Goal: Information Seeking & Learning: Understand process/instructions

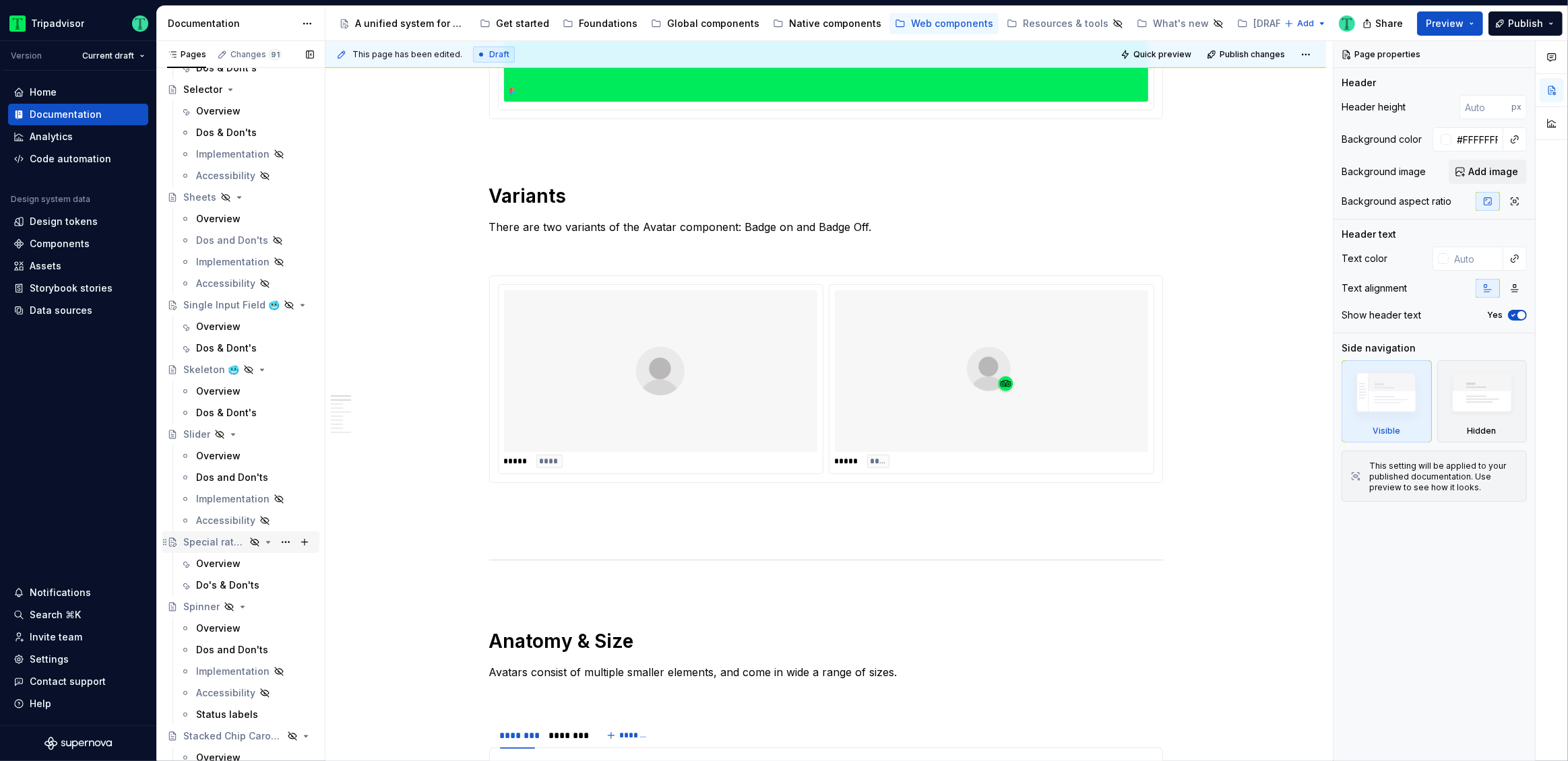
scroll to position [2583, 0]
click at [227, 320] on div "Overview" at bounding box center [218, 327] width 44 height 14
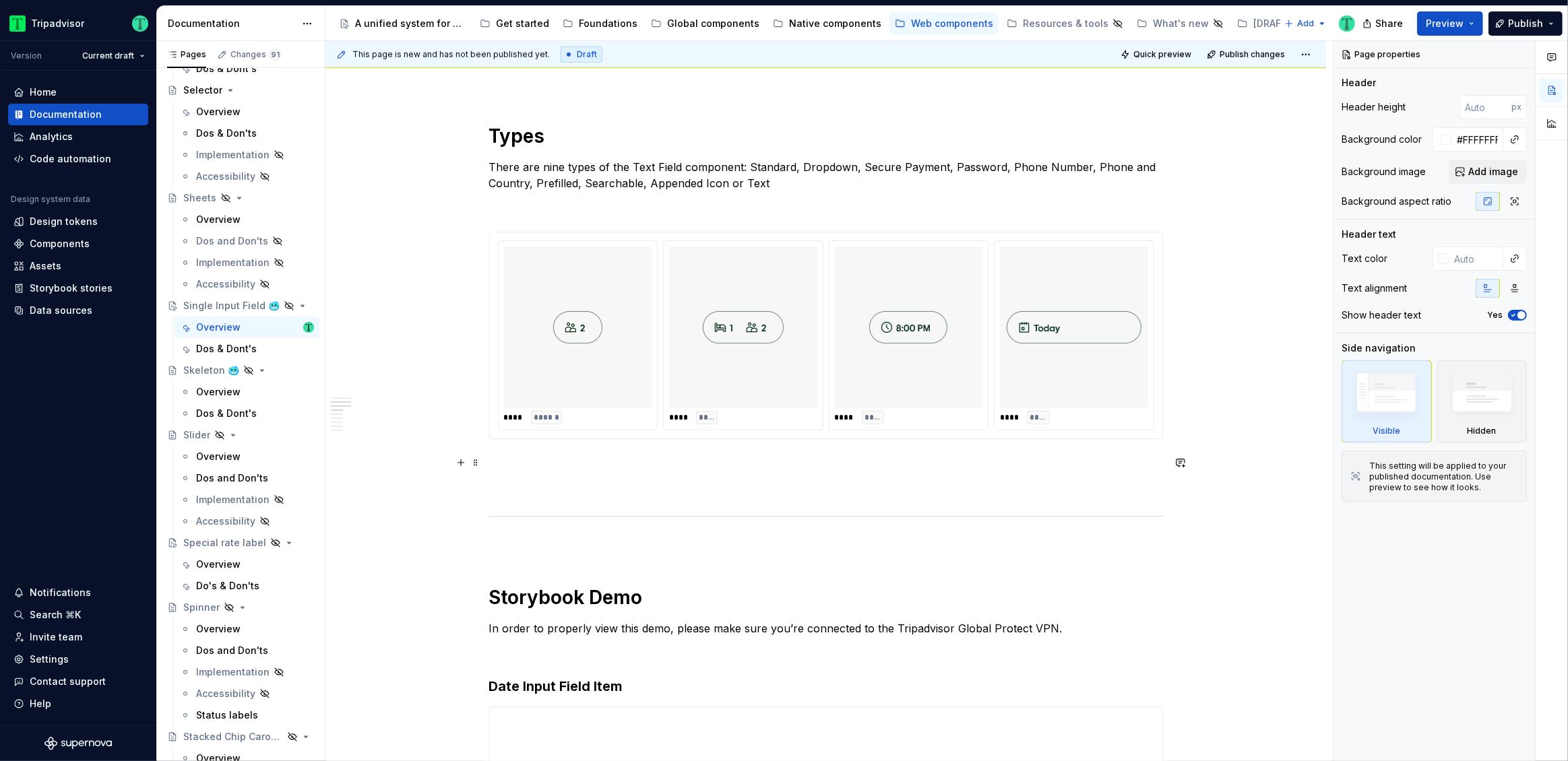
scroll to position [814, 0]
click at [692, 174] on p "There are nine types of the Text Field component: Standard, Dropdown, Secure Pa…" at bounding box center [826, 175] width 674 height 32
type textarea "*"
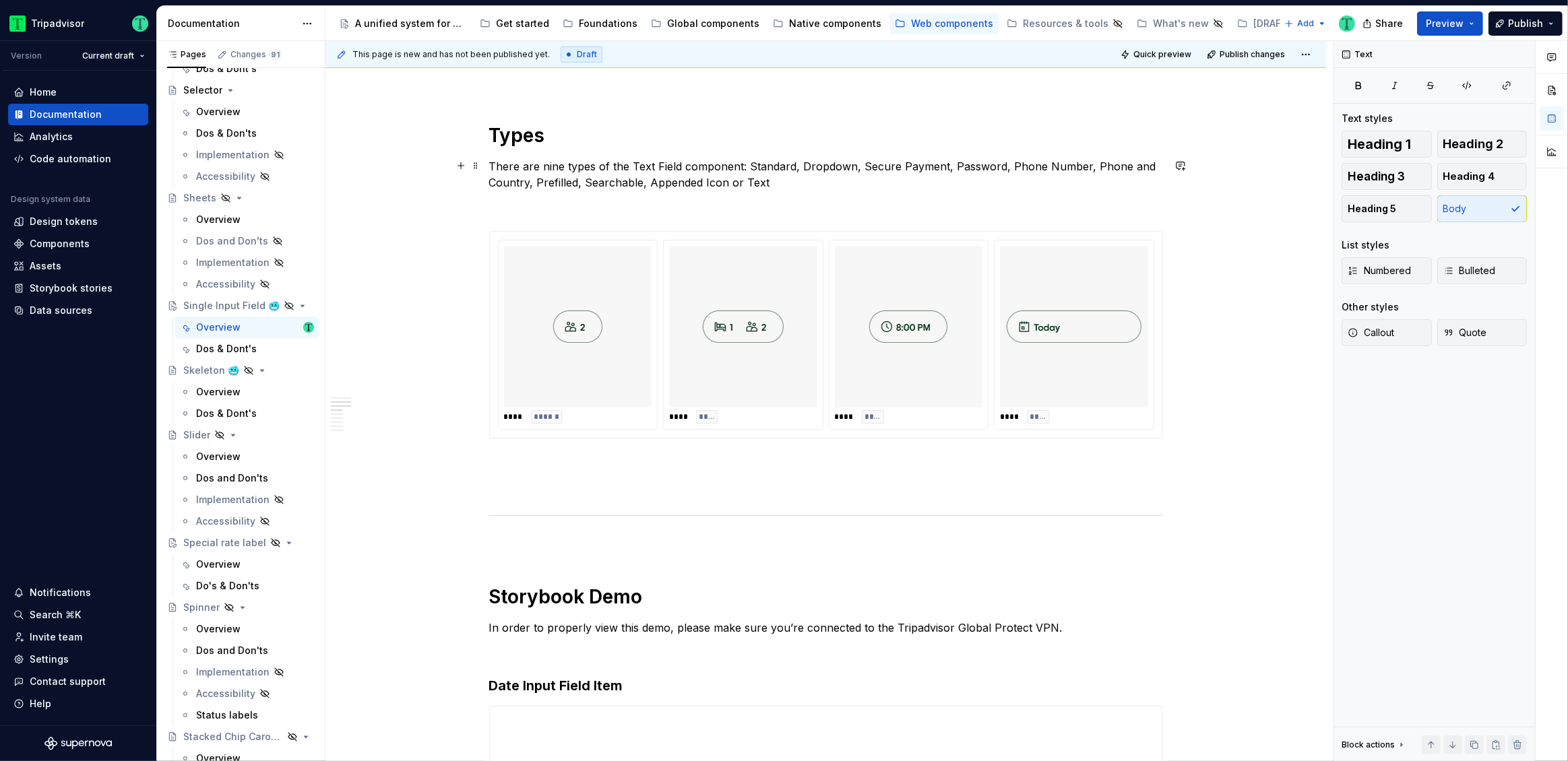
click at [553, 168] on p "There are nine types of the Text Field component: Standard, Dropdown, Secure Pa…" at bounding box center [826, 175] width 674 height 32
click at [992, 397] on div "**** ****** **** **** **** **** **** ****" at bounding box center [826, 335] width 656 height 190
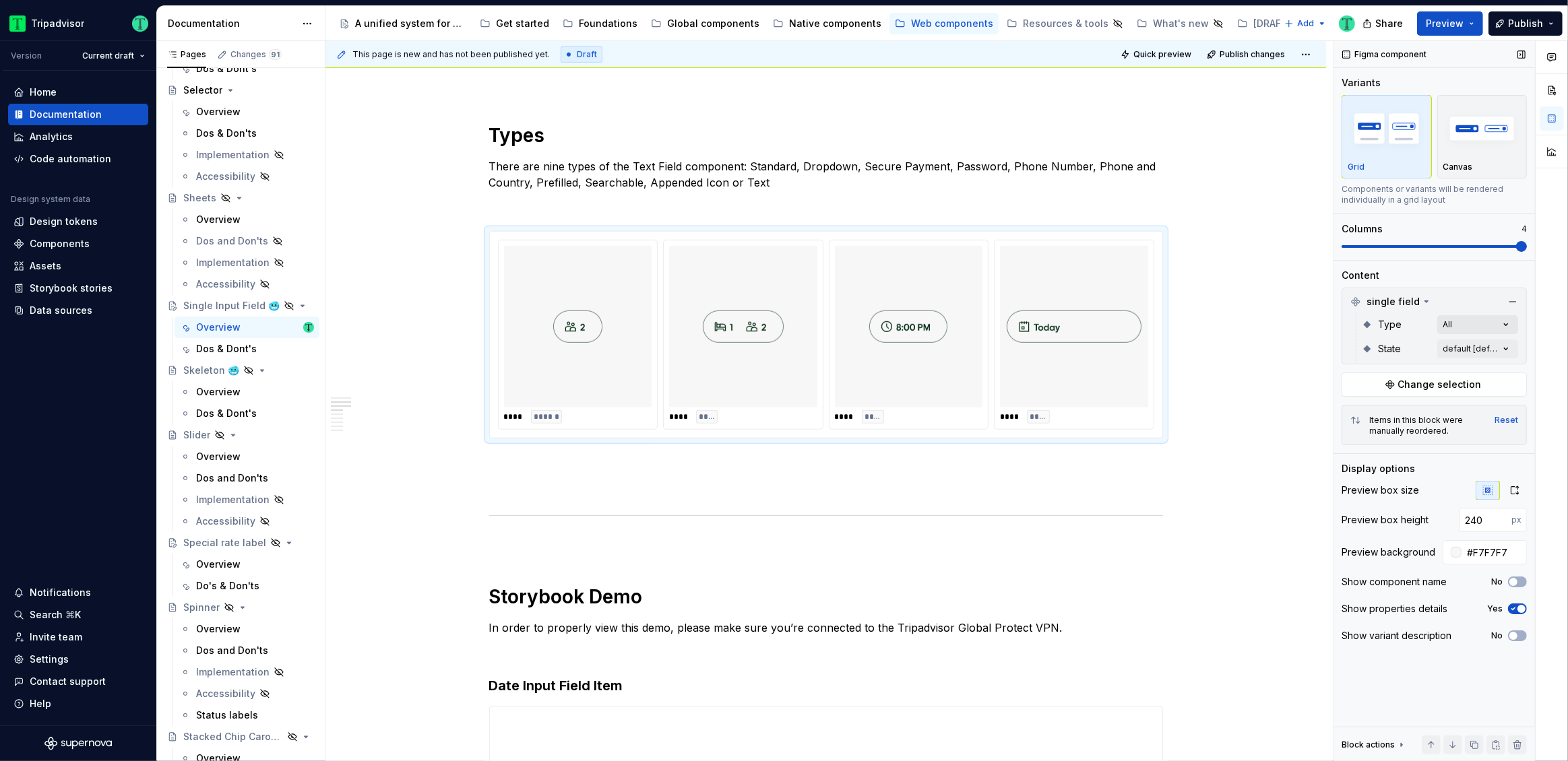
click at [1503, 325] on div "Comments Open comments No comments yet Select ‘Comment’ from the block context …" at bounding box center [1451, 401] width 235 height 721
click at [1215, 328] on html "Tripadvisor Version Current draft Home Documentation Analytics Code automation …" at bounding box center [784, 380] width 1568 height 761
click at [557, 166] on p "There are nine types of the Text Field component: Standard, Dropdown, Secure Pa…" at bounding box center [826, 175] width 674 height 32
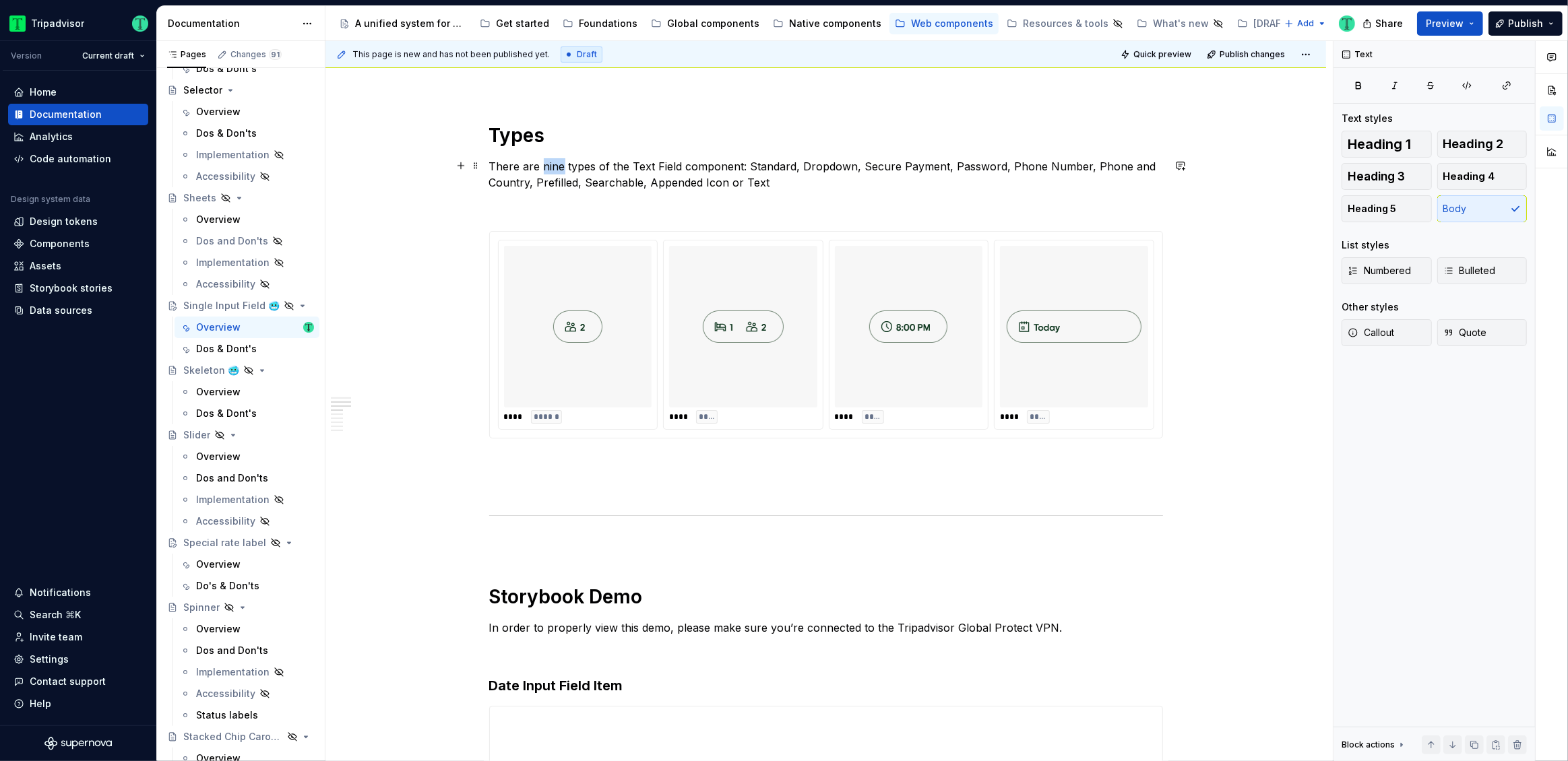
click at [557, 166] on p "There are nine types of the Text Field component: Standard, Dropdown, Secure Pa…" at bounding box center [826, 175] width 674 height 32
drag, startPoint x: 628, startPoint y: 164, endPoint x: 676, endPoint y: 167, distance: 48.1
click at [676, 167] on p "There are four types of the Text Field component: Standard, Dropdown, Secure Pa…" at bounding box center [826, 175] width 674 height 32
click at [782, 163] on p "There are four types of the Single Input Field component: Standard, Dropdown, S…" at bounding box center [826, 175] width 674 height 32
click at [785, 167] on p "There are four types of the Single Input Field component: Standard, Dropdown, S…" at bounding box center [826, 175] width 674 height 32
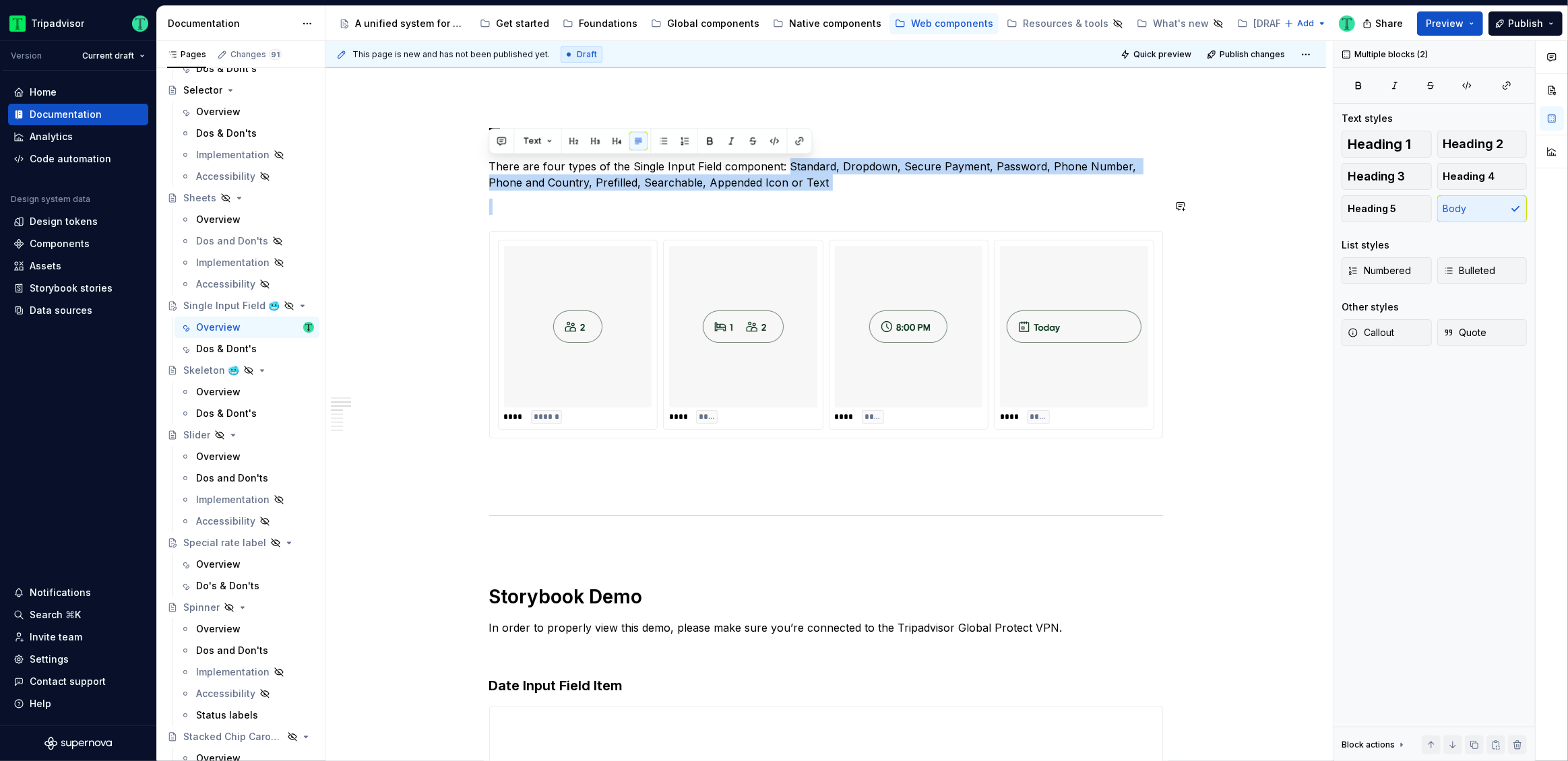
drag, startPoint x: 785, startPoint y: 167, endPoint x: 793, endPoint y: 191, distance: 25.3
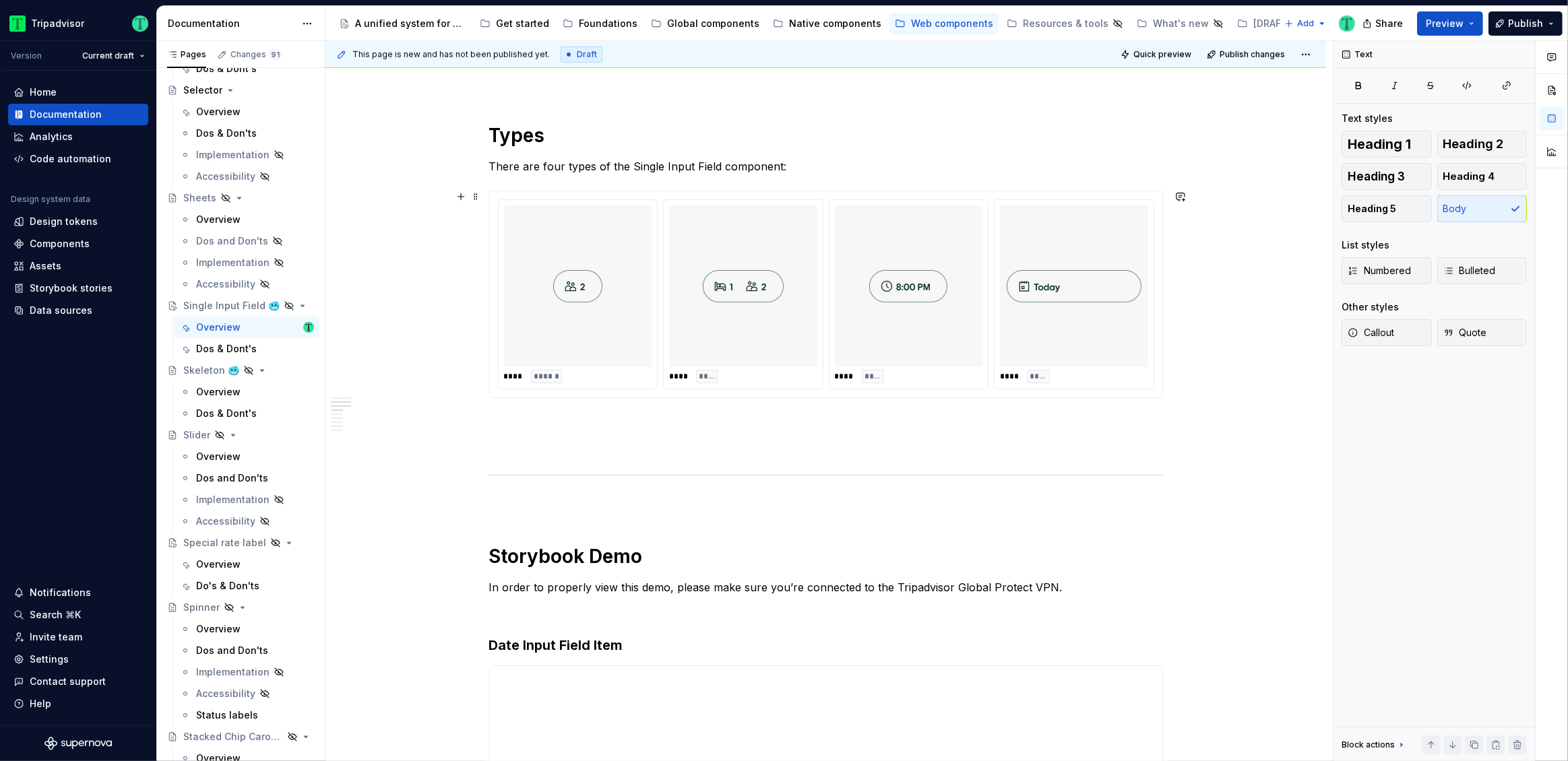
click at [822, 276] on div "**** ****" at bounding box center [743, 294] width 159 height 188
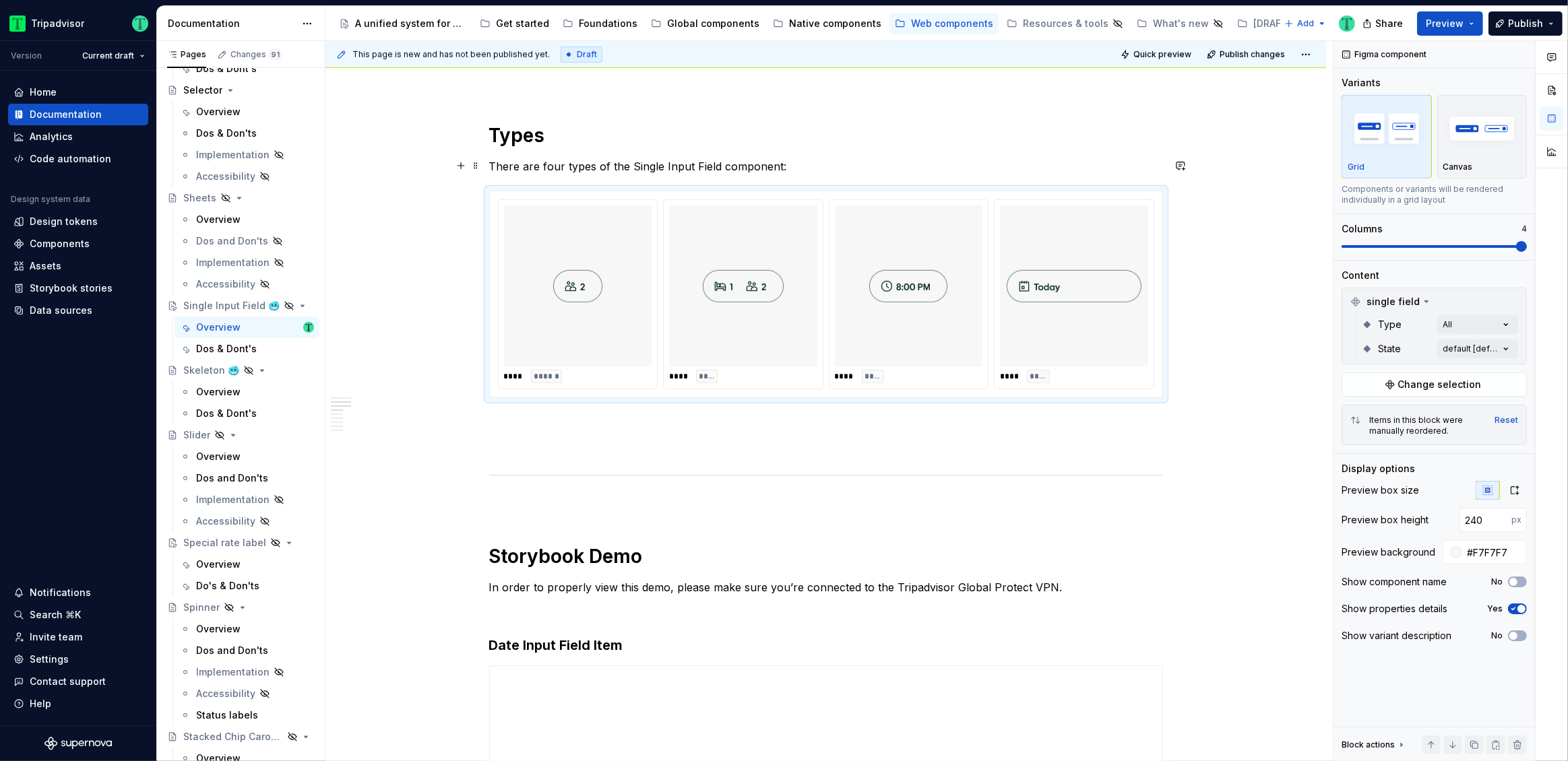
click at [804, 163] on p "There are four types of the Single Input Field component:" at bounding box center [826, 167] width 674 height 16
drag, startPoint x: 1038, startPoint y: 336, endPoint x: 578, endPoint y: 332, distance: 460.0
click at [563, 335] on body "Tripadvisor Version Current draft Home Documentation Analytics Code automation …" at bounding box center [784, 380] width 1568 height 761
click at [798, 163] on p "There are four types of the Single Input Field component:" at bounding box center [826, 167] width 674 height 16
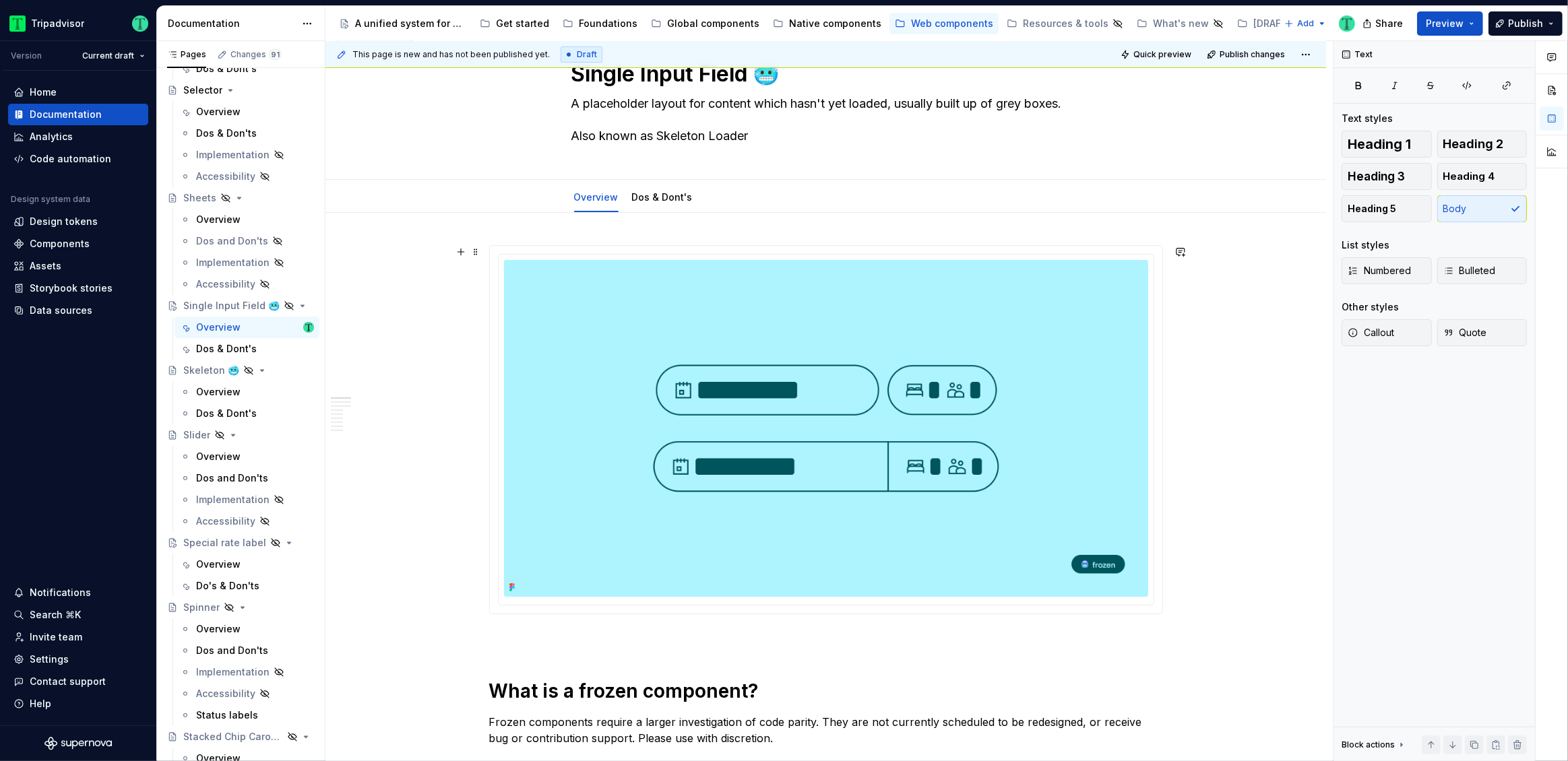
scroll to position [0, 0]
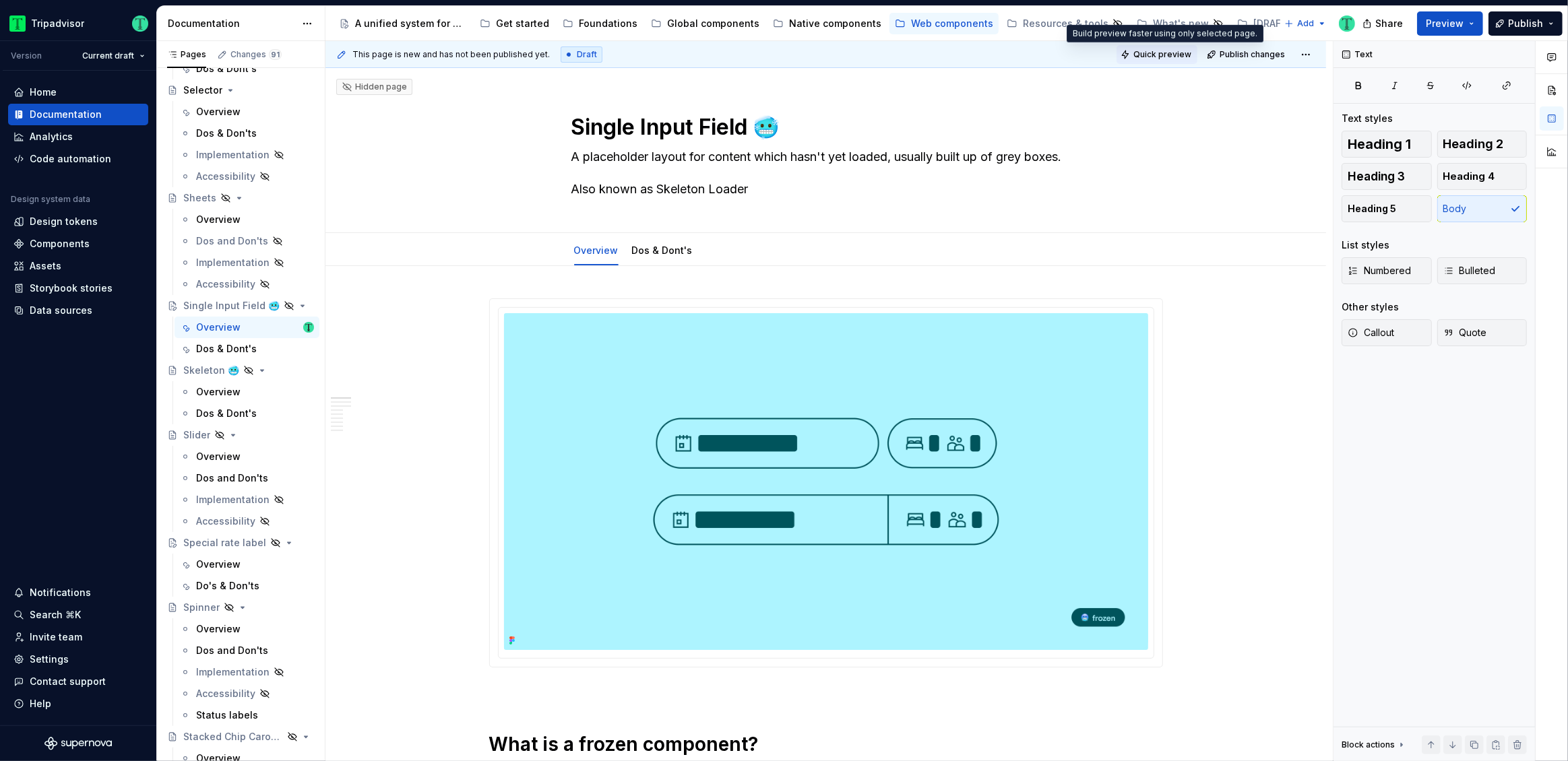
click at [1181, 54] on span "Quick preview" at bounding box center [1163, 54] width 58 height 11
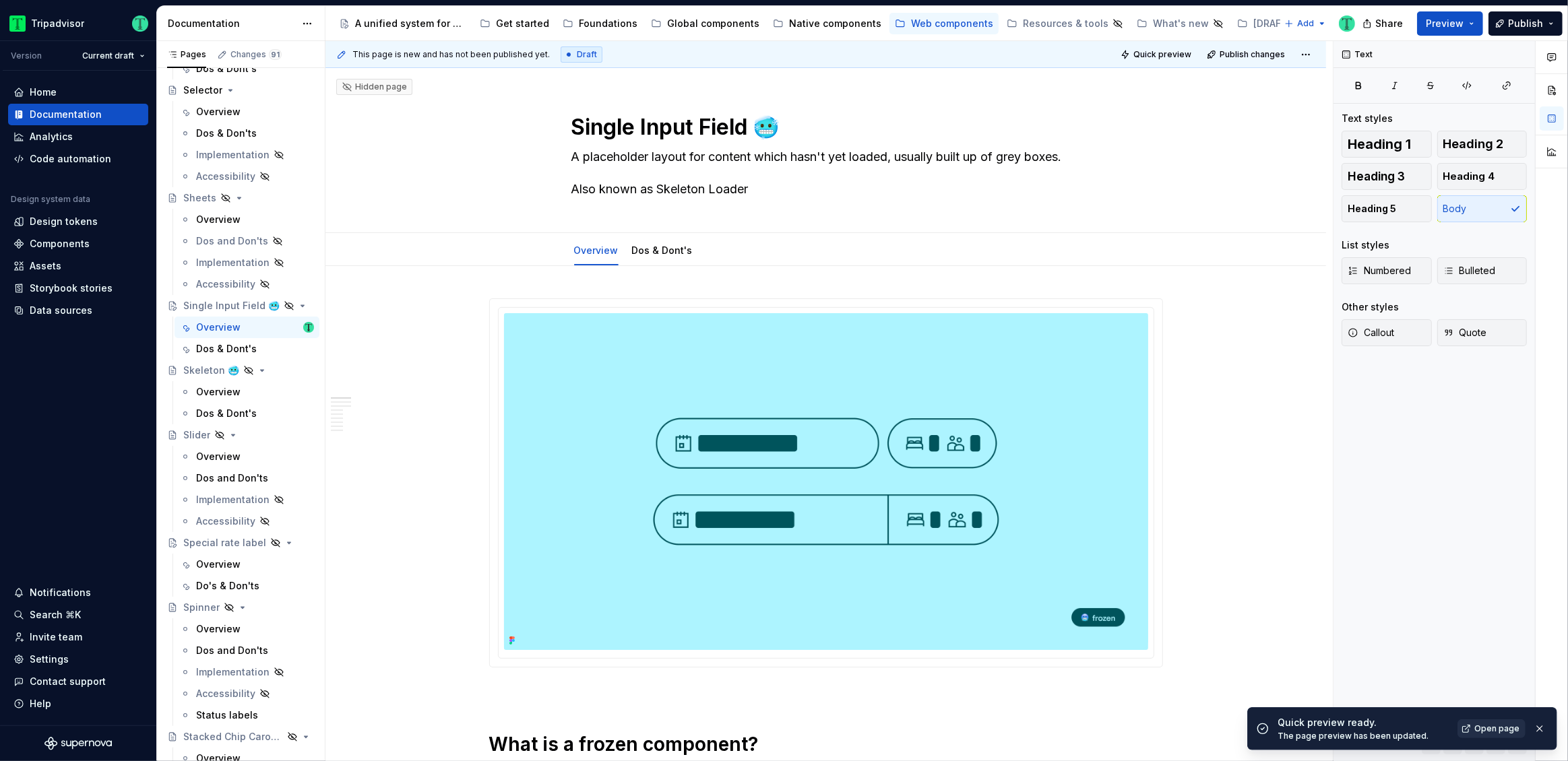
click at [1486, 728] on span "Open page" at bounding box center [1497, 729] width 45 height 11
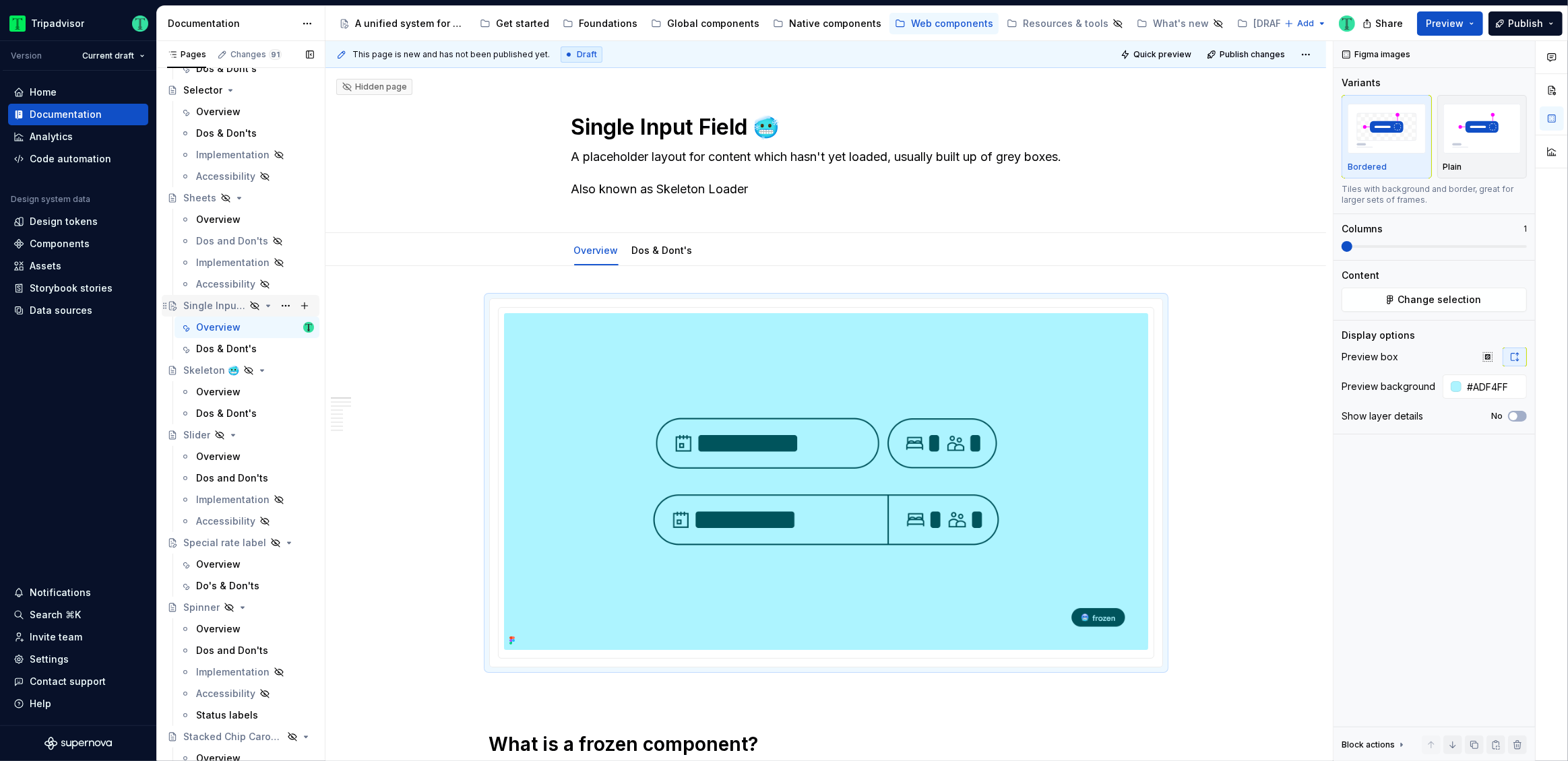
click at [251, 303] on icon "Page tree" at bounding box center [255, 306] width 8 height 8
click at [1169, 58] on span "Quick preview" at bounding box center [1163, 54] width 58 height 11
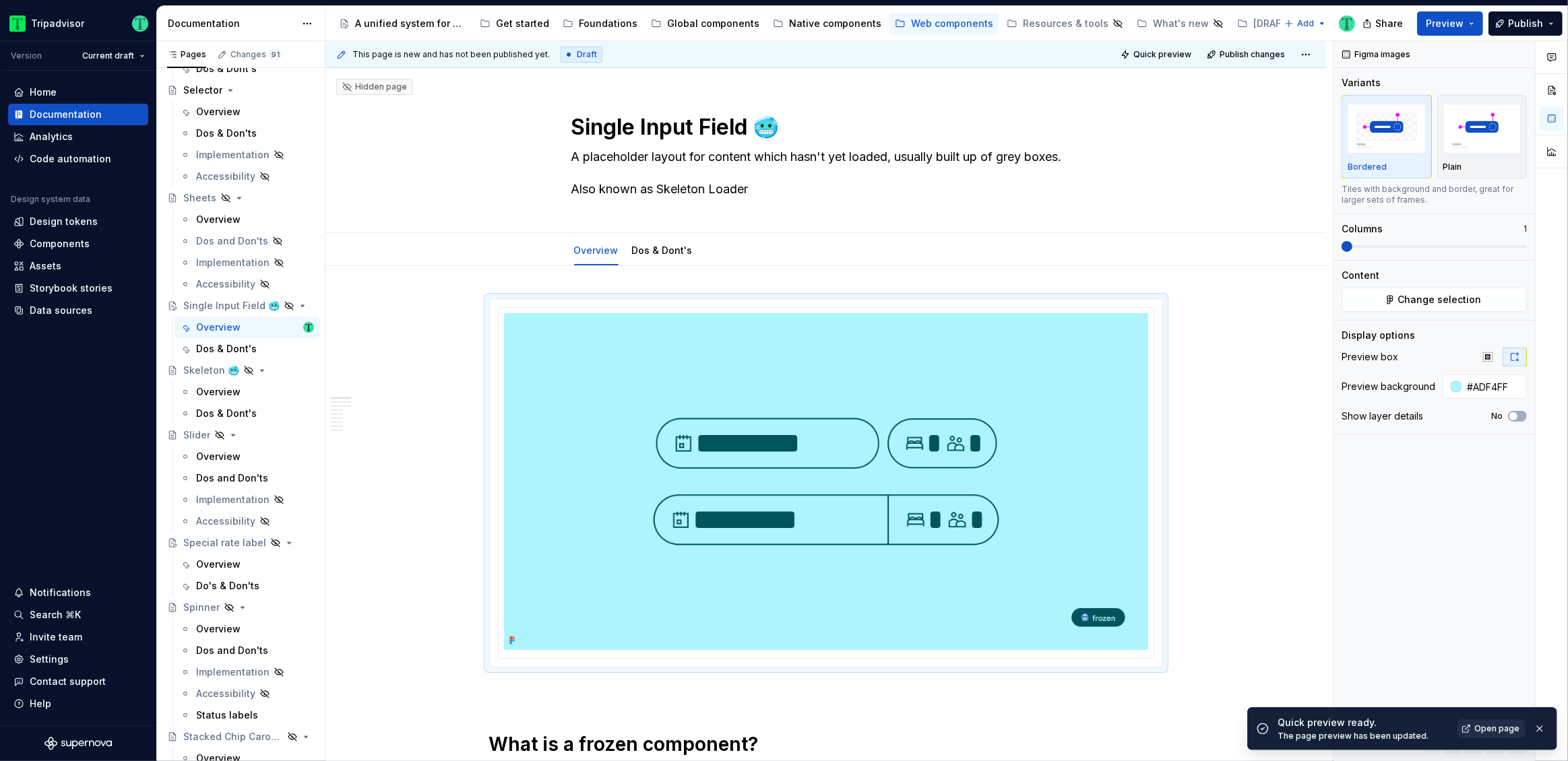
click at [1501, 732] on span "Open page" at bounding box center [1497, 729] width 45 height 11
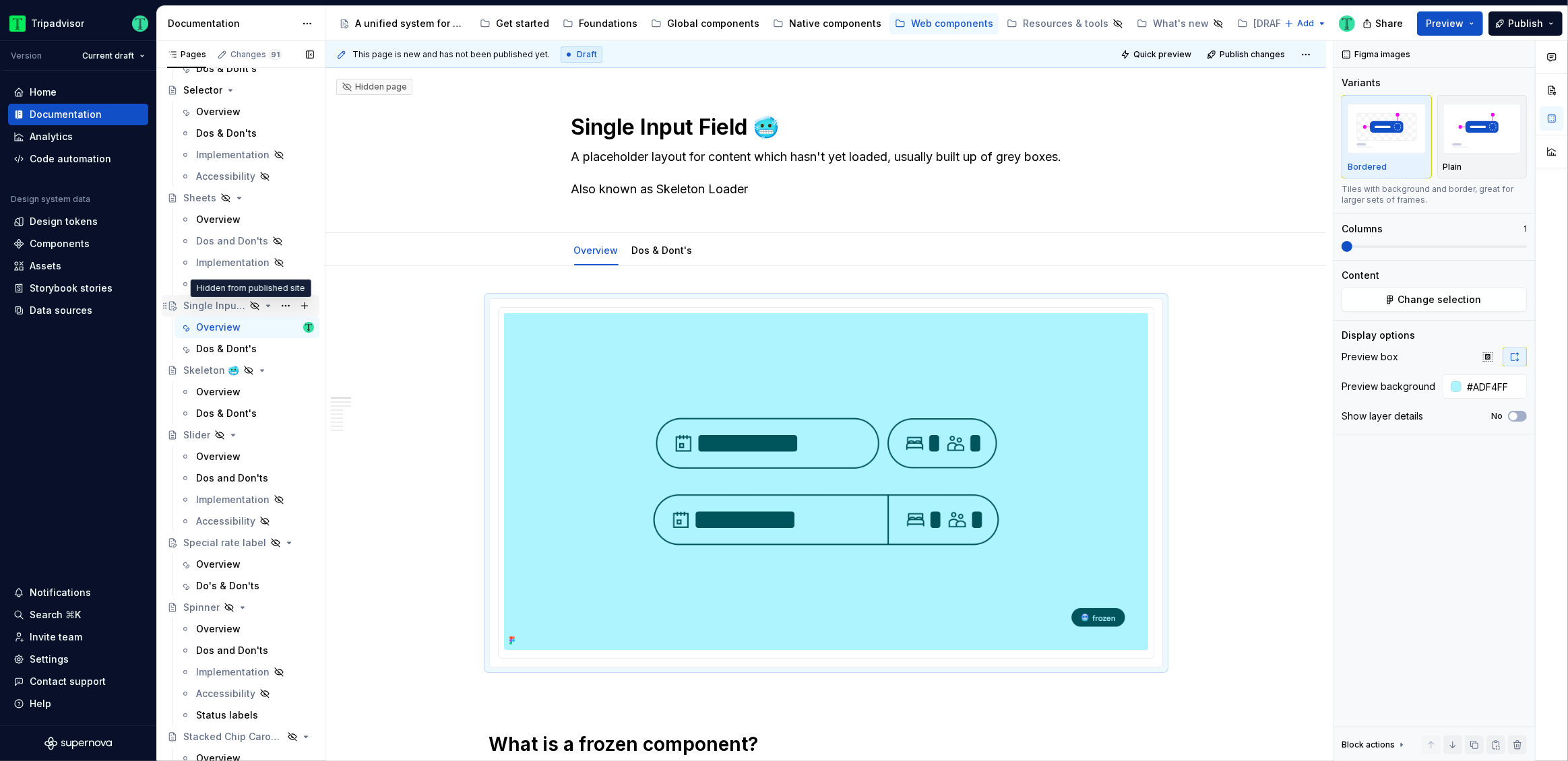
click at [249, 305] on icon "Page tree" at bounding box center [254, 305] width 11 height 11
click at [252, 304] on icon "Page tree" at bounding box center [254, 305] width 11 height 11
click at [249, 305] on icon "Page tree" at bounding box center [254, 305] width 11 height 11
click at [276, 306] on button "Page tree" at bounding box center [285, 305] width 19 height 19
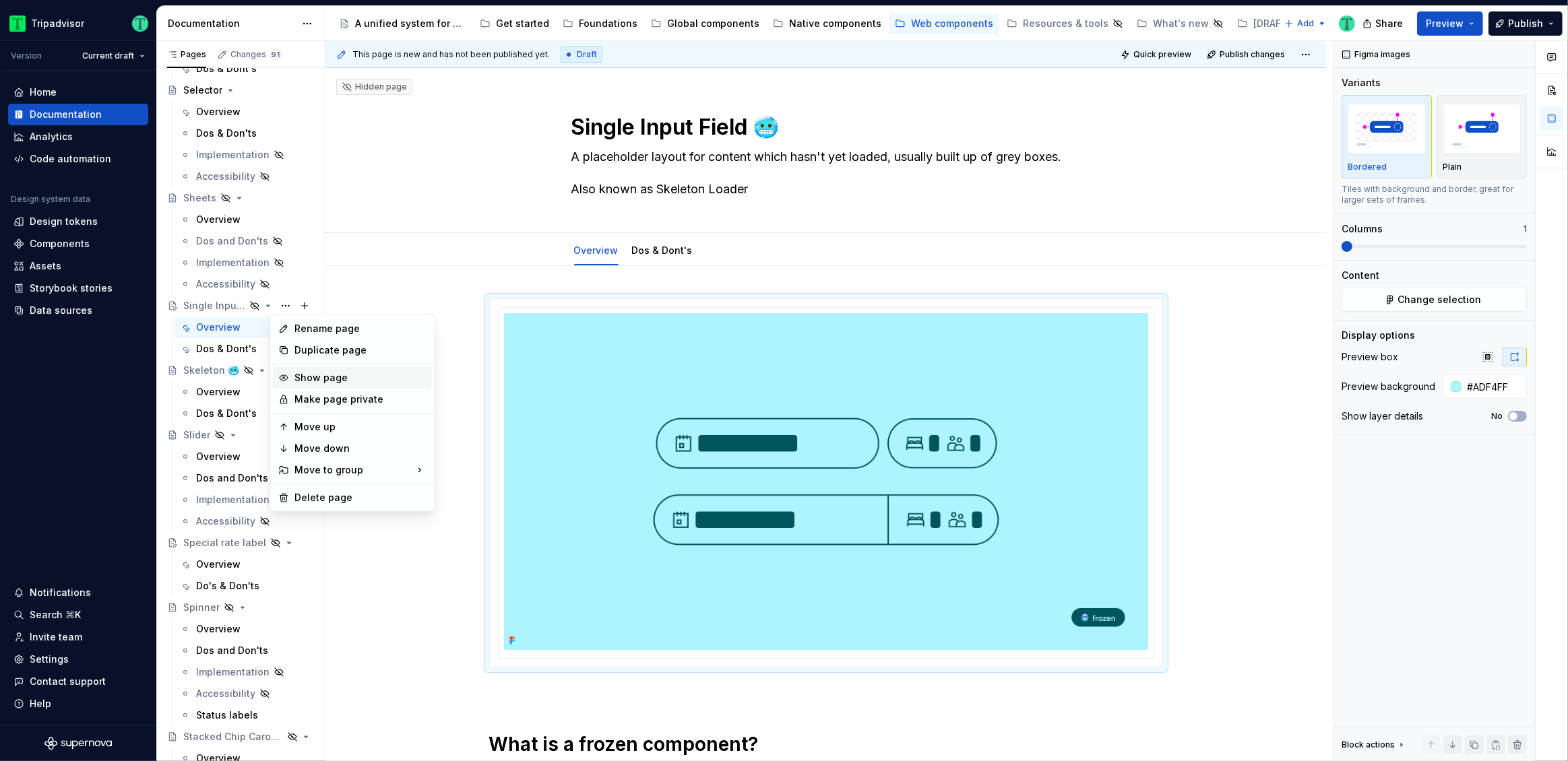
click at [305, 371] on div "Show page" at bounding box center [360, 378] width 132 height 14
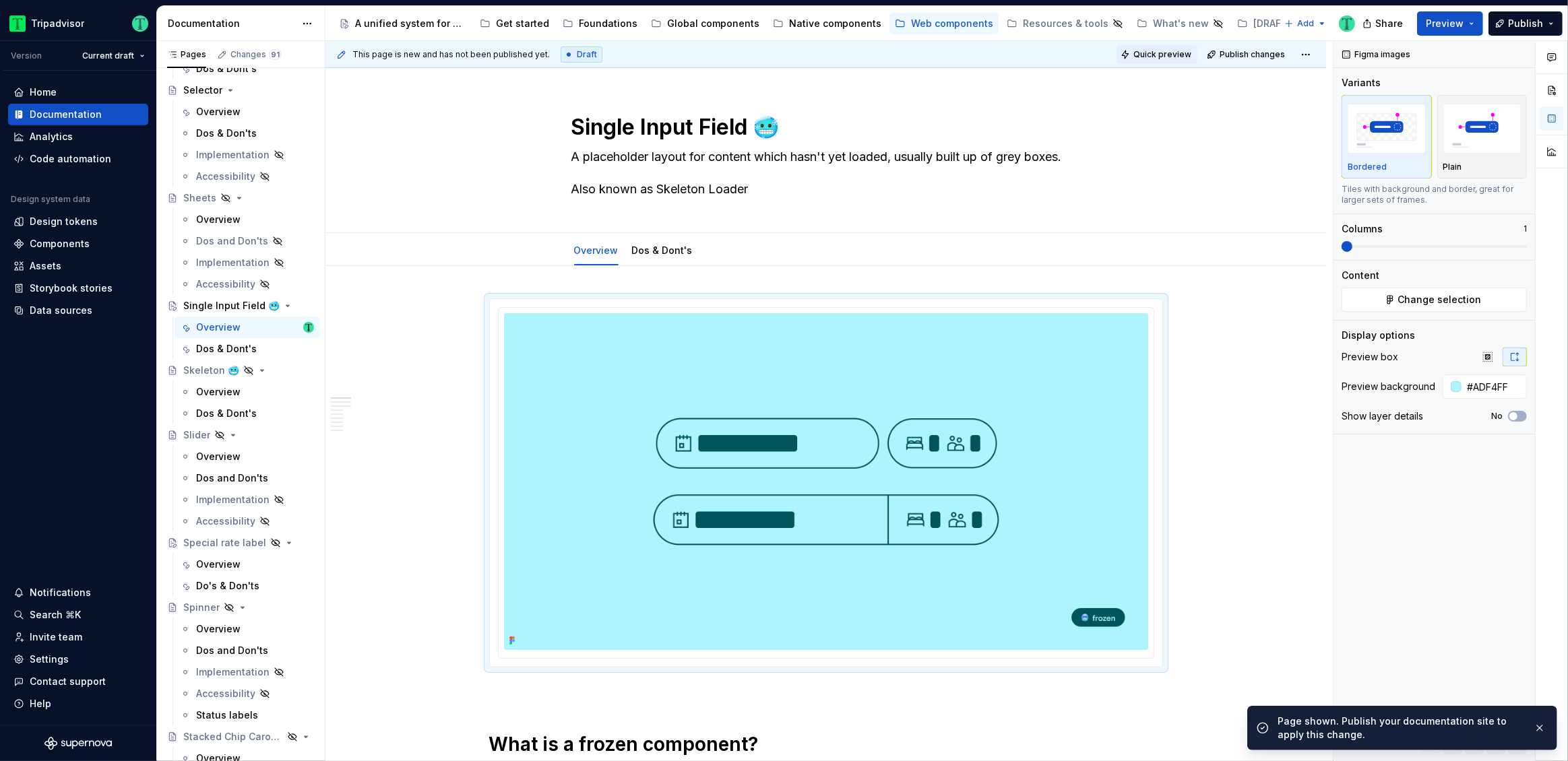
click at [1166, 59] on button "Quick preview" at bounding box center [1157, 54] width 81 height 19
click at [1504, 735] on link "Open page" at bounding box center [1492, 729] width 68 height 19
click at [284, 308] on button "Page tree" at bounding box center [285, 305] width 19 height 19
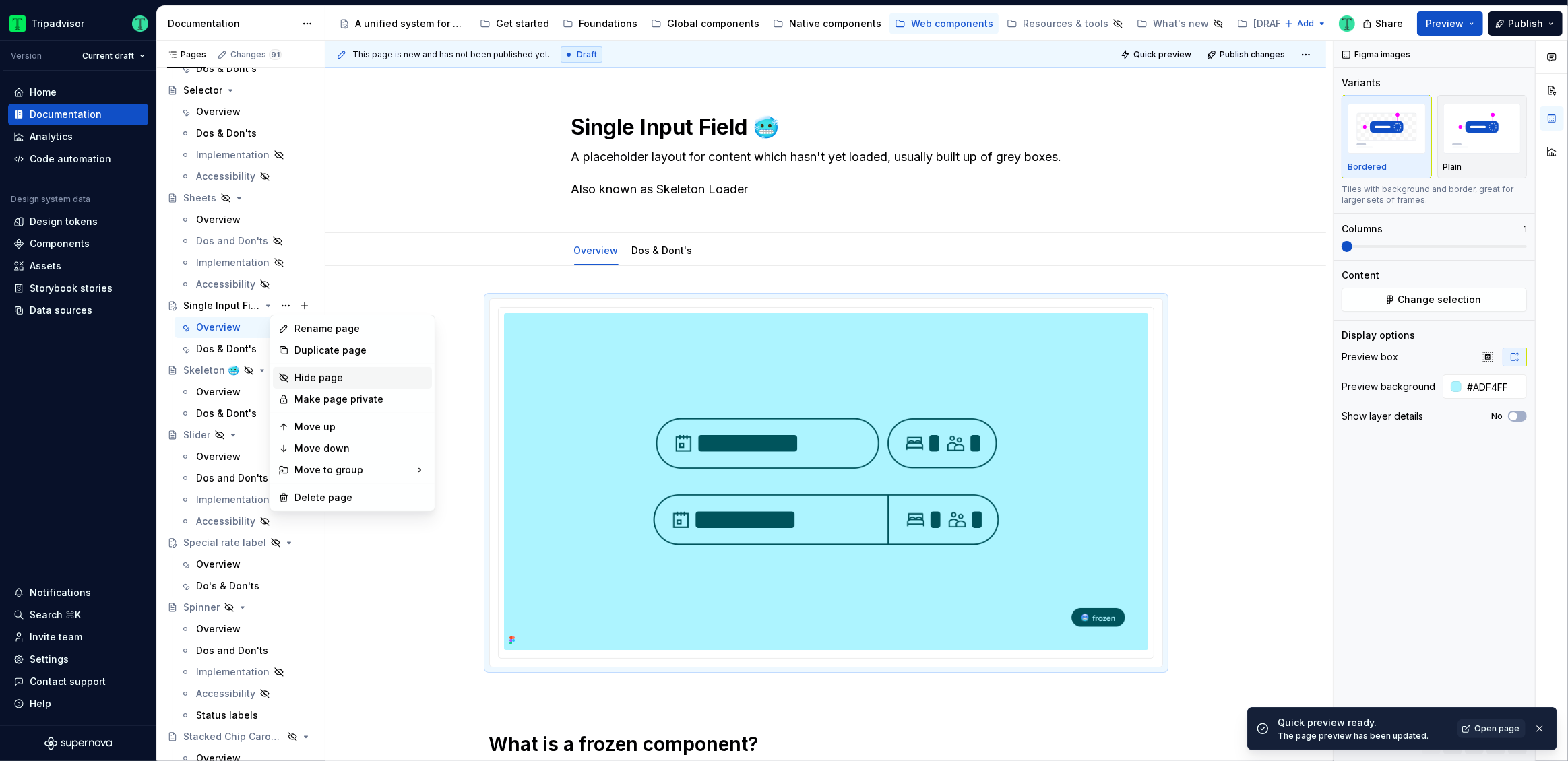
click at [296, 378] on div "Hide page" at bounding box center [360, 378] width 132 height 14
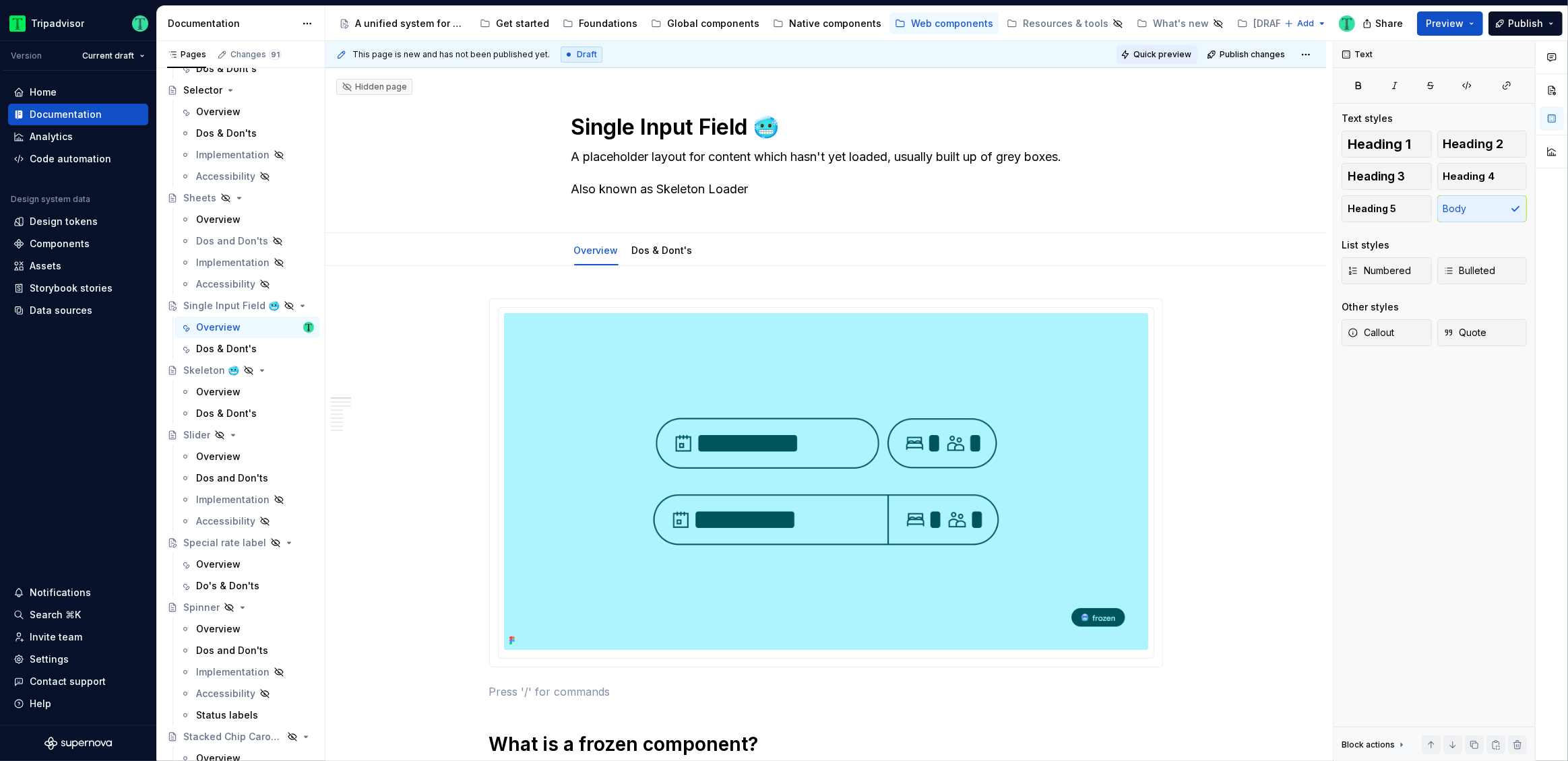
click at [1160, 58] on span "Quick preview" at bounding box center [1163, 54] width 58 height 11
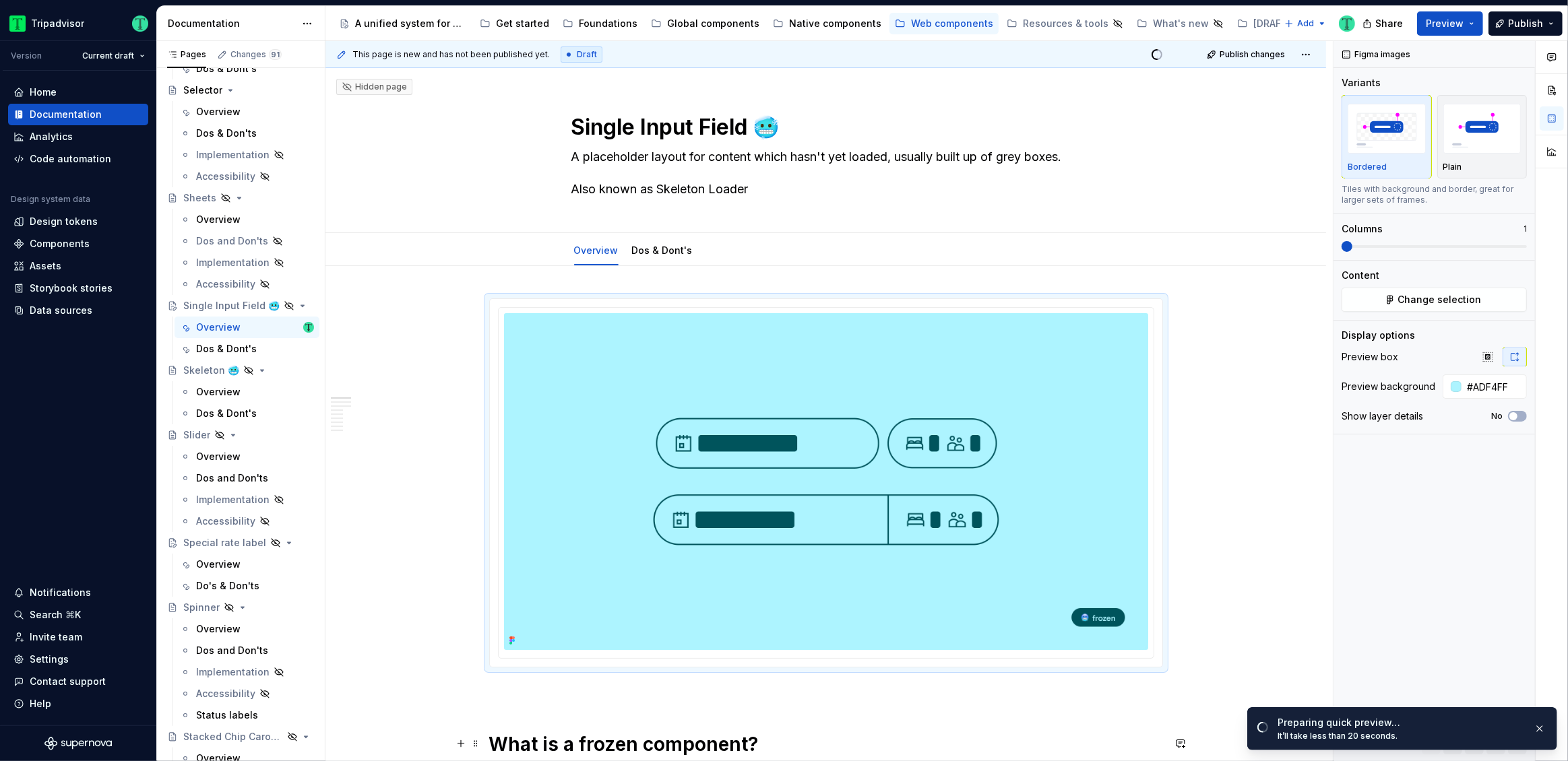
drag, startPoint x: 723, startPoint y: 752, endPoint x: 728, endPoint y: 784, distance: 32.4
click at [728, 760] on html "Tripadvisor Version Current draft Home Documentation Analytics Code automation …" at bounding box center [784, 380] width 1568 height 761
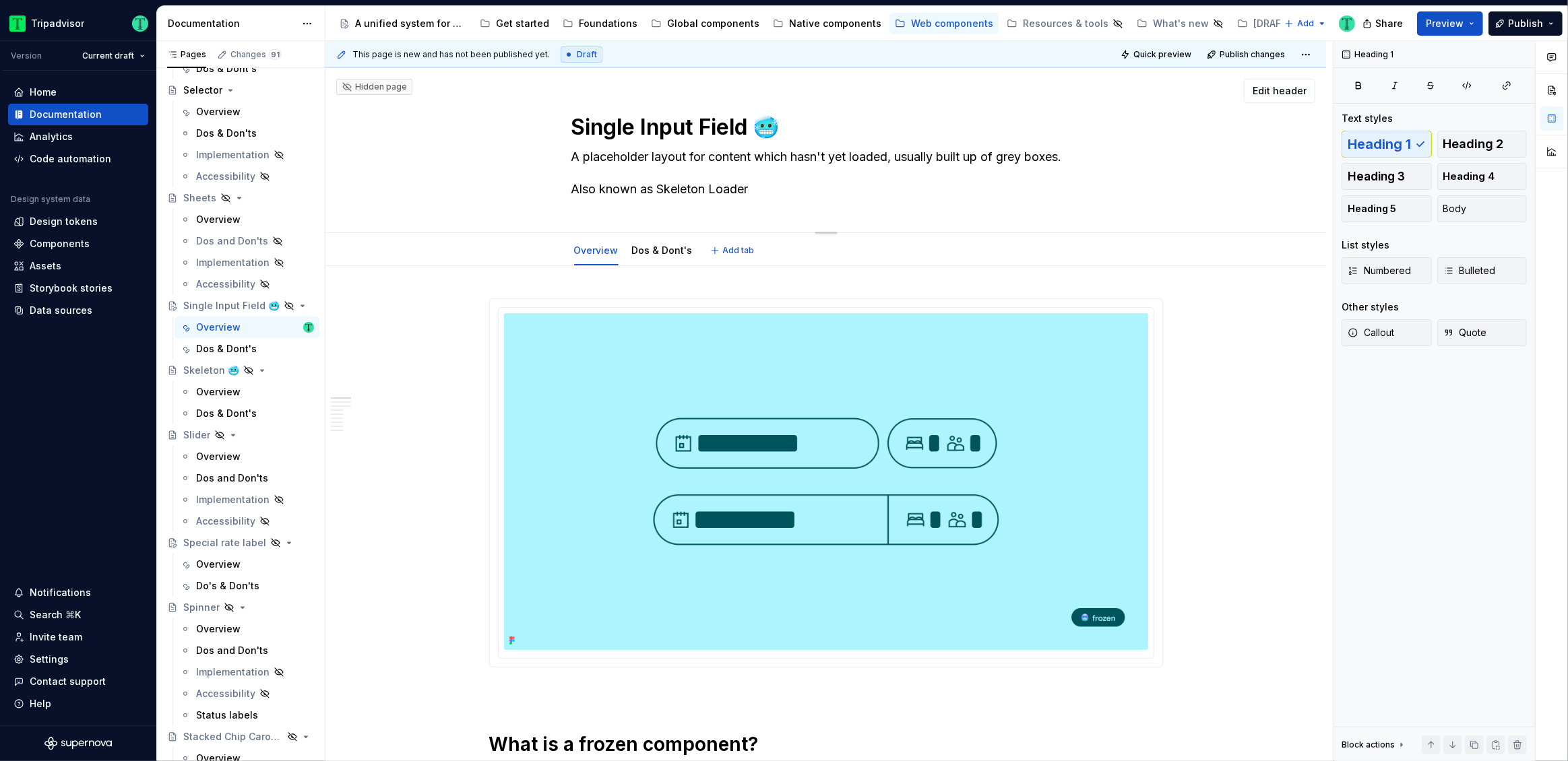
click at [646, 160] on textarea "A placeholder layout for content which hasn't yet loaded, usually built up of g…" at bounding box center [824, 173] width 510 height 54
click at [630, 184] on textarea "A placeholder layout for content which hasn't yet loaded, usually built up of g…" at bounding box center [824, 173] width 510 height 54
drag, startPoint x: 623, startPoint y: 177, endPoint x: 568, endPoint y: 151, distance: 60.8
click at [568, 151] on div "Single Input Field 🥶 A placeholder layout for content which hasn't yet loaded, …" at bounding box center [826, 150] width 893 height 164
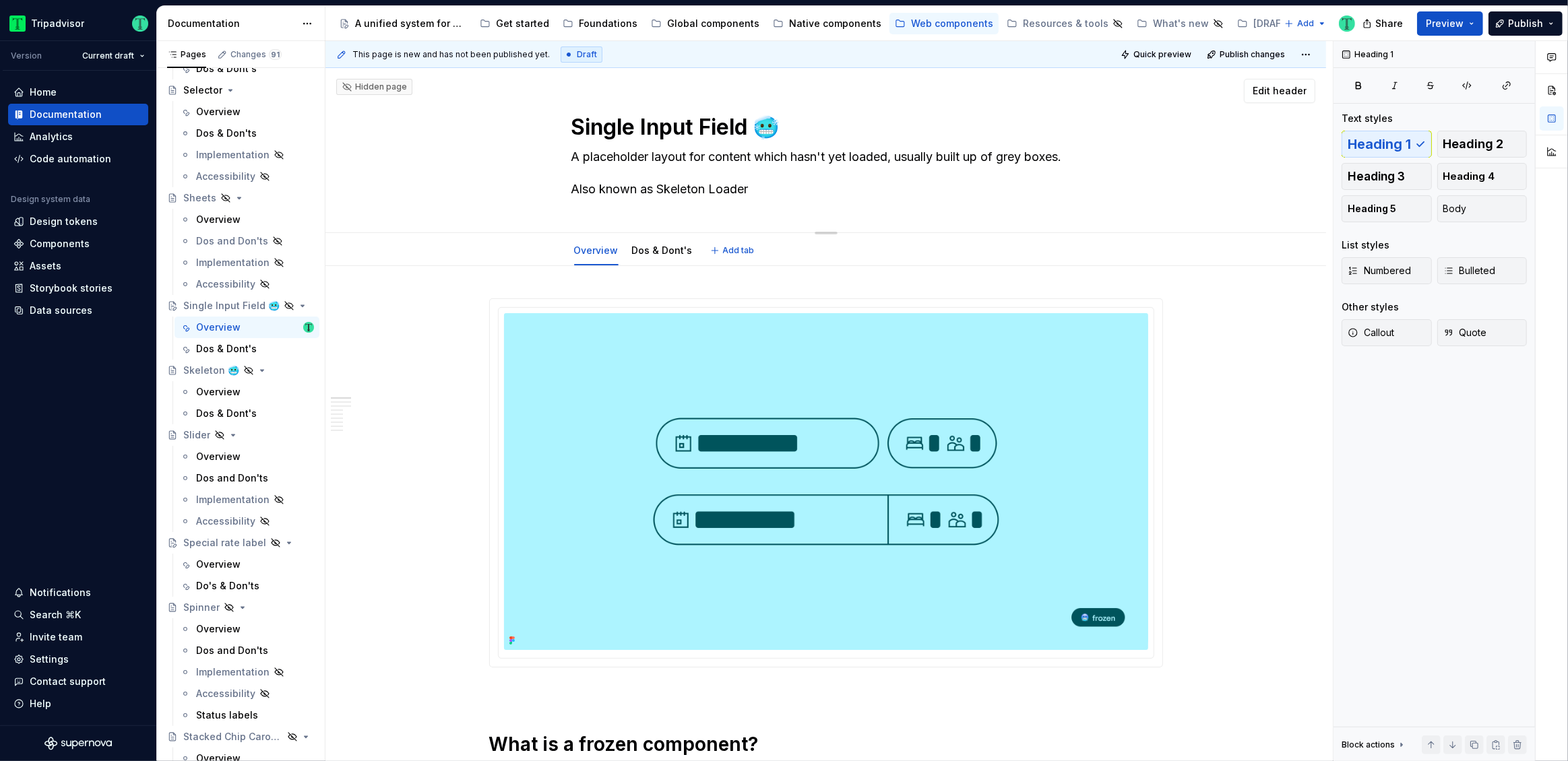
paste textarea "Input fields allow users to enter the number of guests, specify the number of r…"
type textarea "*"
type textarea "Input fields allow users to enter the number of guests, specify the number of r…"
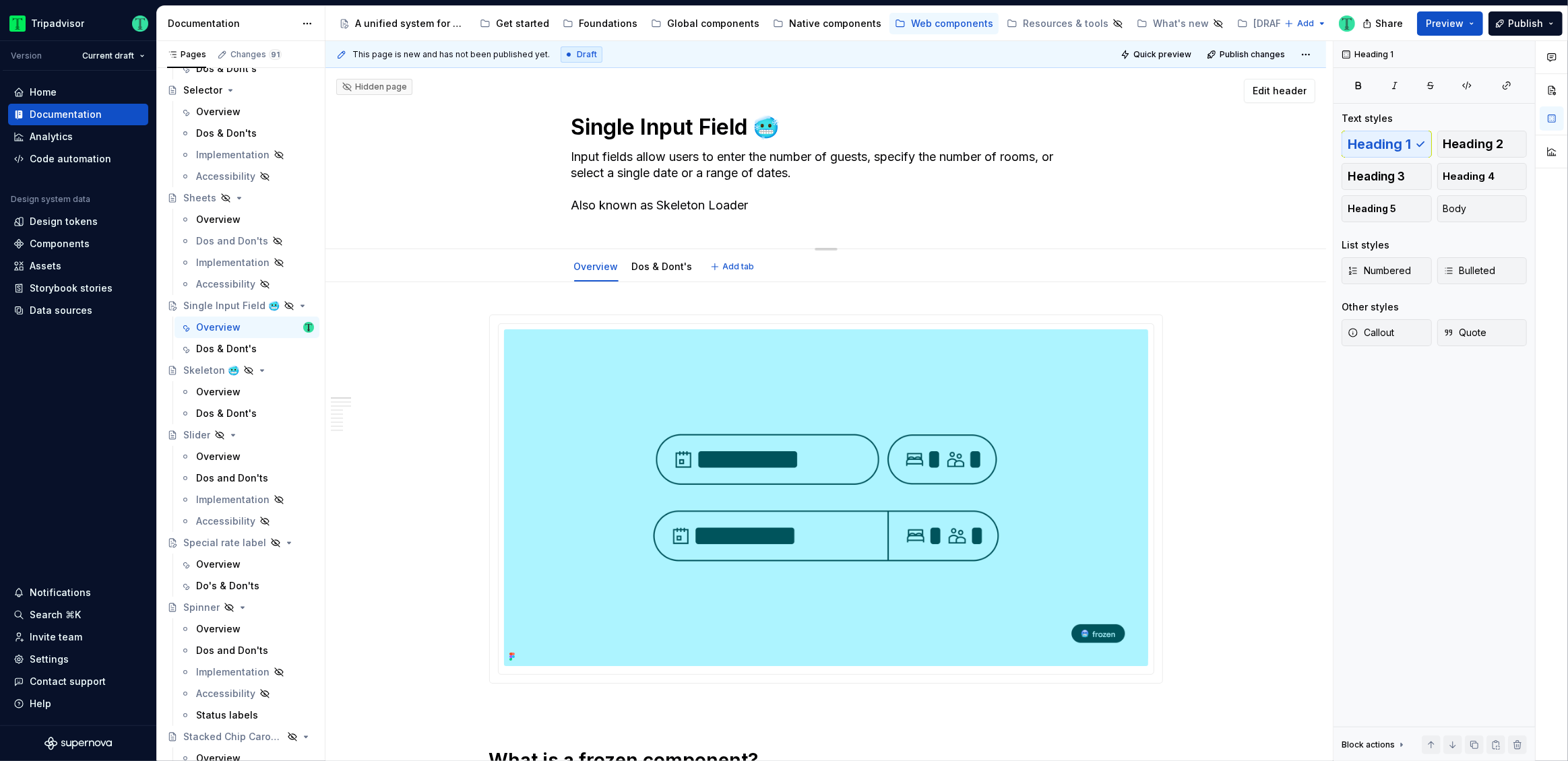
click at [806, 201] on textarea "Input fields allow users to enter the number of guests, specify the number of r…" at bounding box center [824, 181] width 510 height 70
type textarea "*"
type textarea "Input fields allow users to enter the number of guests, specify the number of r…"
click at [776, 204] on textarea "Input fields allow users to enter the number of guests, specify the number of r…" at bounding box center [824, 181] width 510 height 70
type textarea "*"
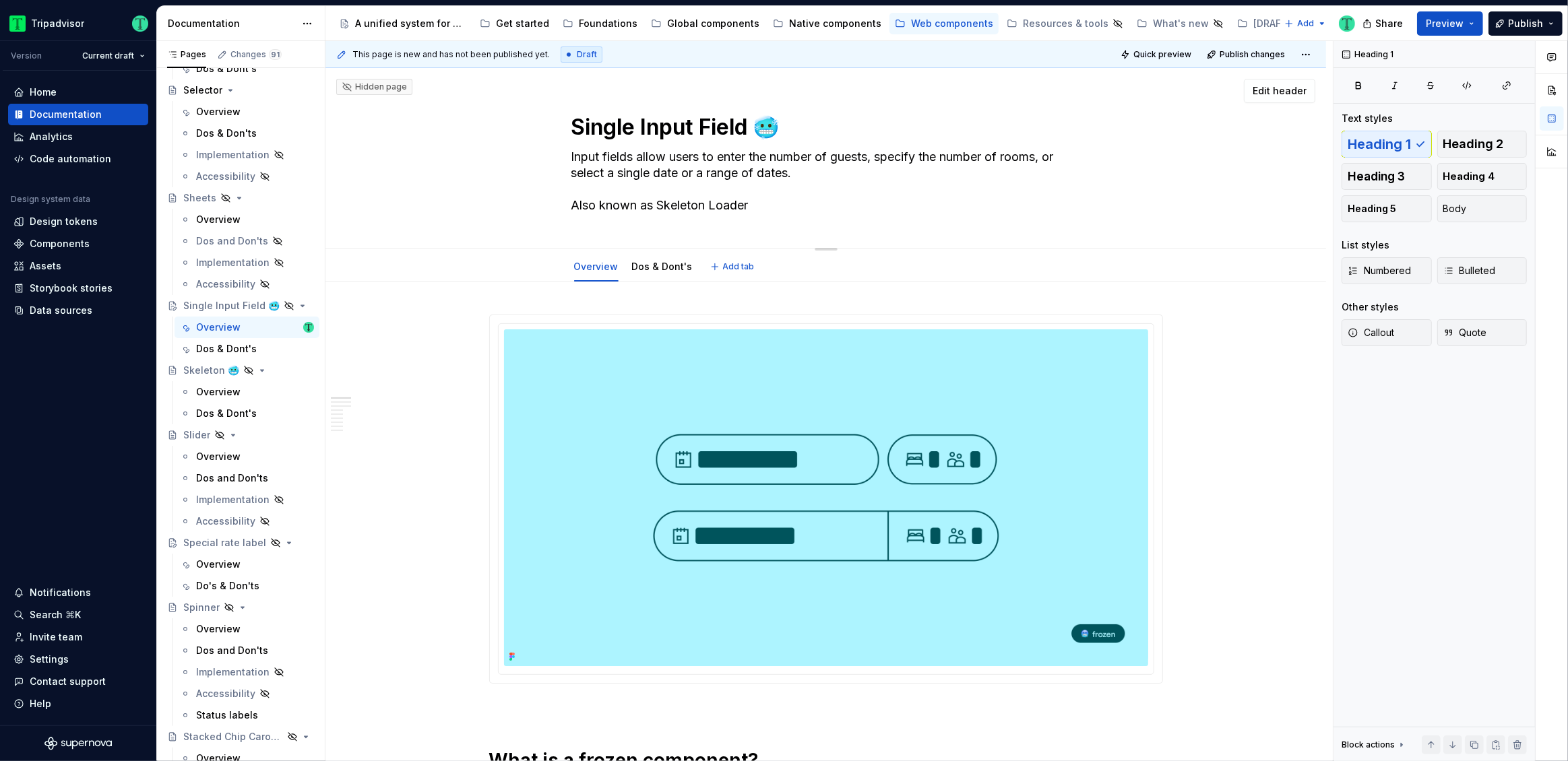
type textarea "Input fields allow users to enter the number of guests, specify the number of r…"
type textarea "*"
type textarea "Input fields allow users to enter the number of guests, specify the number of r…"
type textarea "*"
type textarea "Input fields allow users to enter the number of guests, specify the number of r…"
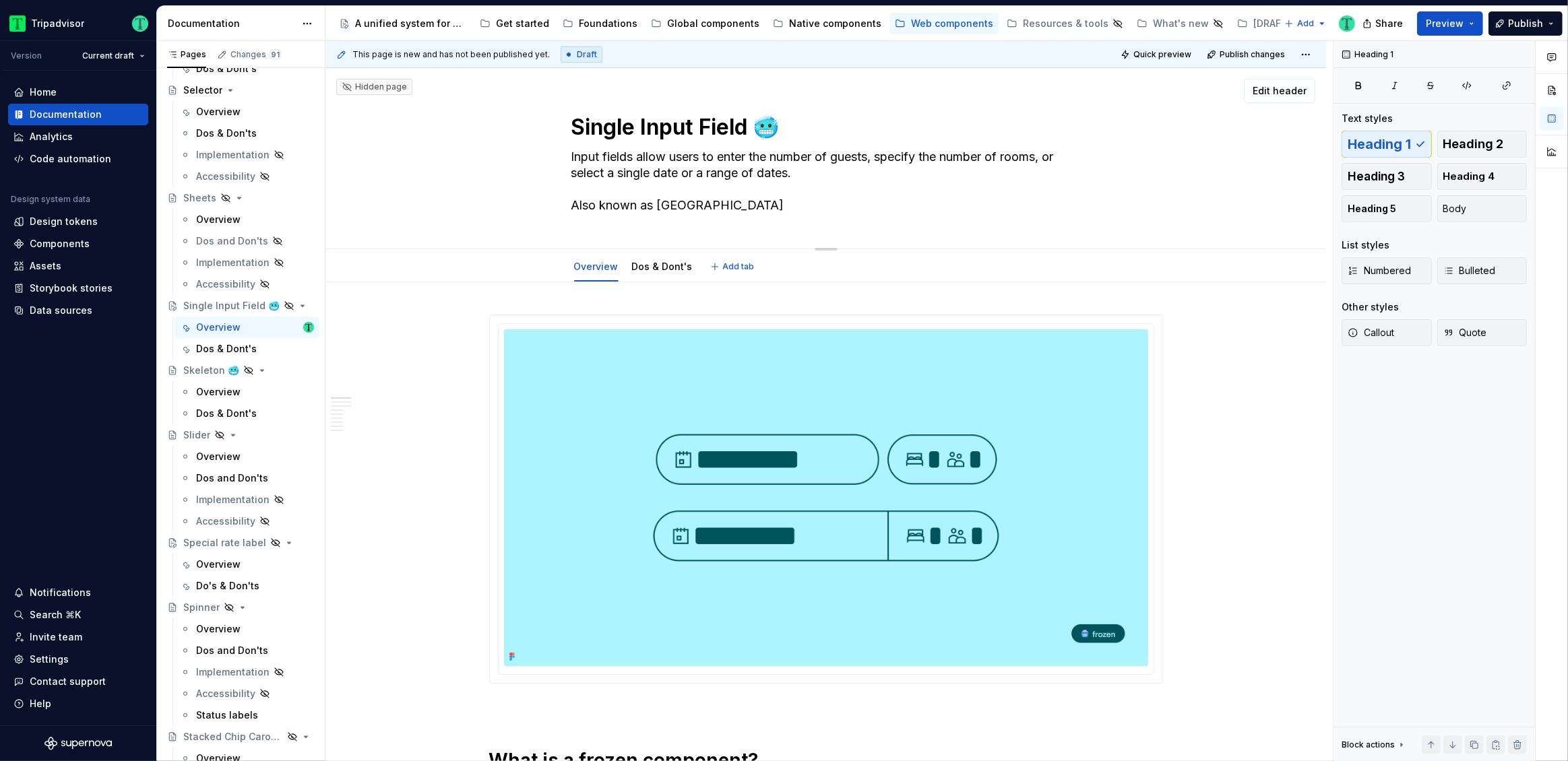
type textarea "*"
type textarea "Input fields allow users to enter the number of guests, specify the number of r…"
type textarea "*"
type textarea "Input fields allow users to enter the number of guests, specify the number of r…"
type textarea "*"
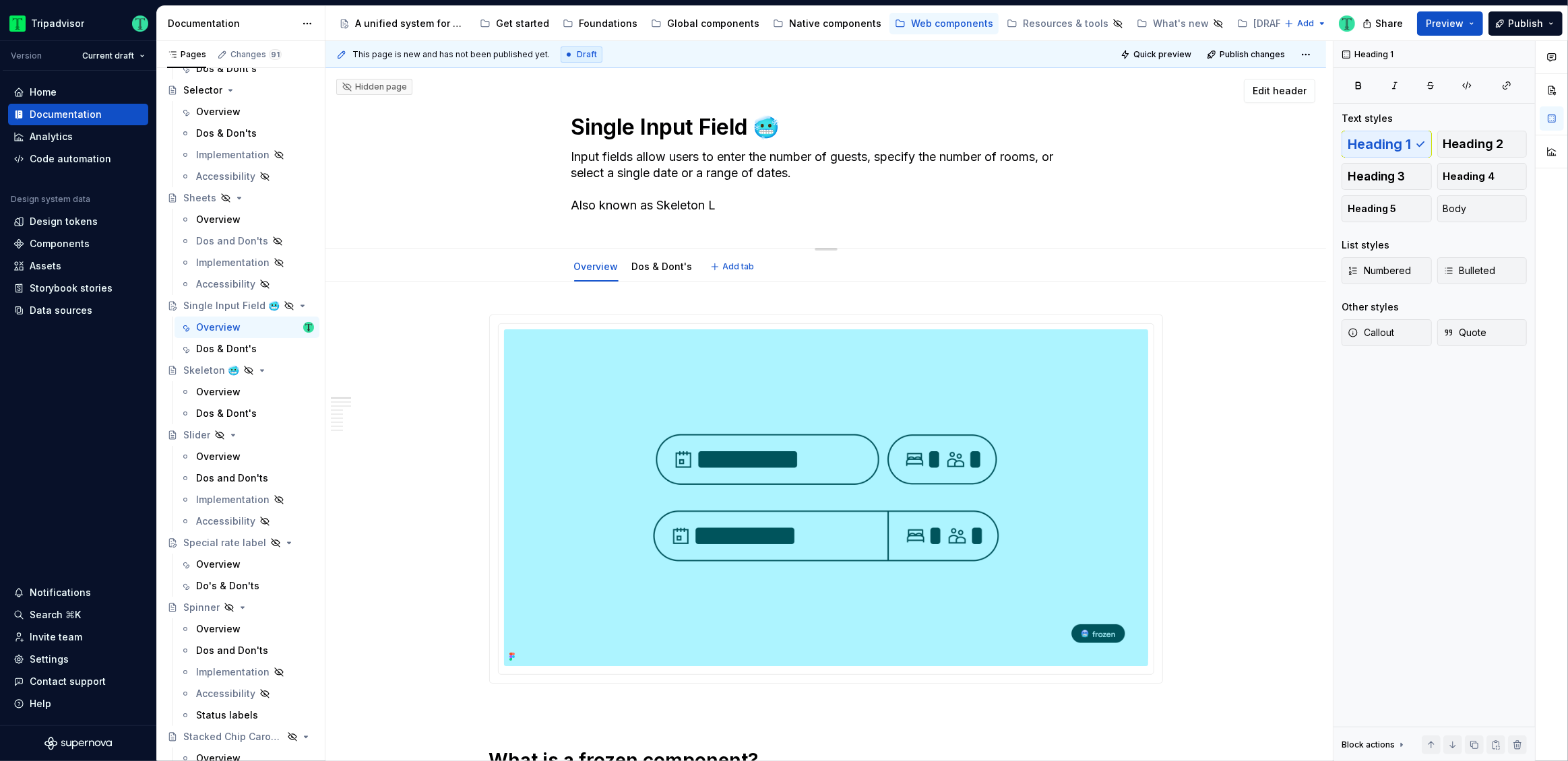
type textarea "Input fields allow users to enter the number of guests, specify the number of r…"
type textarea "*"
type textarea "Input fields allow users to enter the number of guests, specify the number of r…"
type textarea "*"
type textarea "Input fields allow users to enter the number of guests, specify the number of r…"
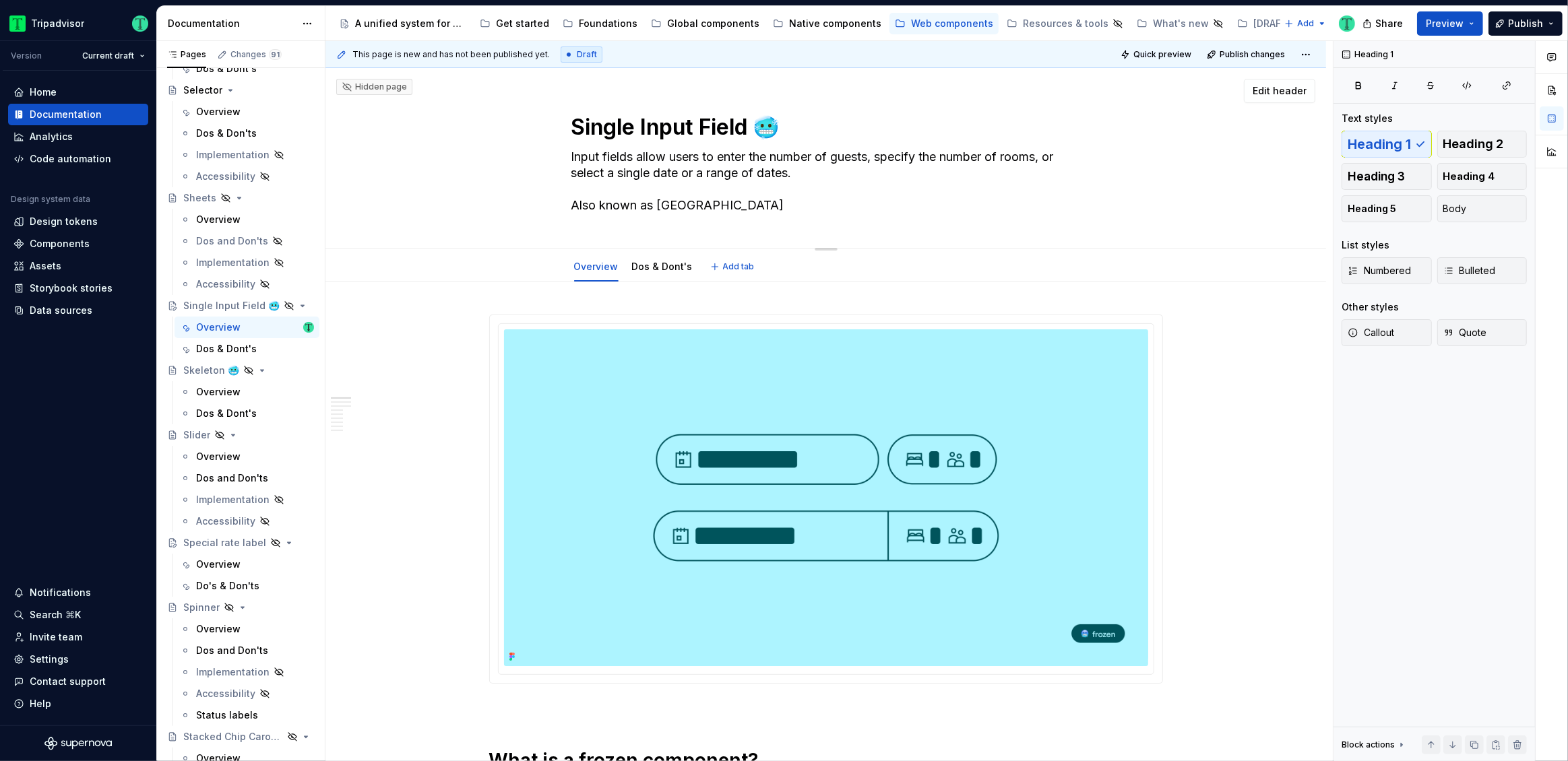
type textarea "*"
type textarea "Input fields allow users to enter the number of guests, specify the number of r…"
type textarea "*"
type textarea "Input fields allow users to enter the number of guests, specify the number of r…"
type textarea "*"
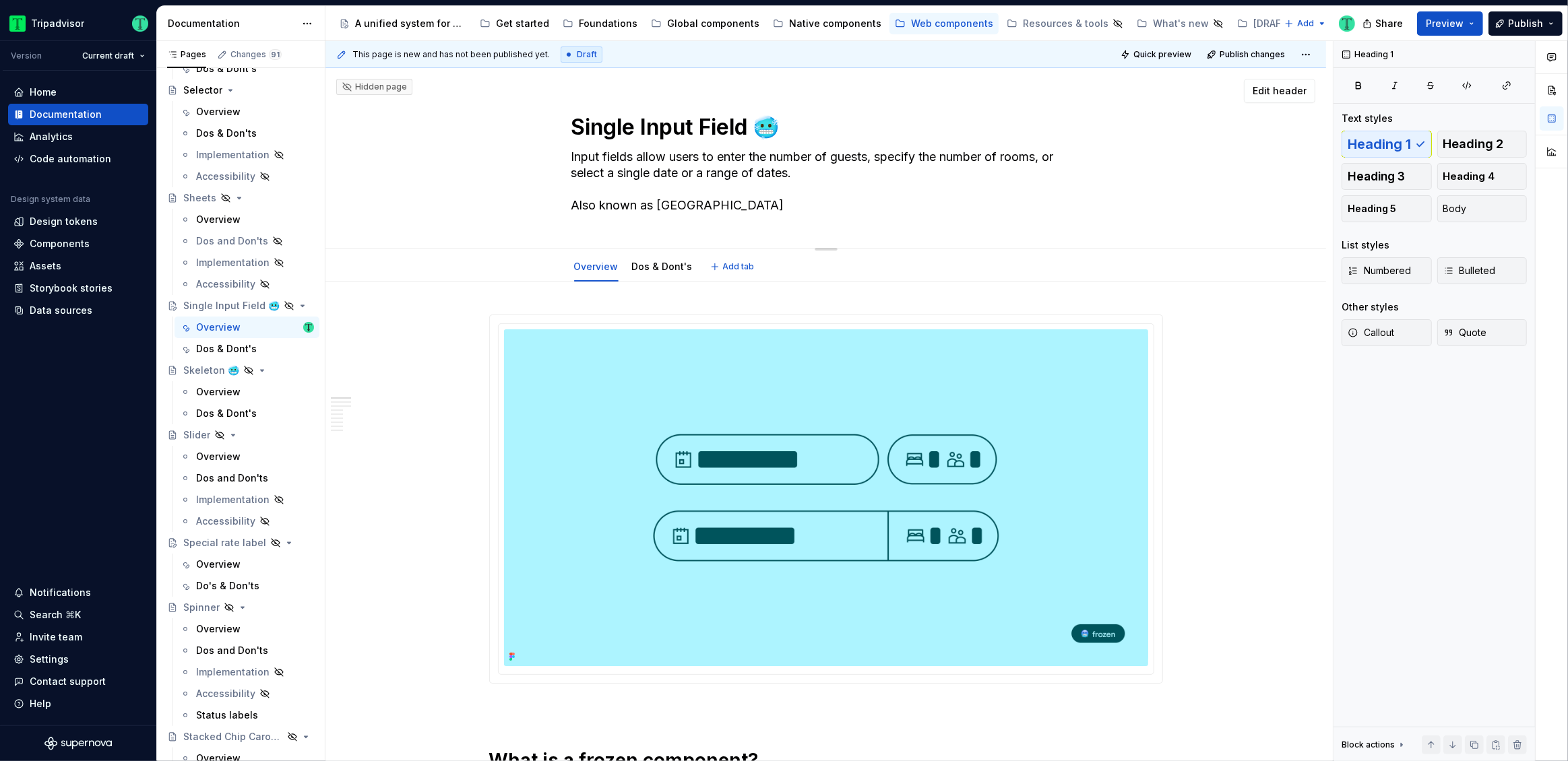
type textarea "Input fields allow users to enter the number of guests, specify the number of r…"
type textarea "*"
type textarea "Input fields allow users to enter the number of guests, specify the number of r…"
type textarea "*"
type textarea "Input fields allow users to enter the number of guests, specify the number of r…"
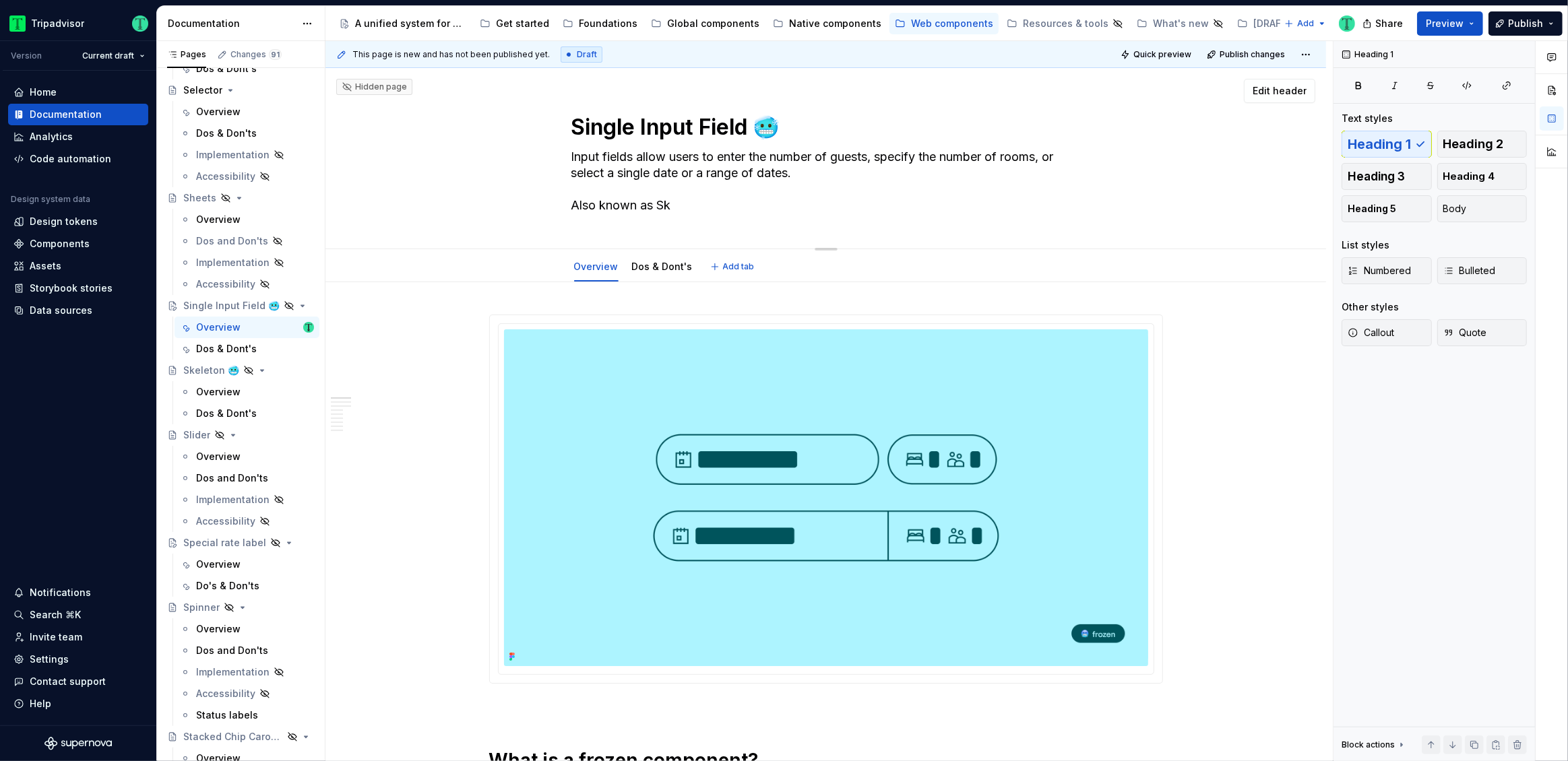
type textarea "*"
type textarea "Input fields allow users to enter the number of guests, specify the number of r…"
type textarea "*"
type textarea "Input fields allow users to enter the number of guests, specify the number of r…"
type textarea "*"
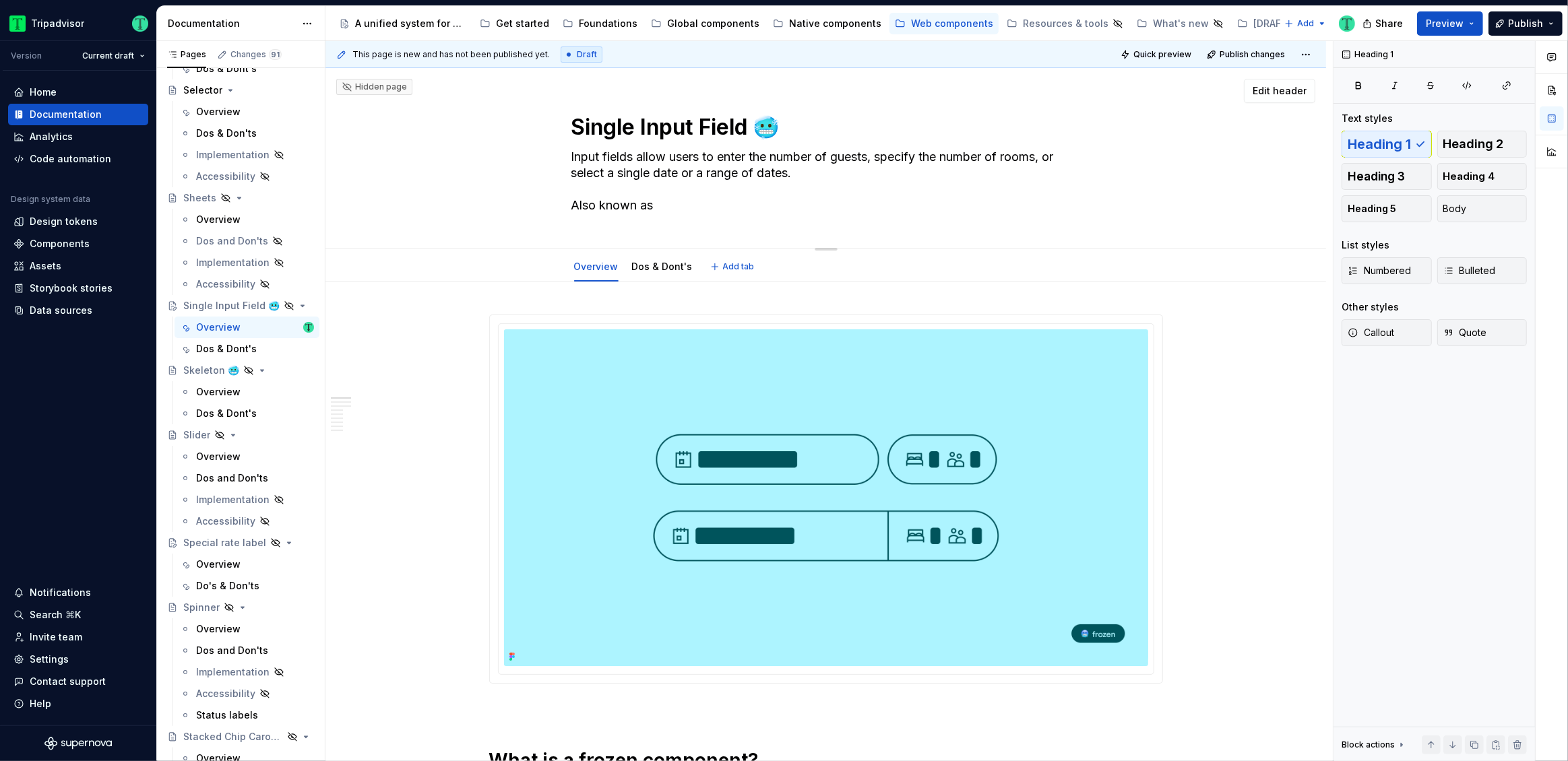
type textarea "Input fields allow users to enter the number of guests, specify the number of r…"
type textarea "*"
type textarea "Input fields allow users to enter the number of guests, specify the number of r…"
type textarea "*"
type textarea "Input fields allow users to enter the number of guests, specify the number of r…"
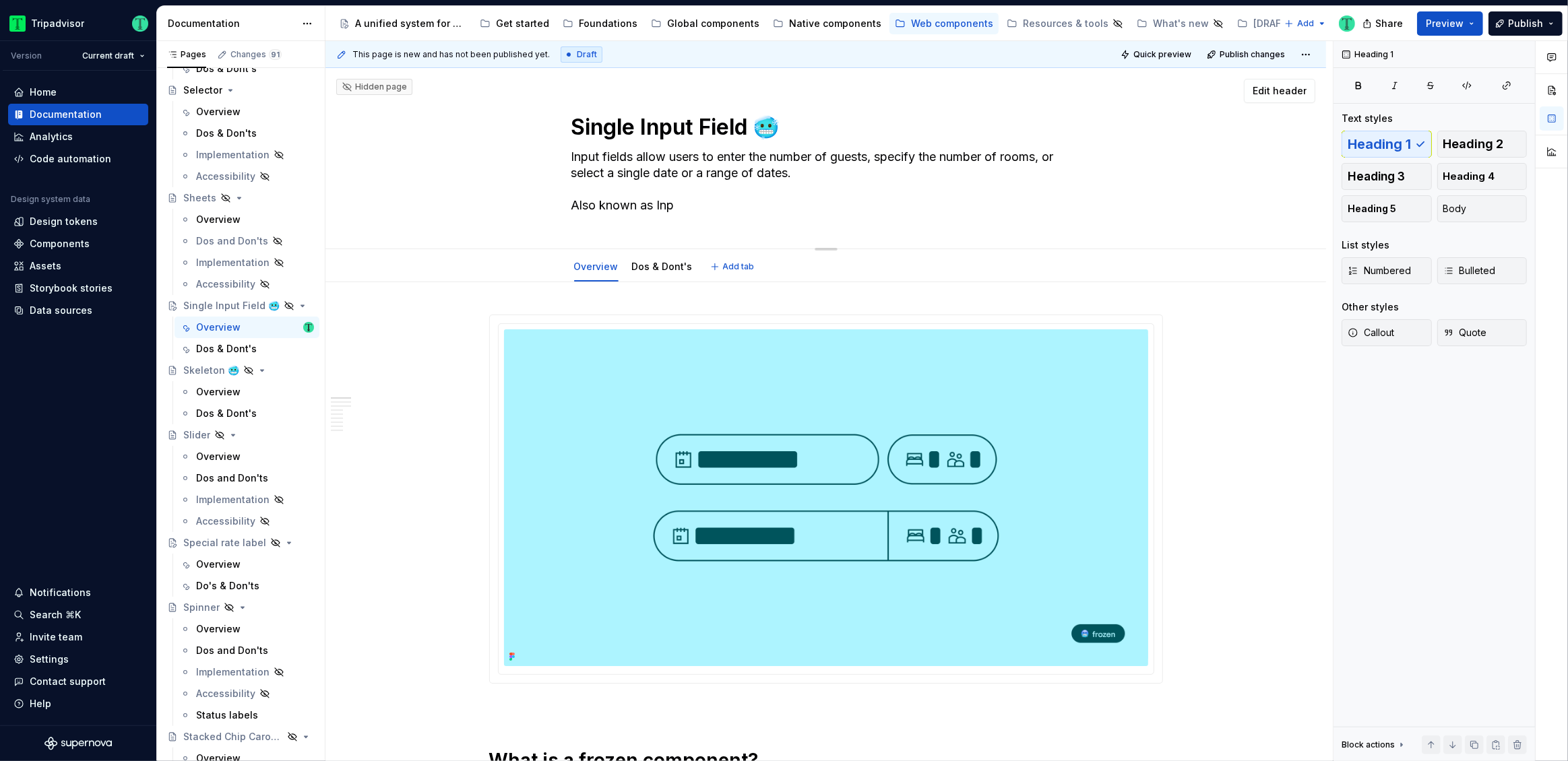
type textarea "*"
type textarea "Input fields allow users to enter the number of guests, specify the number of r…"
type textarea "*"
type textarea "Input fields allow users to enter the number of guests, specify the number of r…"
type textarea "*"
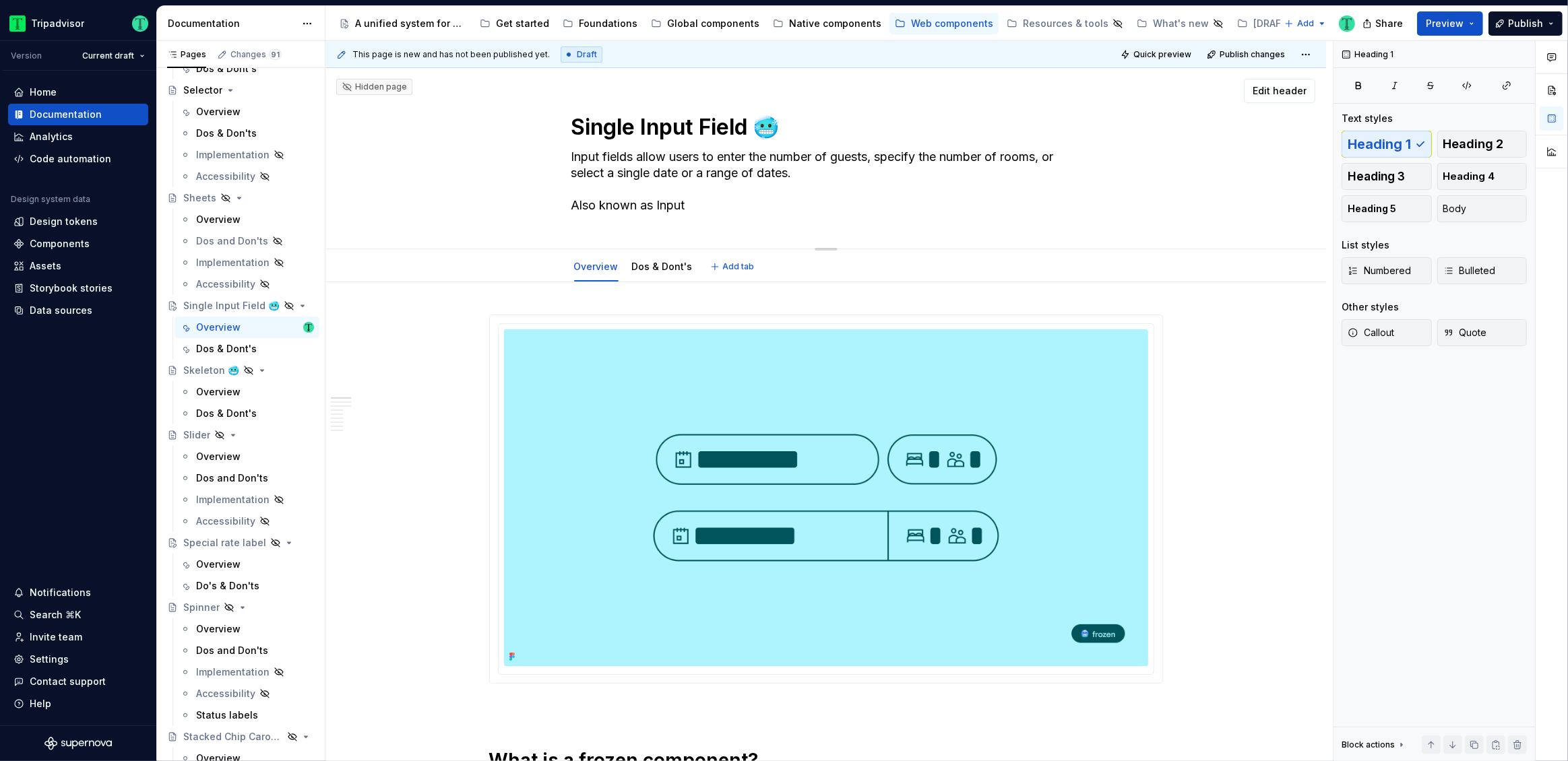
type textarea "Input fields allow users to enter the number of guests, specify the number of r…"
type textarea "*"
type textarea "Input fields allow users to enter the number of guests, specify the number of r…"
type textarea "*"
type textarea "Input fields allow users to enter the number of guests, specify the number of r…"
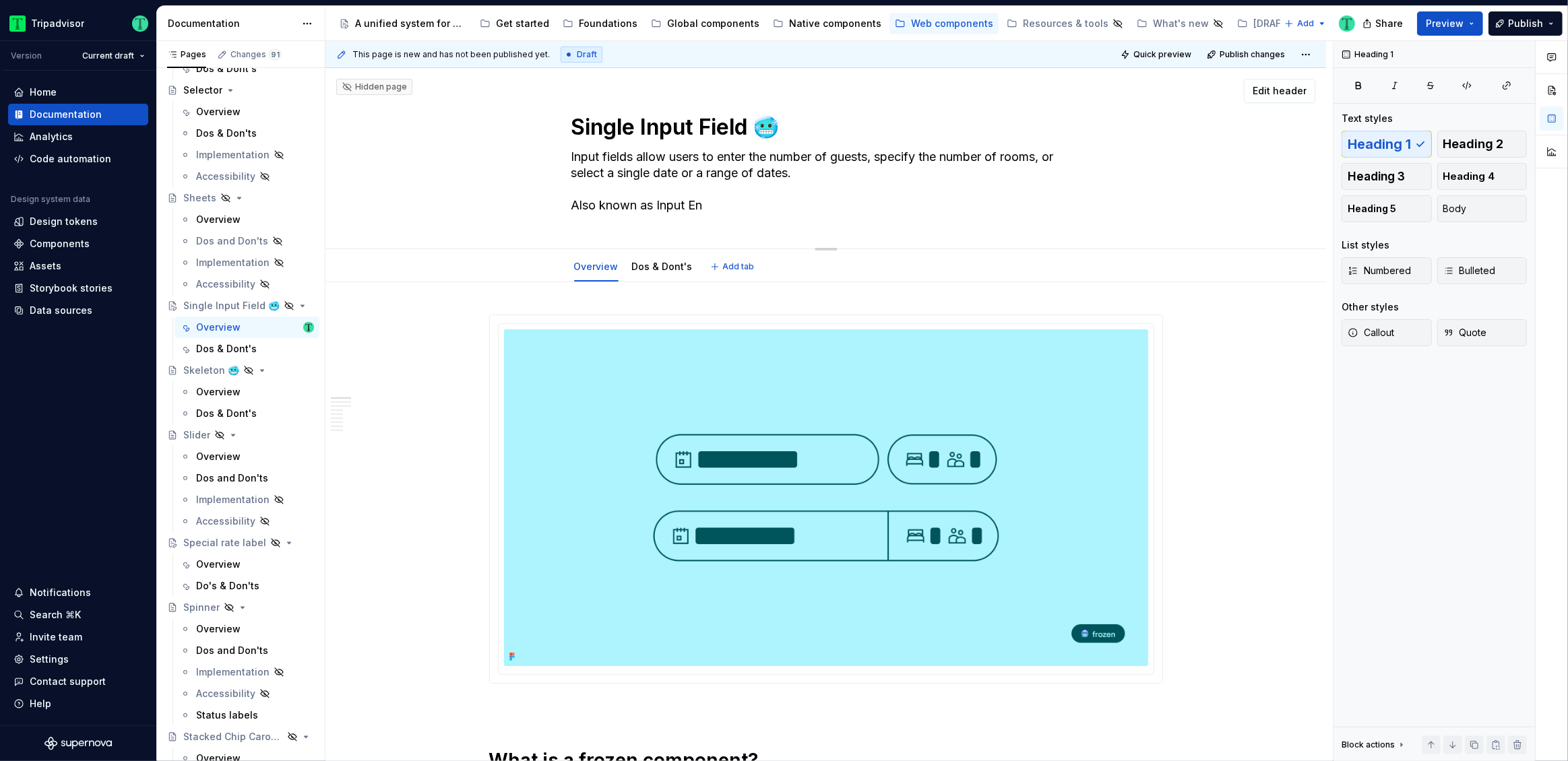
type textarea "*"
type textarea "Input fields allow users to enter the number of guests, specify the number of r…"
type textarea "*"
type textarea "Input fields allow users to enter the number of guests, specify the number of r…"
type textarea "*"
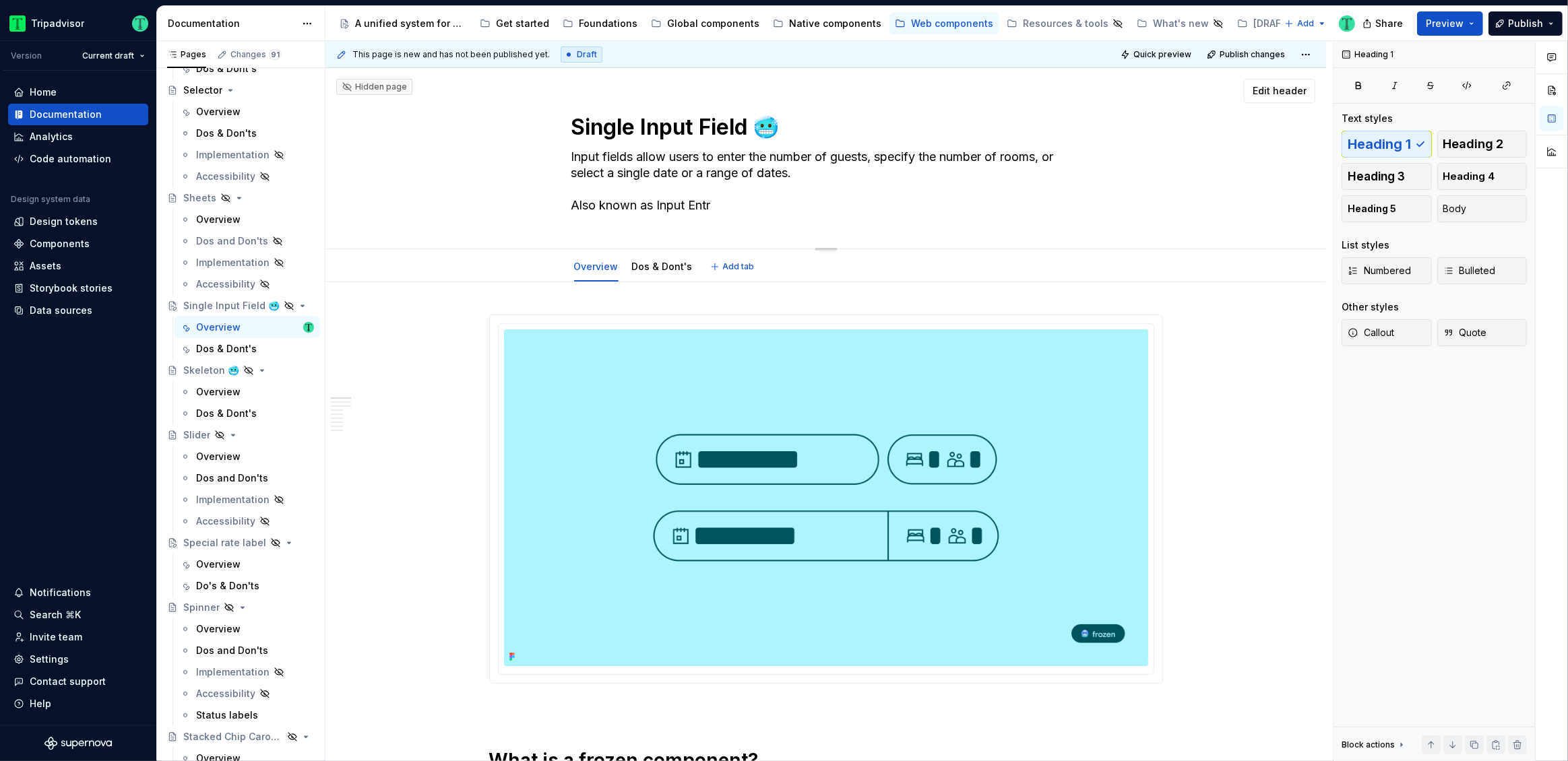
type textarea "Input fields allow users to enter the number of guests, specify the number of r…"
type textarea "*"
type textarea "Input fields allow users to enter the number of guests, specify the number of r…"
type textarea "*"
type textarea "Input fields allow users to enter the number of guests, specify the number of r…"
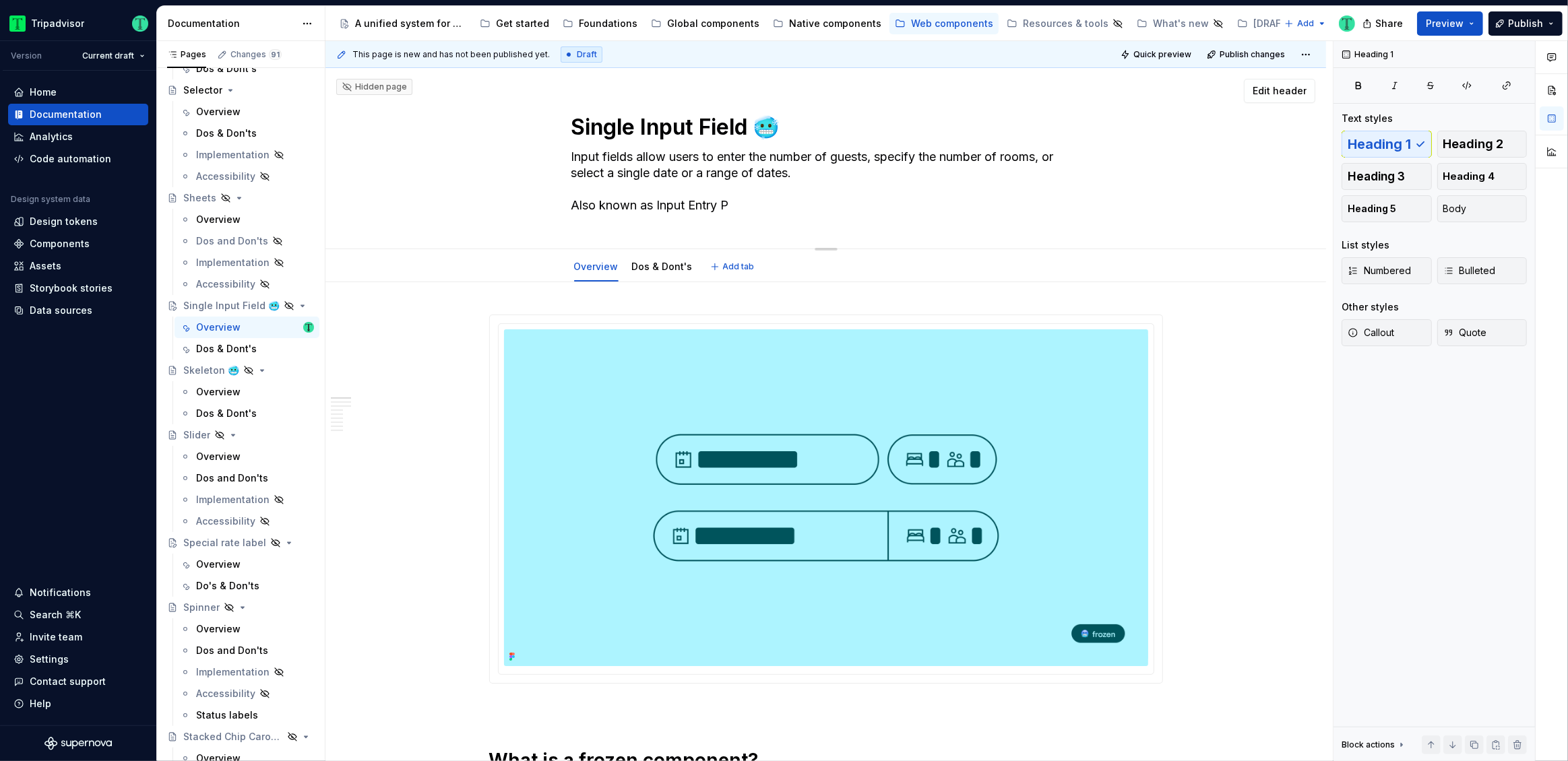
type textarea "*"
type textarea "Input fields allow users to enter the number of guests, specify the number of r…"
type textarea "*"
type textarea "Input fields allow users to enter the number of guests, specify the number of r…"
type textarea "*"
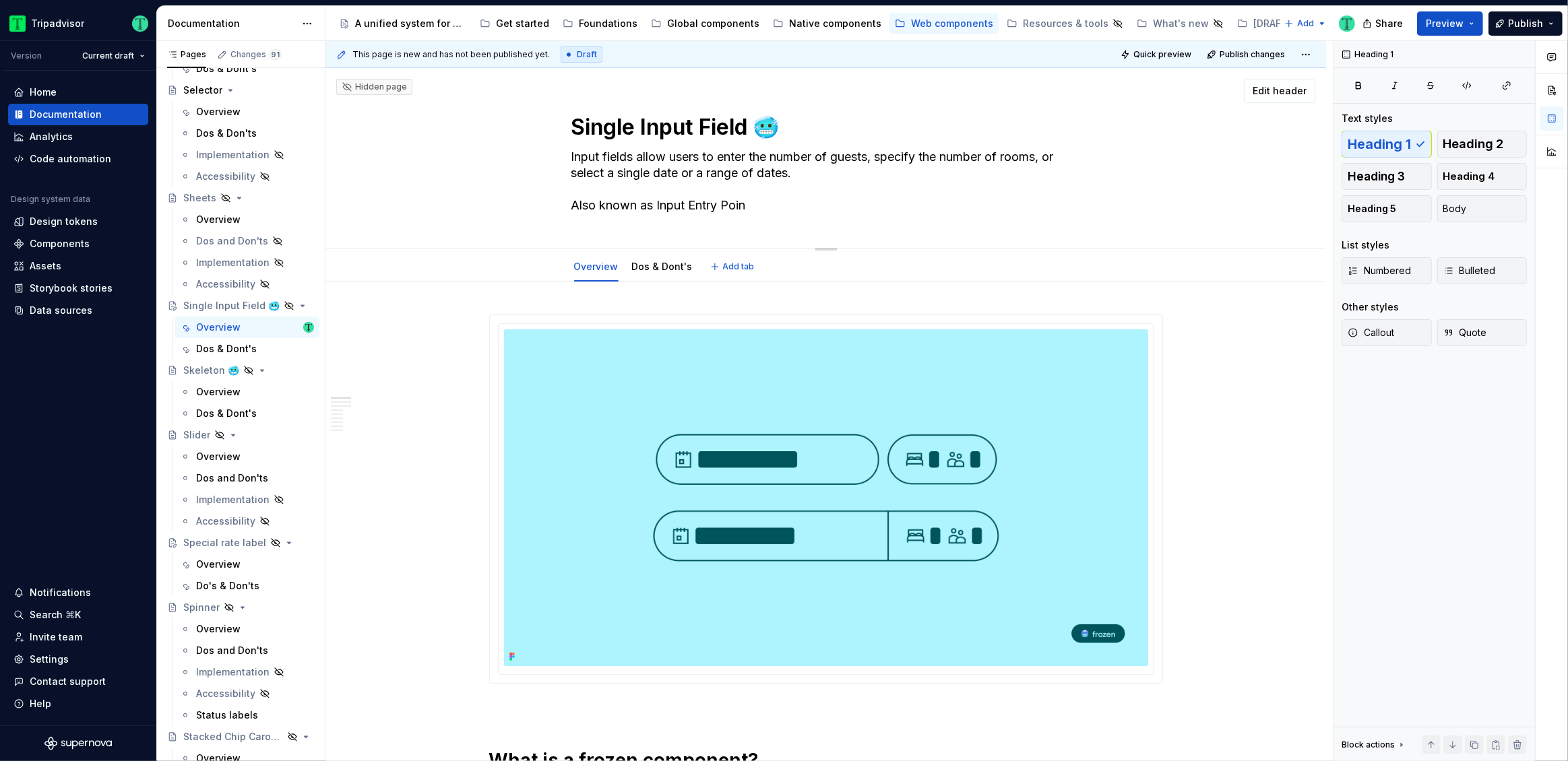
type textarea "Input fields allow users to enter the number of guests, specify the number of r…"
type textarea "*"
type textarea "Input fields allow users to enter the number of guests, specify the number of r…"
type textarea "*"
type textarea "Input fields allow users to enter the number of guests, specify the number of r…"
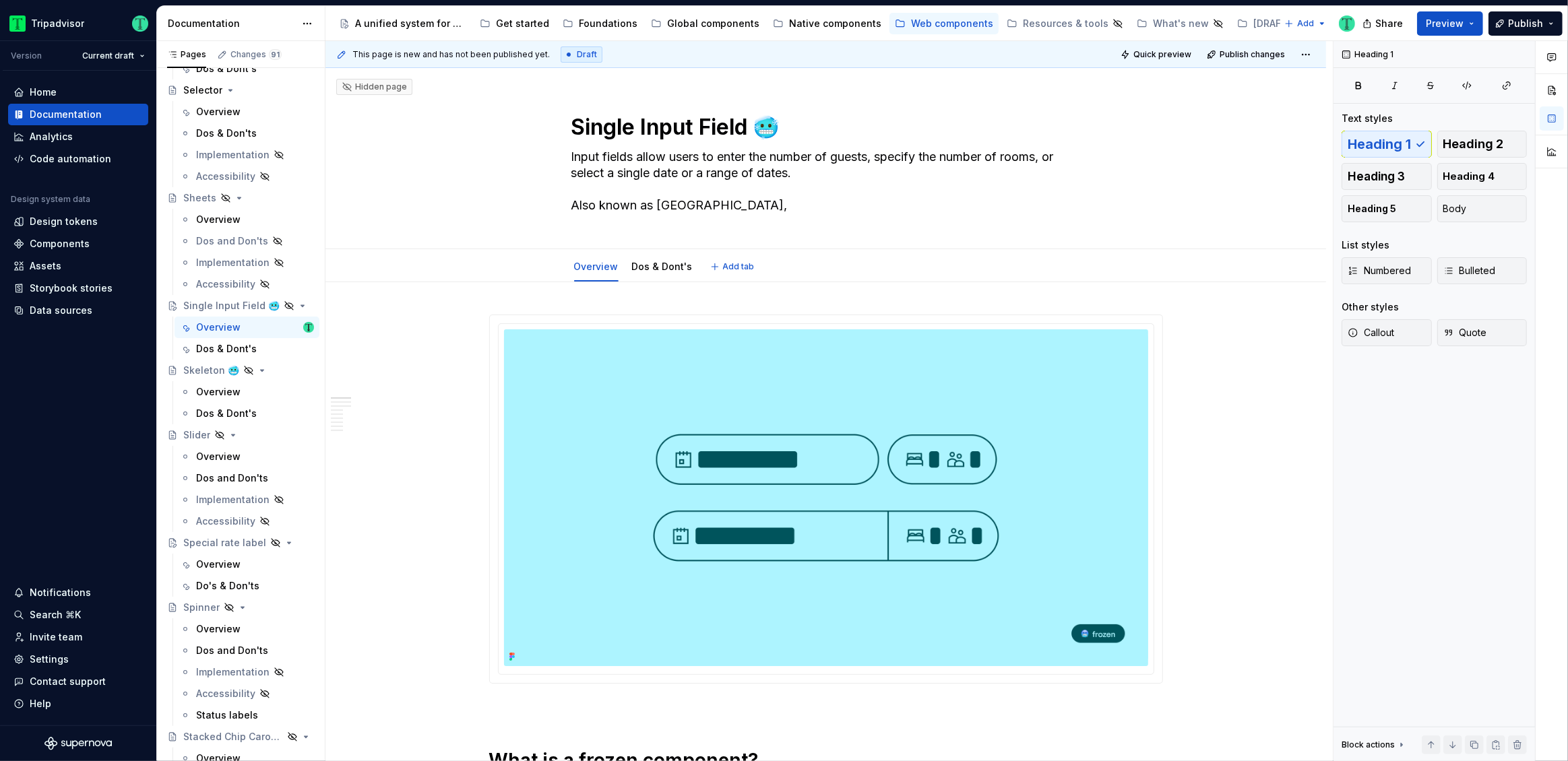
type textarea "*"
type textarea "Input fields allow users to enter the number of guests, specify the number of r…"
click at [764, 208] on textarea "Input fields allow users to enter the number of guests, specify the number of r…" at bounding box center [824, 181] width 510 height 70
type textarea "*"
type textarea "Input fields allow users to enter the number of guests, specify the number of r…"
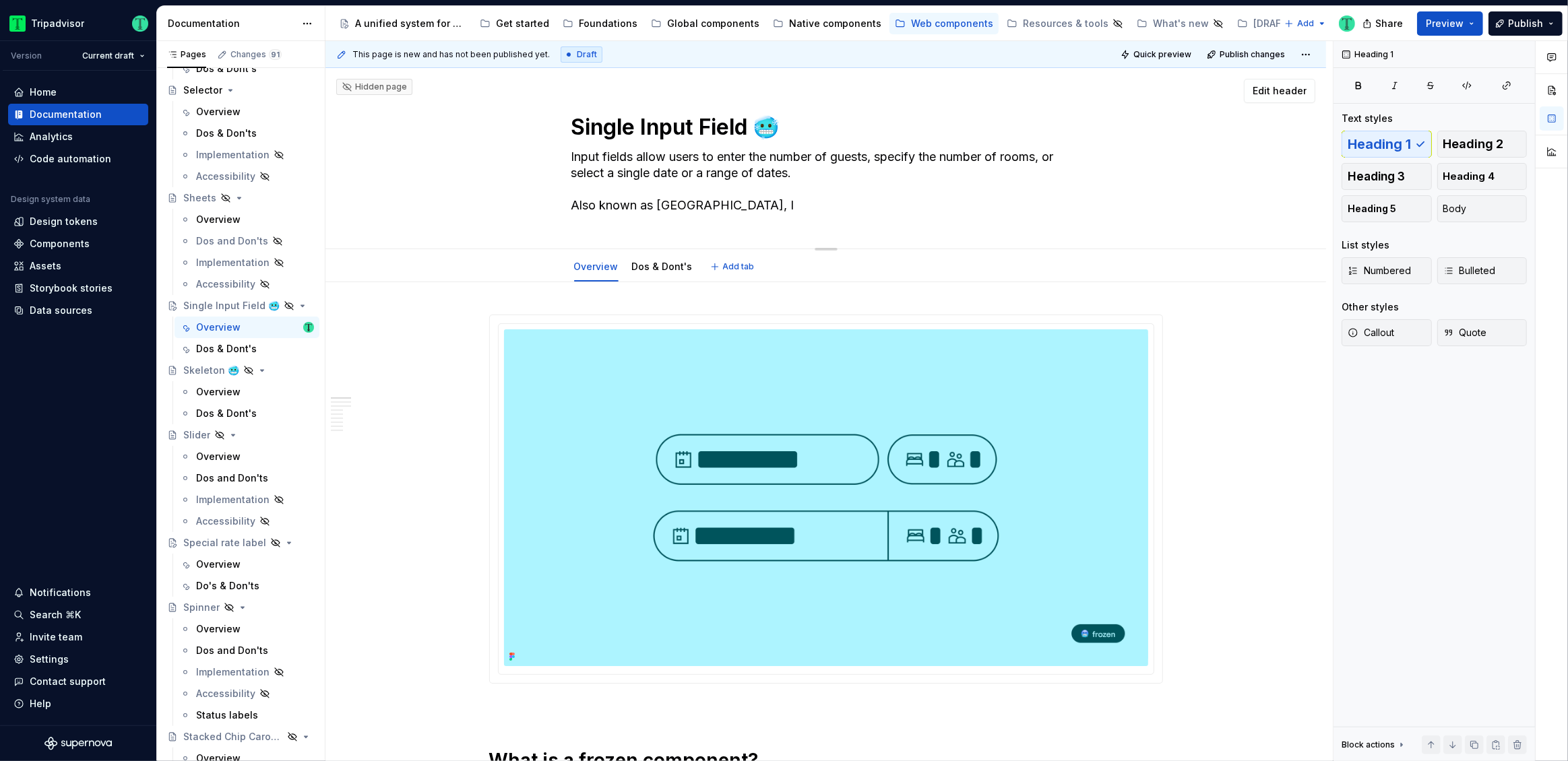
type textarea "*"
type textarea "Input fields allow users to enter the number of guests, specify the number of r…"
type textarea "*"
type textarea "Input fields allow users to enter the number of guests, specify the number of r…"
type textarea "*"
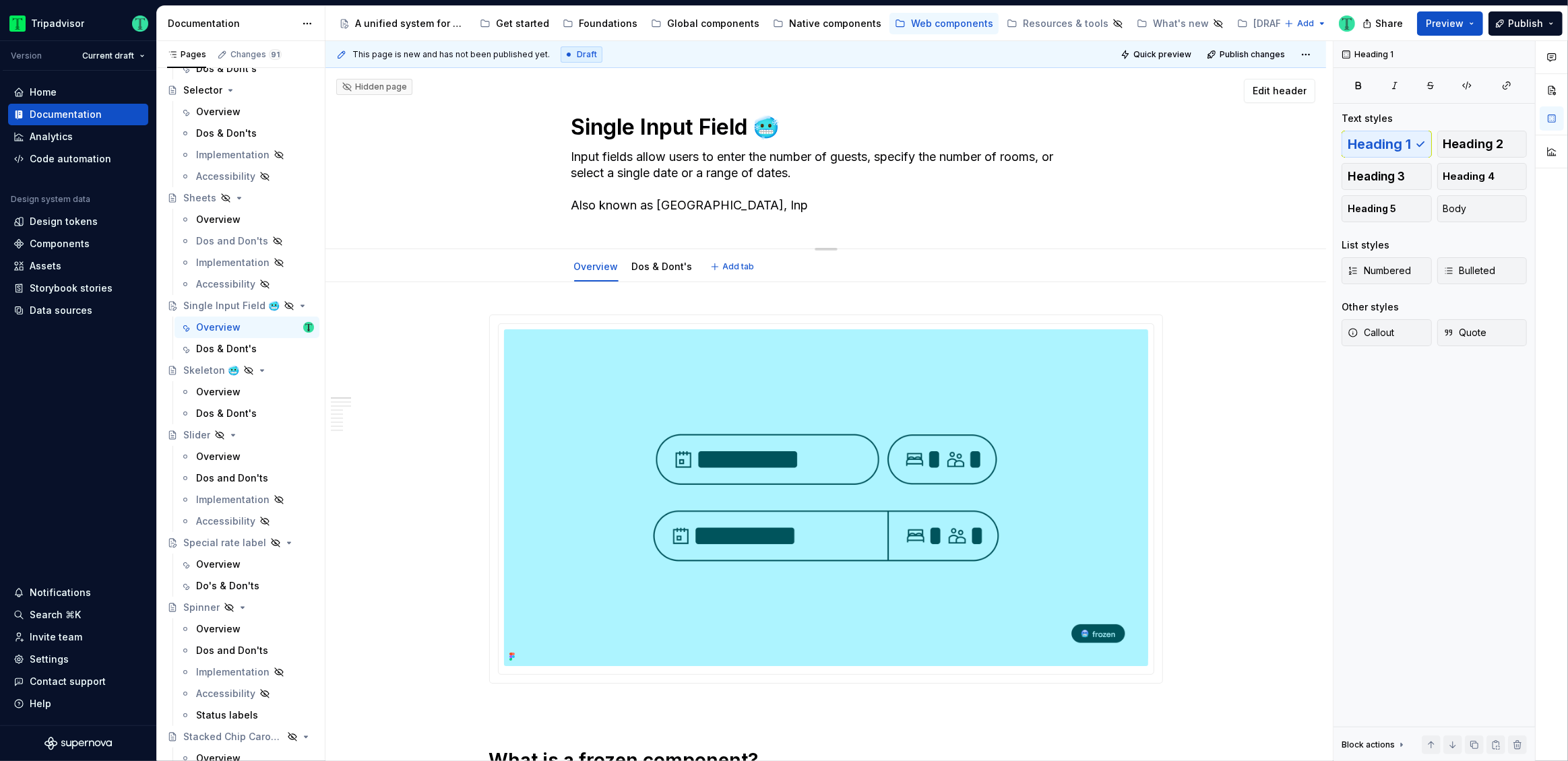
type textarea "Input fields allow users to enter the number of guests, specify the number of r…"
type textarea "*"
type textarea "Input fields allow users to enter the number of guests, specify the number of r…"
type textarea "*"
type textarea "Input fields allow users to enter the number of guests, specify the number of r…"
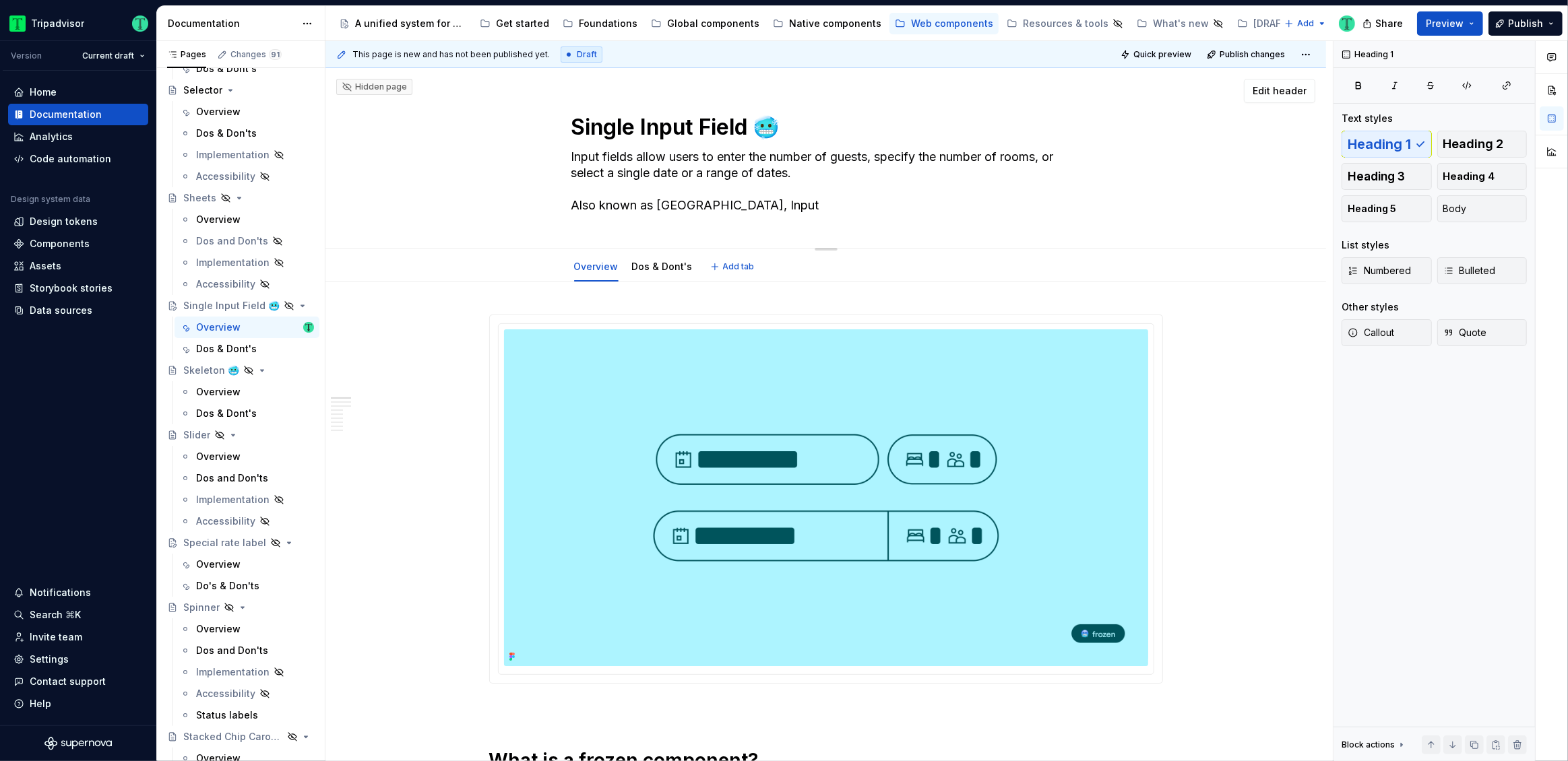
type textarea "*"
type textarea "Input fields allow users to enter the number of guests, specify the number of r…"
type textarea "*"
type textarea "Input fields allow users to enter the number of guests, specify the number of r…"
type textarea "*"
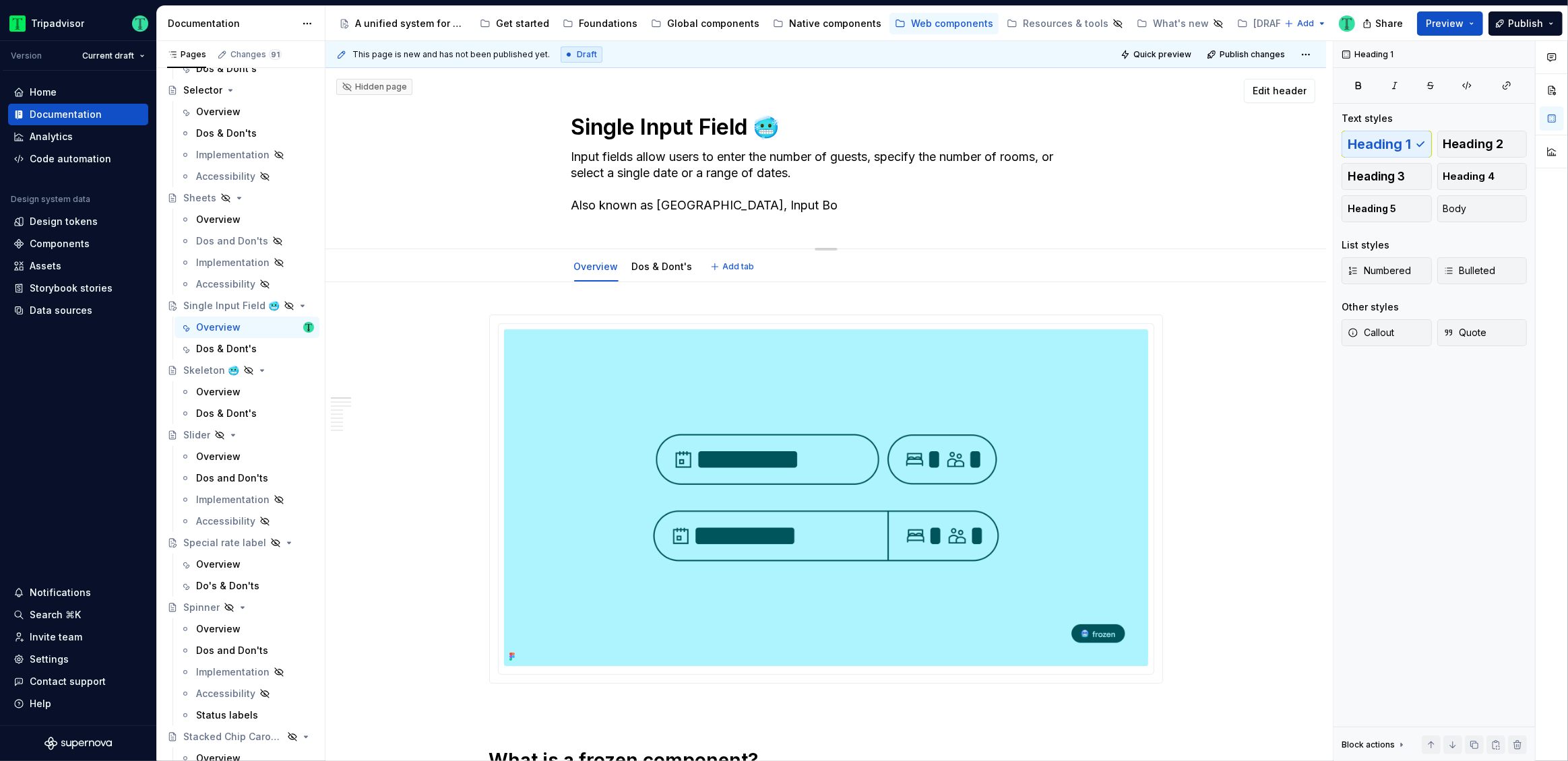
type textarea "Input fields allow users to enter the number of guests, specify the number of r…"
type textarea "*"
type textarea "Input fields allow users to enter the number of guests, specify the number of r…"
type textarea "*"
type textarea "Input fields allow users to enter the number of guests, specify the number of r…"
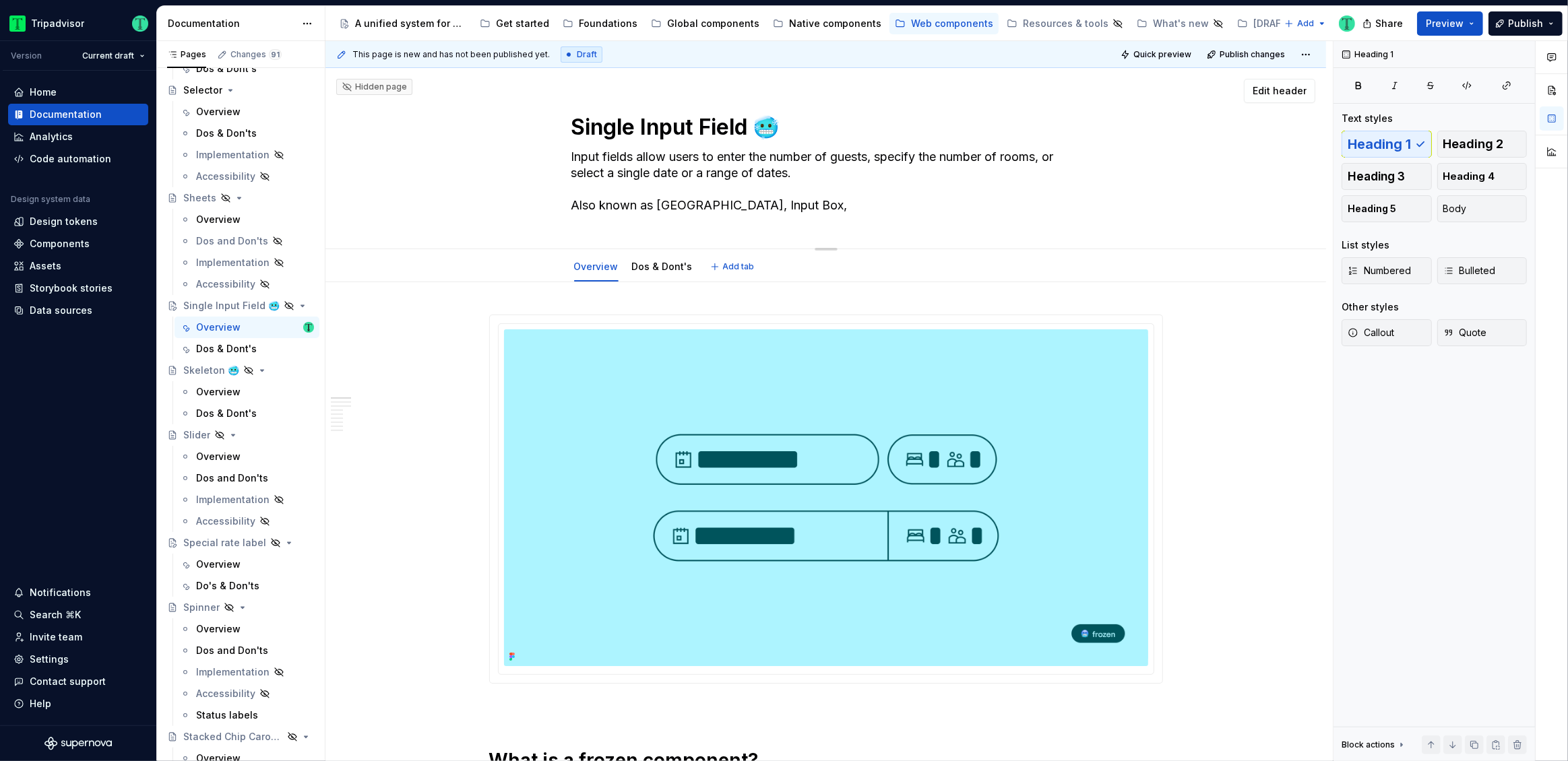
type textarea "*"
type textarea "Input fields allow users to enter the number of guests, specify the number of r…"
type textarea "*"
type textarea "Input fields allow users to enter the number of guests, specify the number of r…"
type textarea "*"
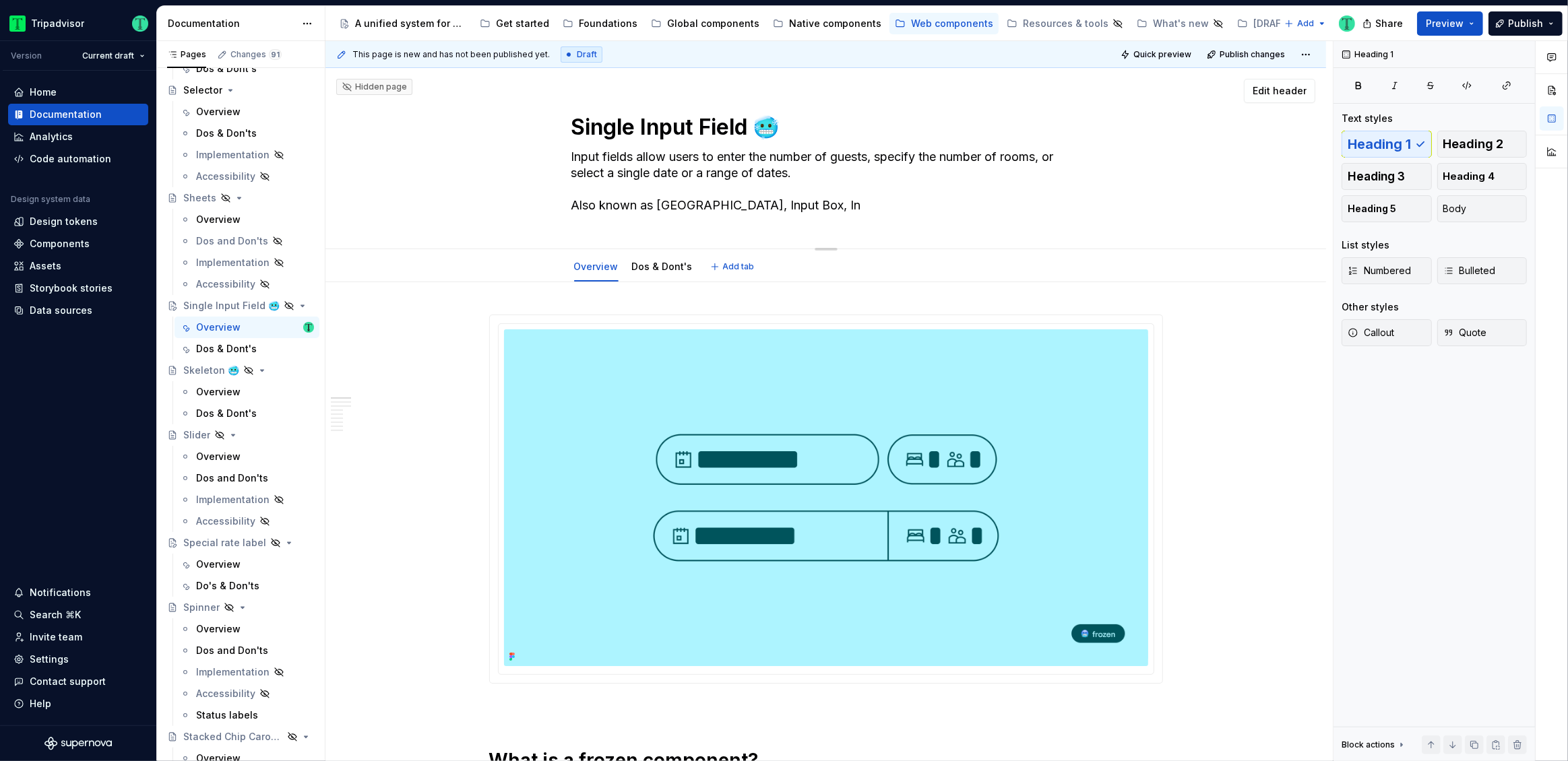
type textarea "Input fields allow users to enter the number of guests, specify the number of r…"
type textarea "*"
type textarea "Input fields allow users to enter the number of guests, specify the number of r…"
type textarea "*"
type textarea "Input fields allow users to enter the number of guests, specify the number of r…"
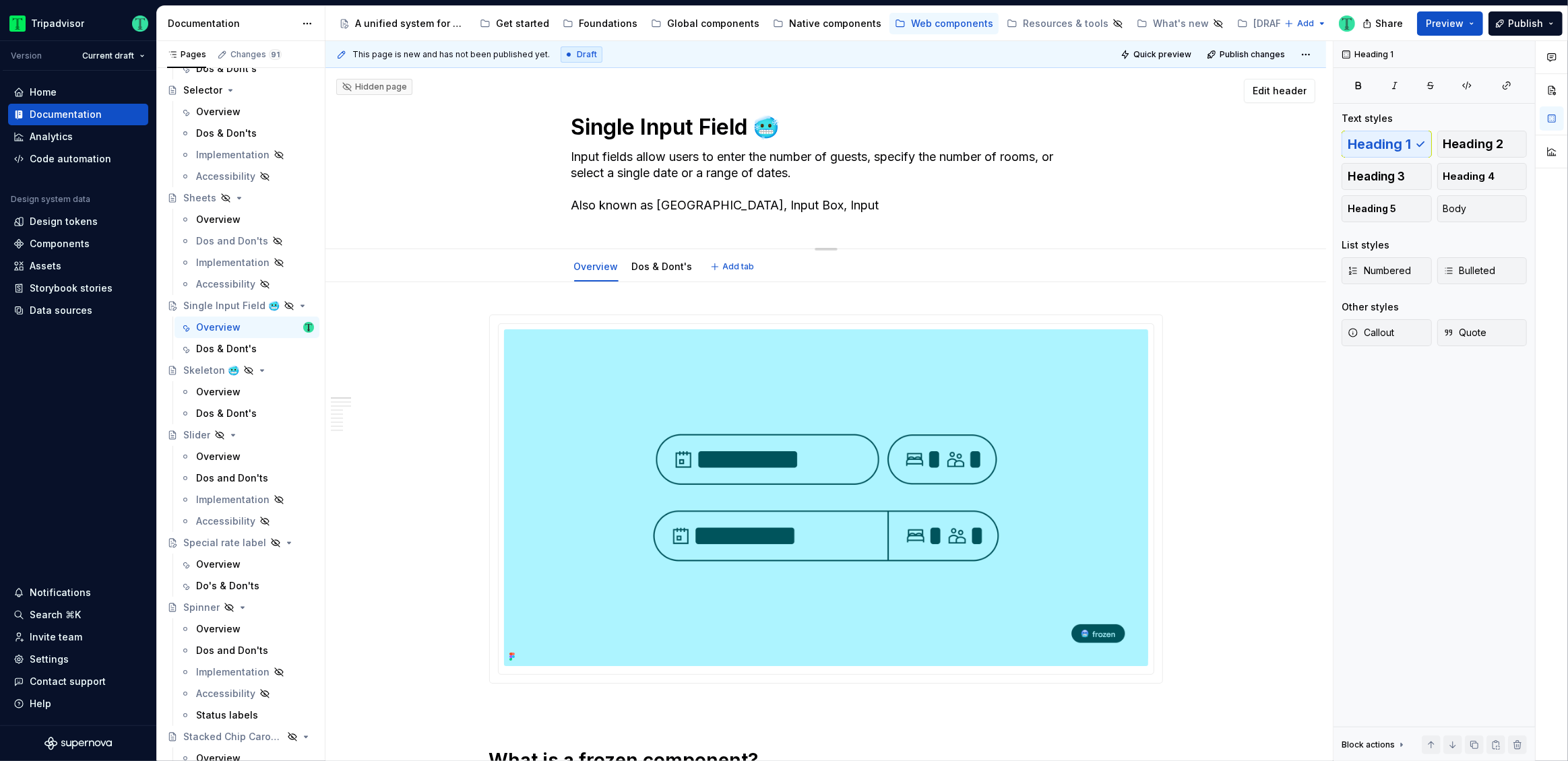
click at [450, 214] on div "Single Input Field 🥶 Input fields allow users to enter the number of guests, sp…" at bounding box center [826, 158] width 893 height 180
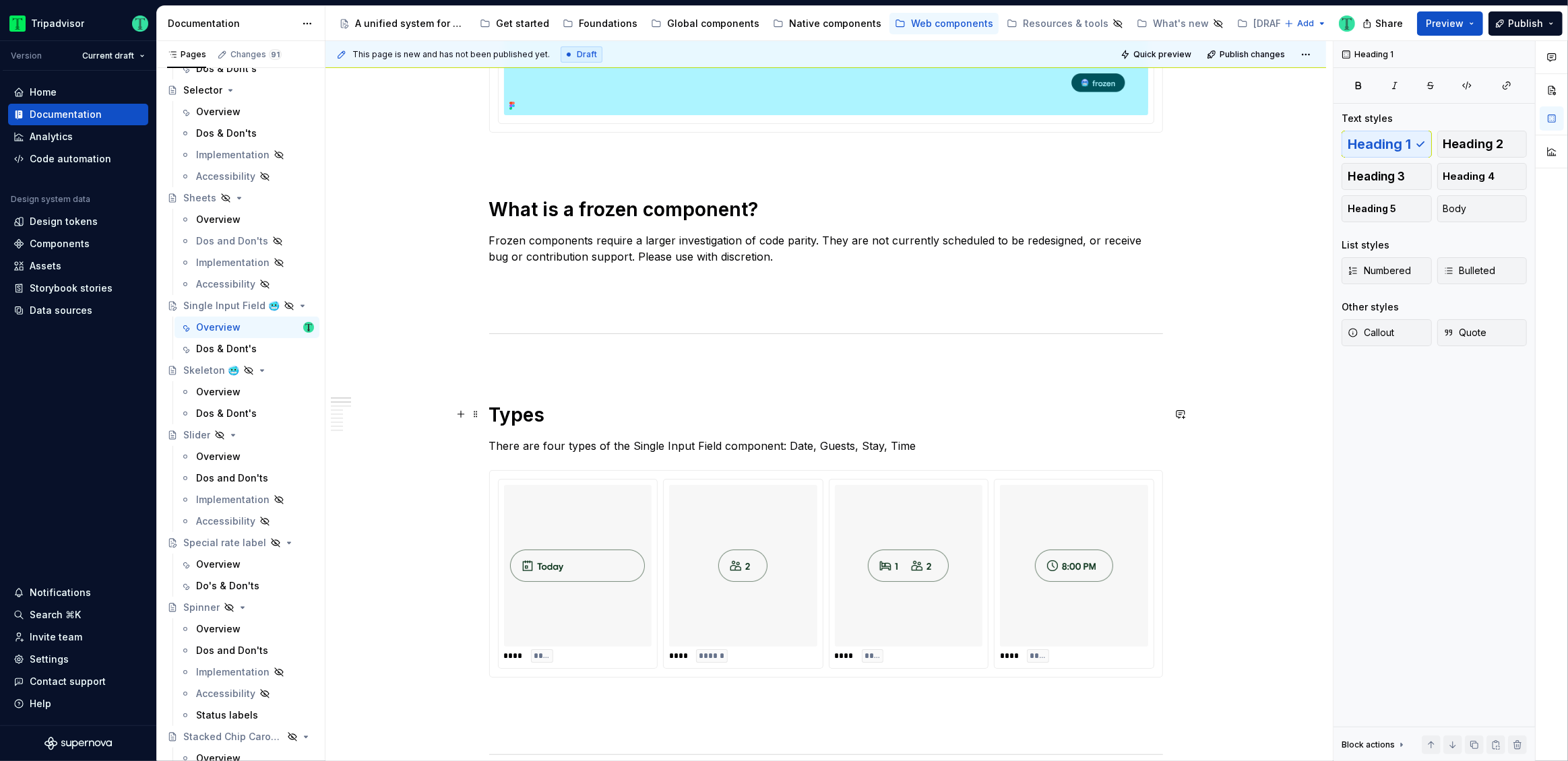
scroll to position [123, 0]
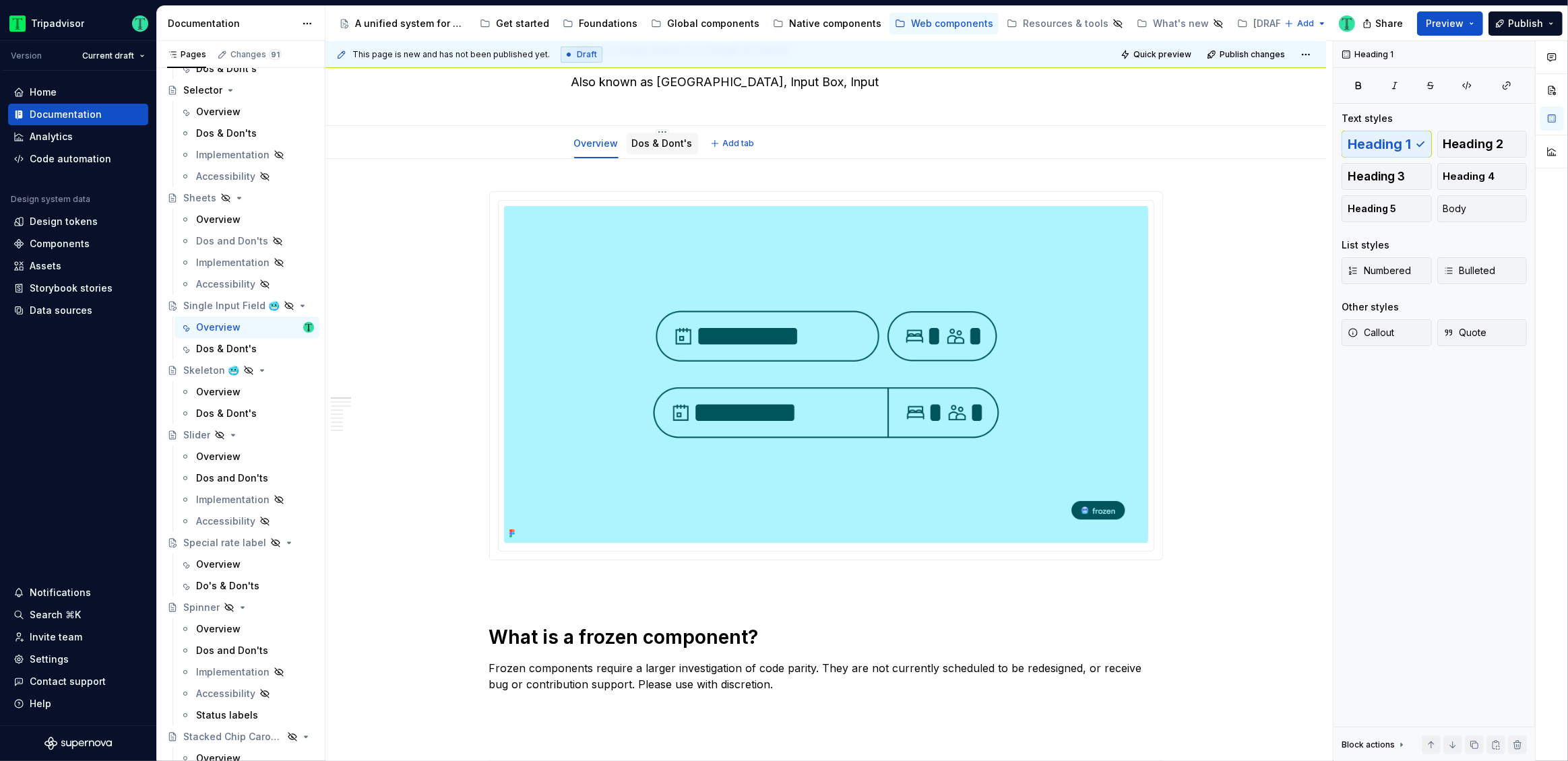
click at [652, 147] on link "Dos & Dont's" at bounding box center [662, 143] width 61 height 11
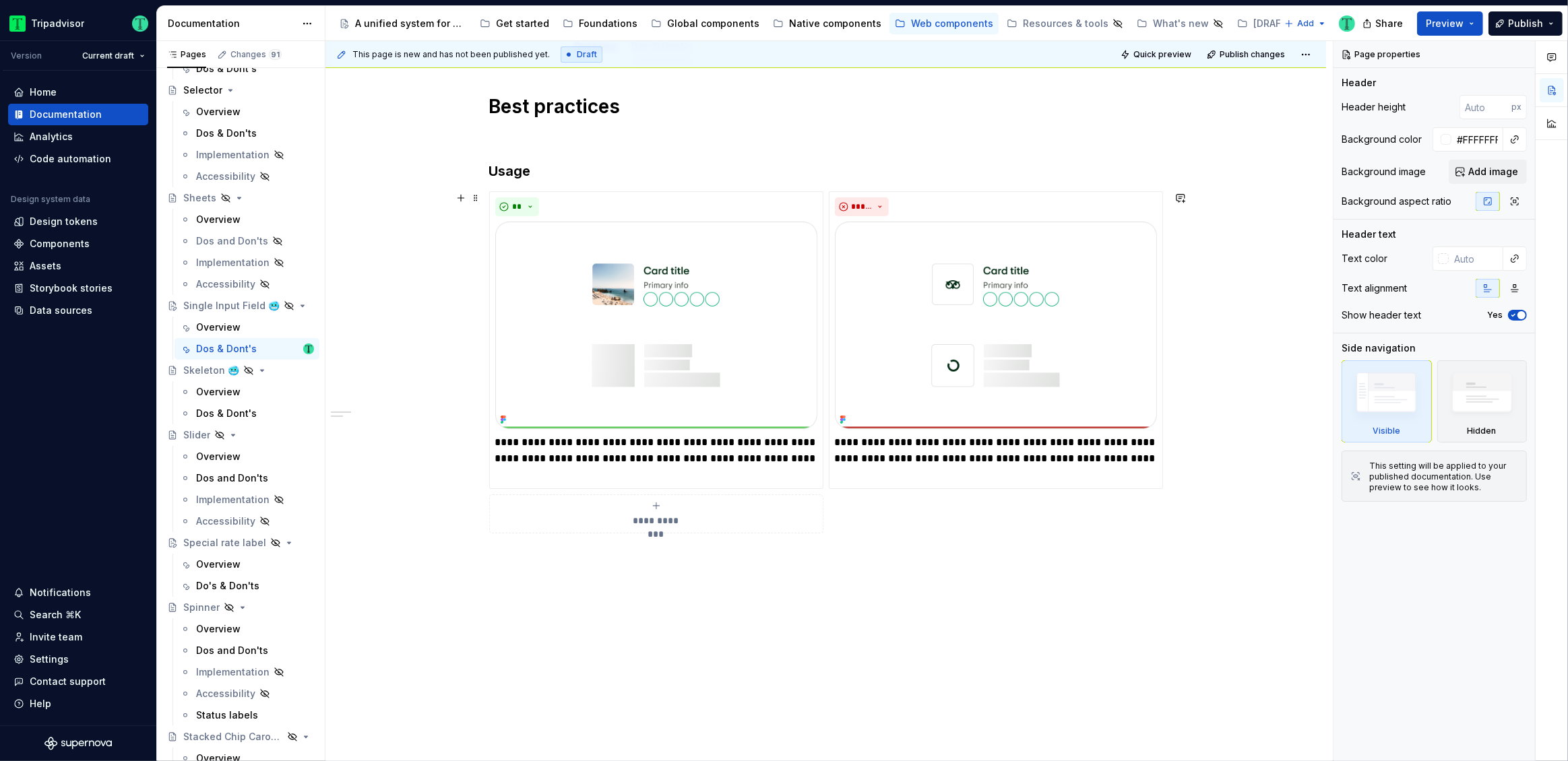
scroll to position [152, 0]
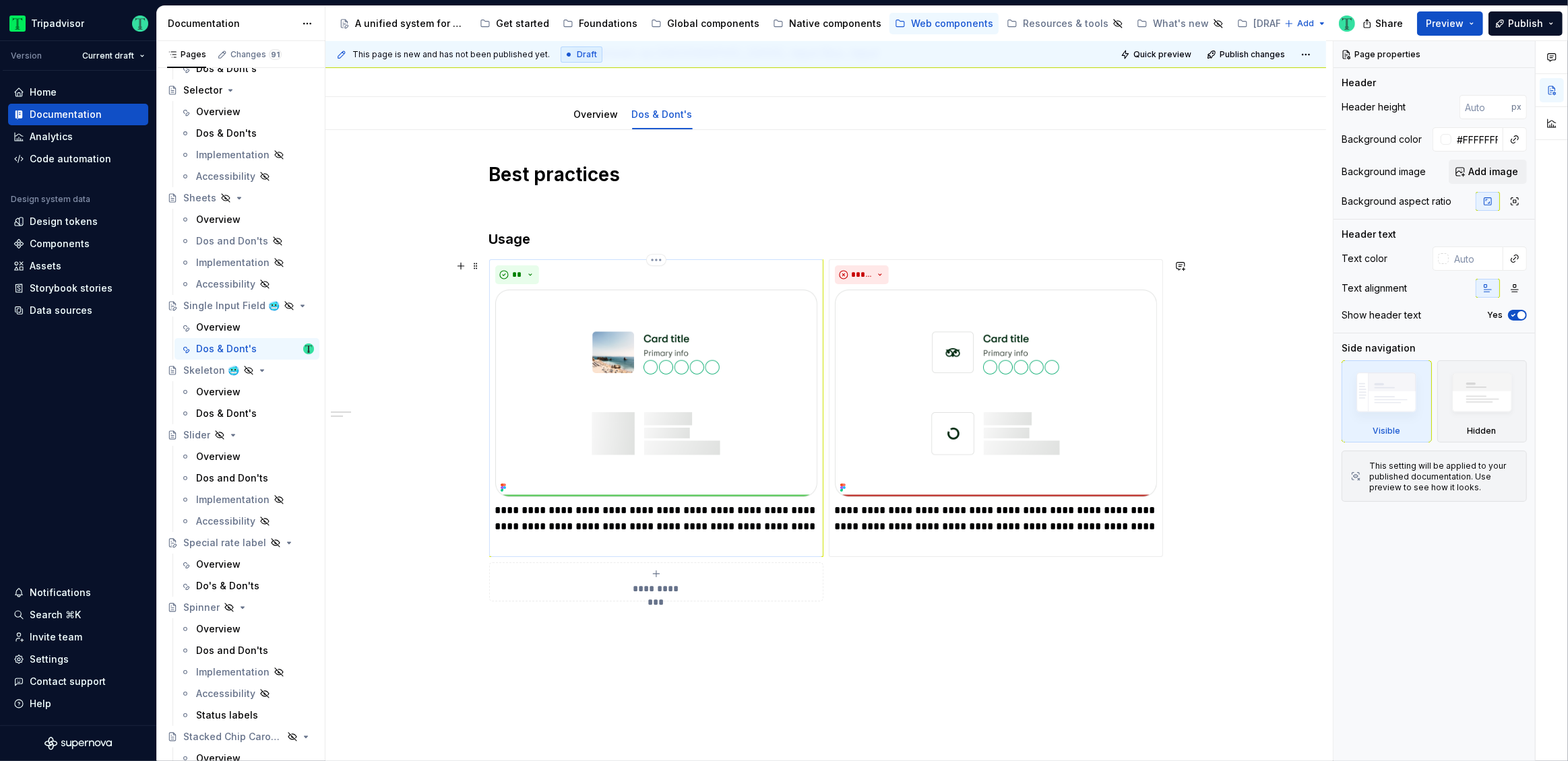
click at [587, 517] on p "**********" at bounding box center [656, 526] width 322 height 49
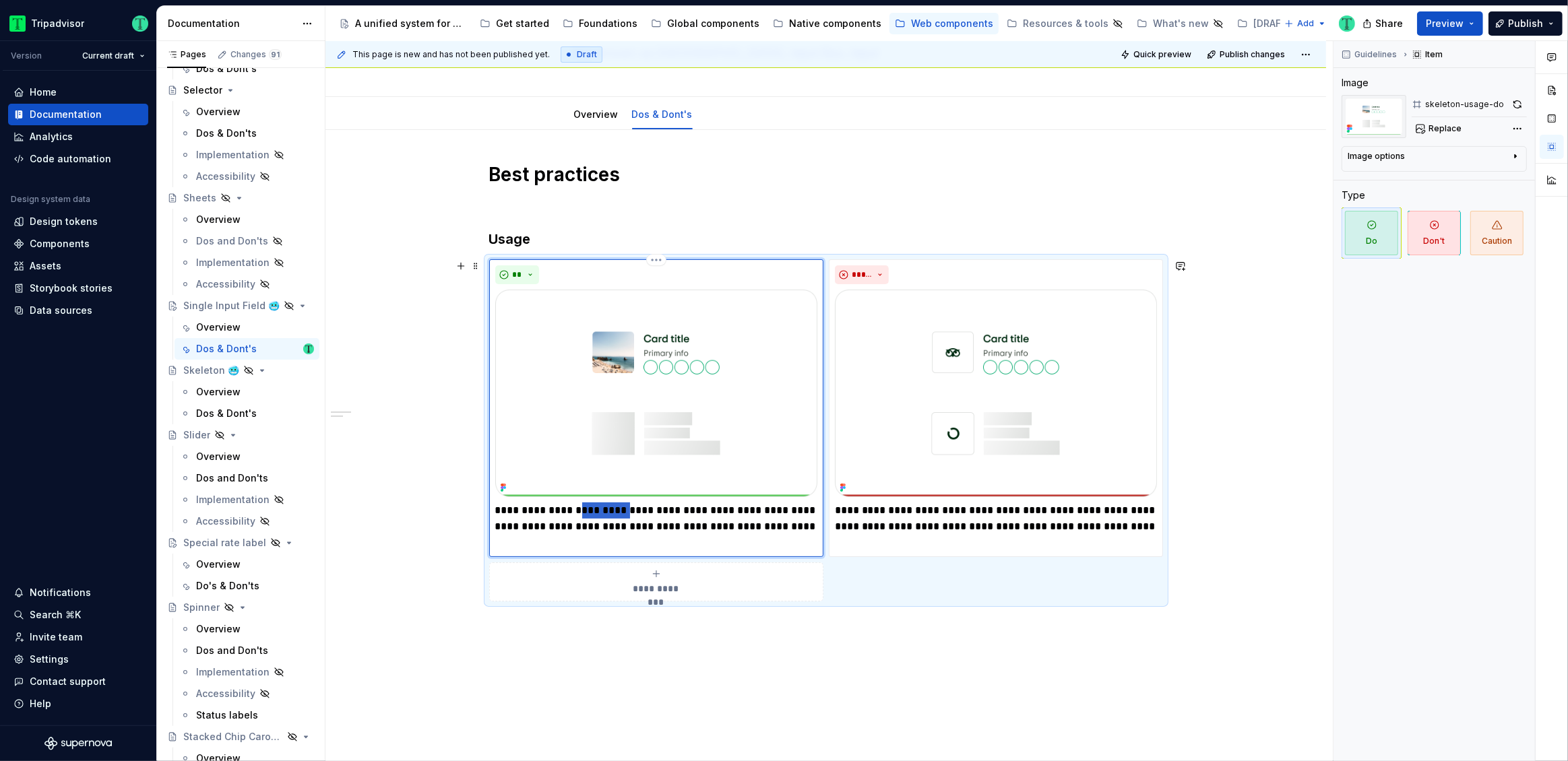
click at [587, 517] on p "**********" at bounding box center [656, 526] width 322 height 49
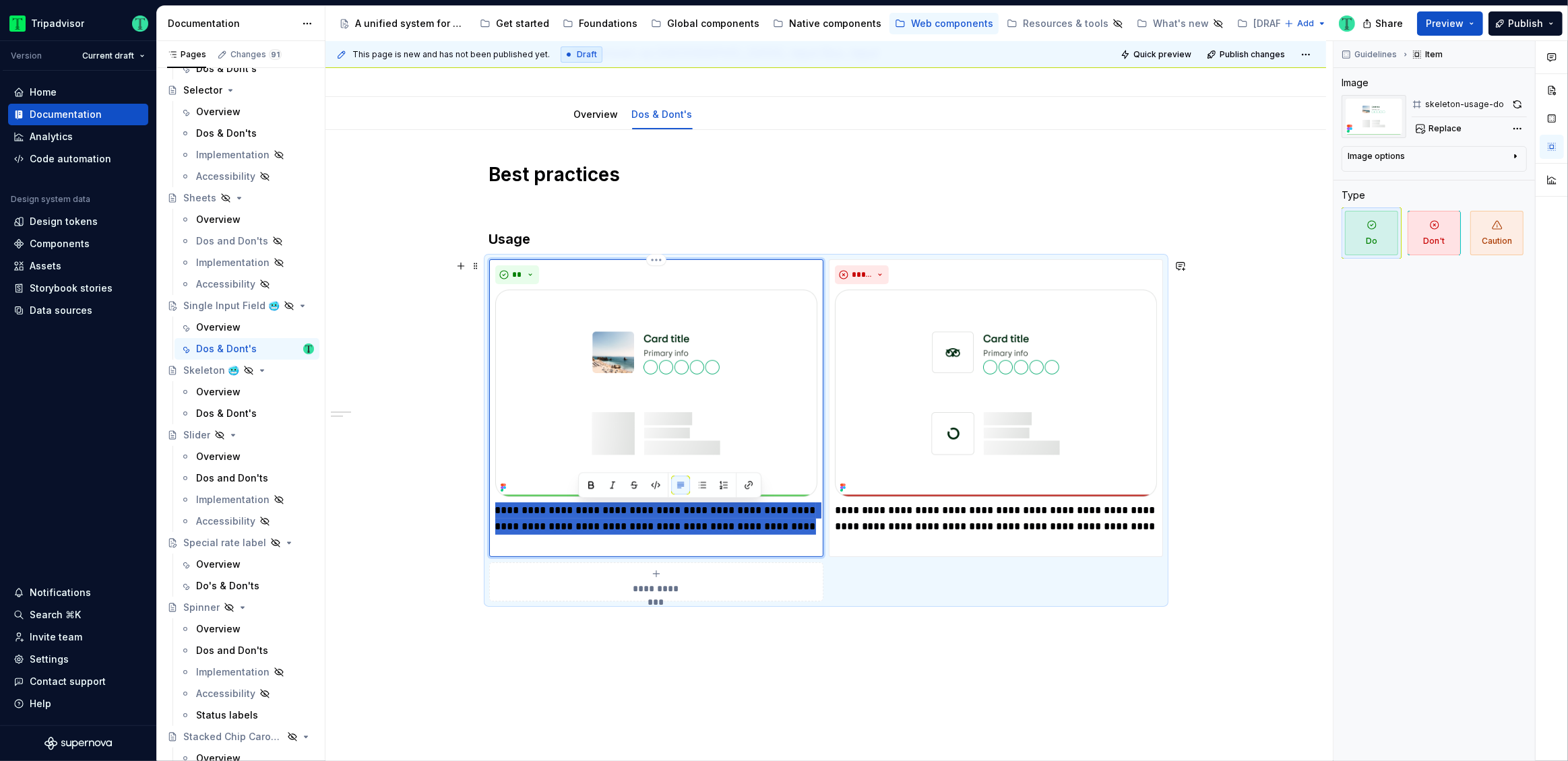
click at [587, 517] on p "**********" at bounding box center [656, 526] width 322 height 49
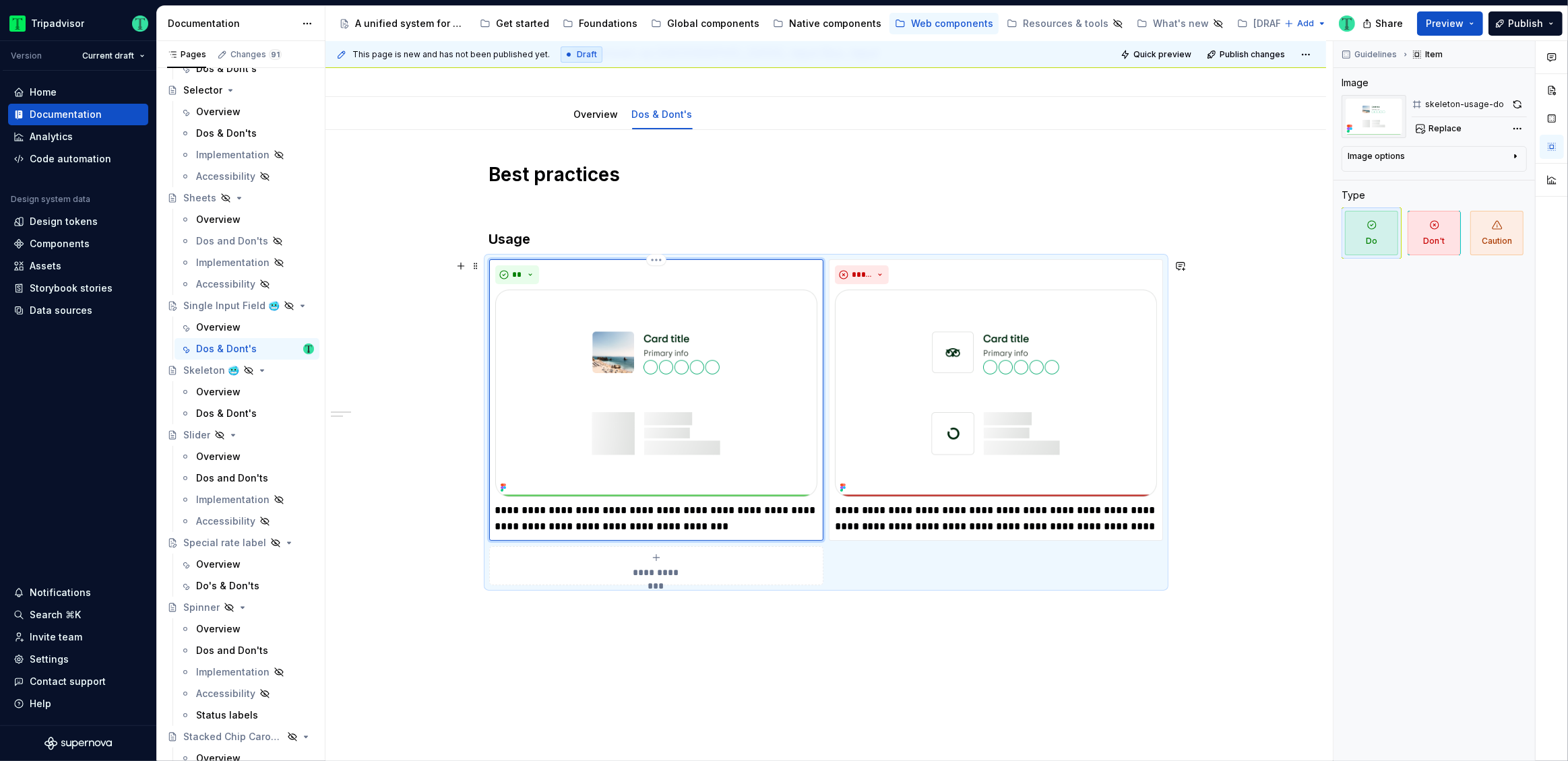
type textarea "*"
click at [546, 602] on div "**********" at bounding box center [825, 480] width 1001 height 700
click at [748, 641] on div "**********" at bounding box center [825, 480] width 1001 height 700
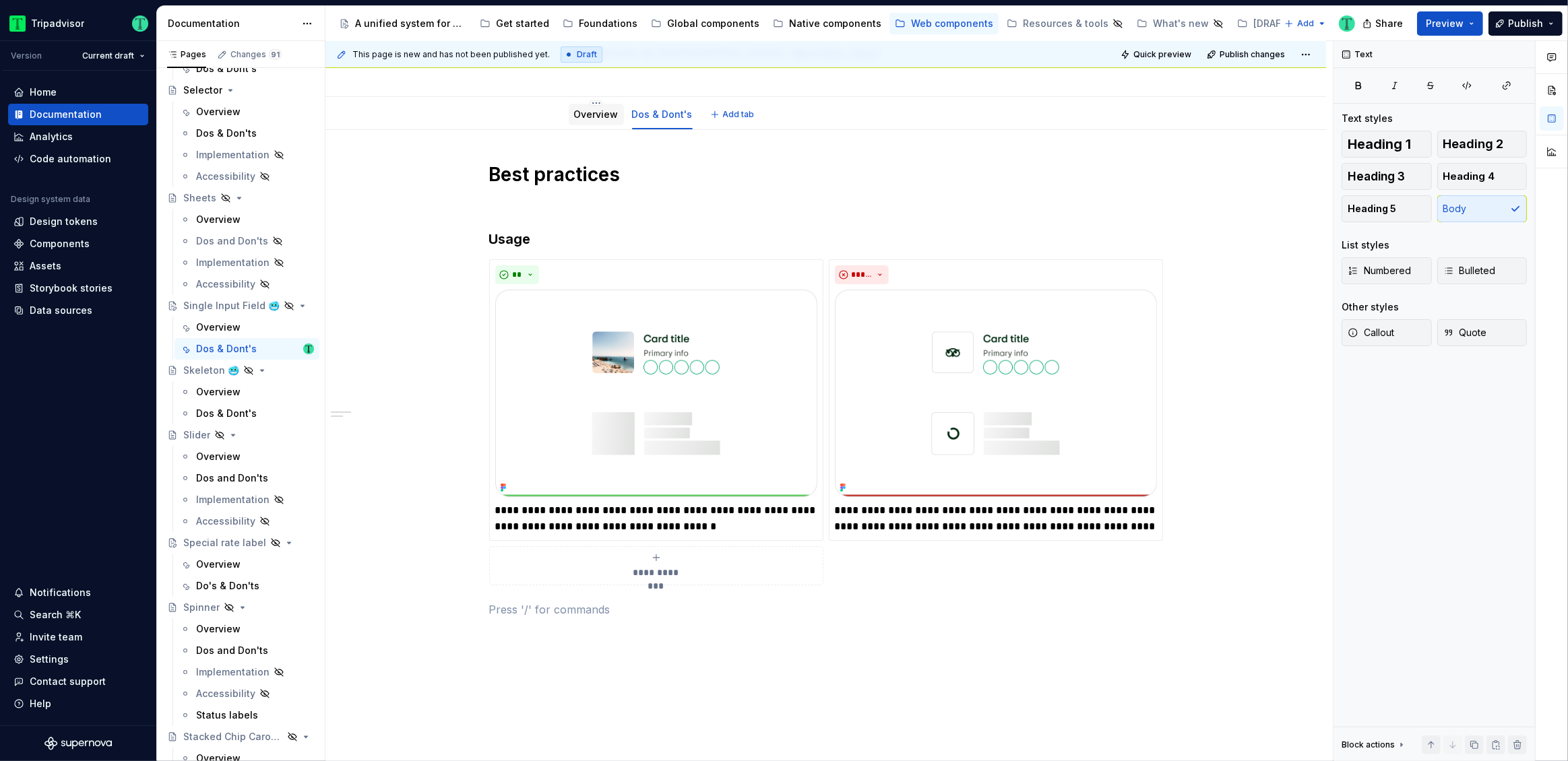
click at [589, 111] on link "Overview" at bounding box center [596, 114] width 44 height 11
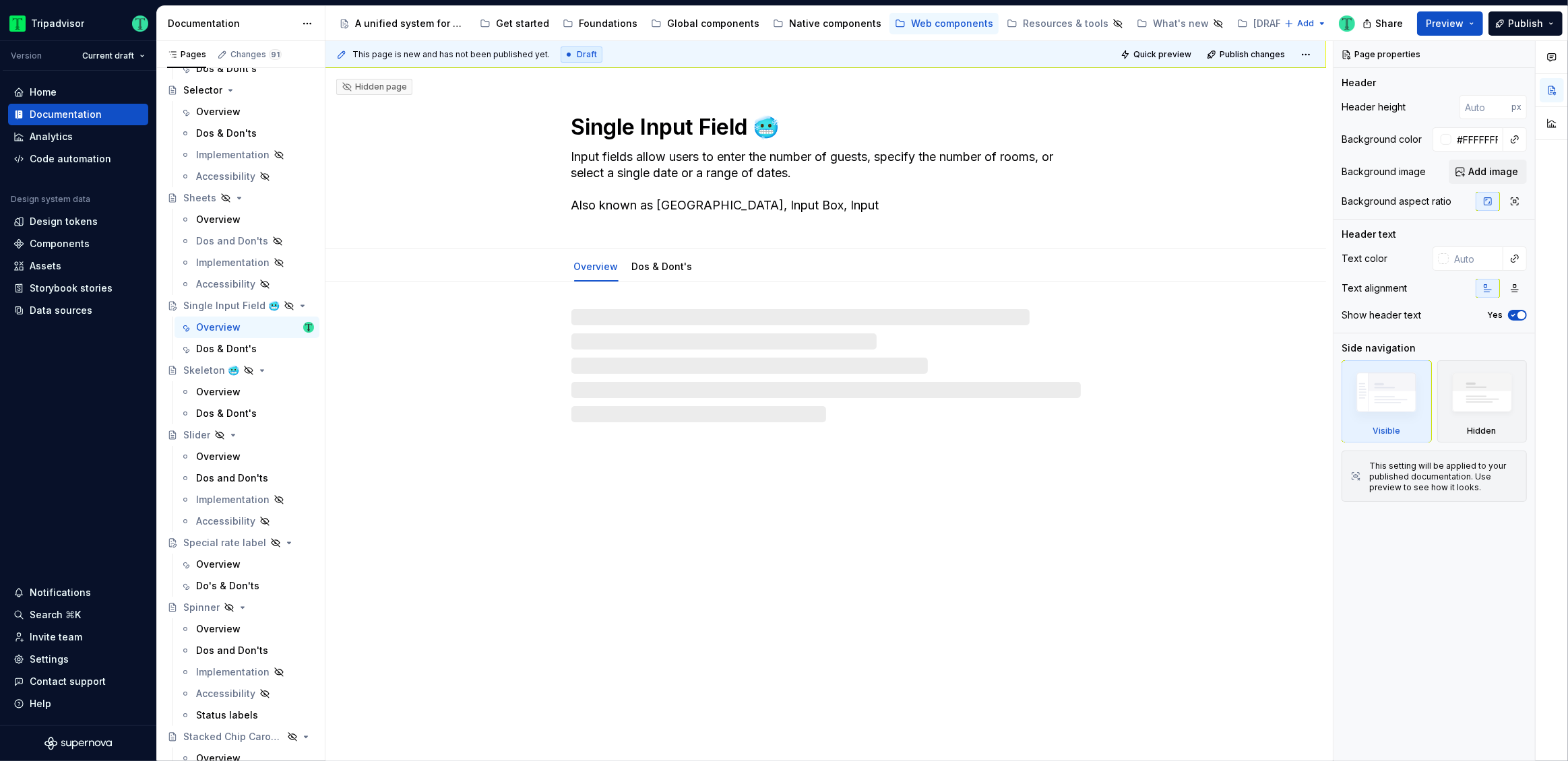
type textarea "*"
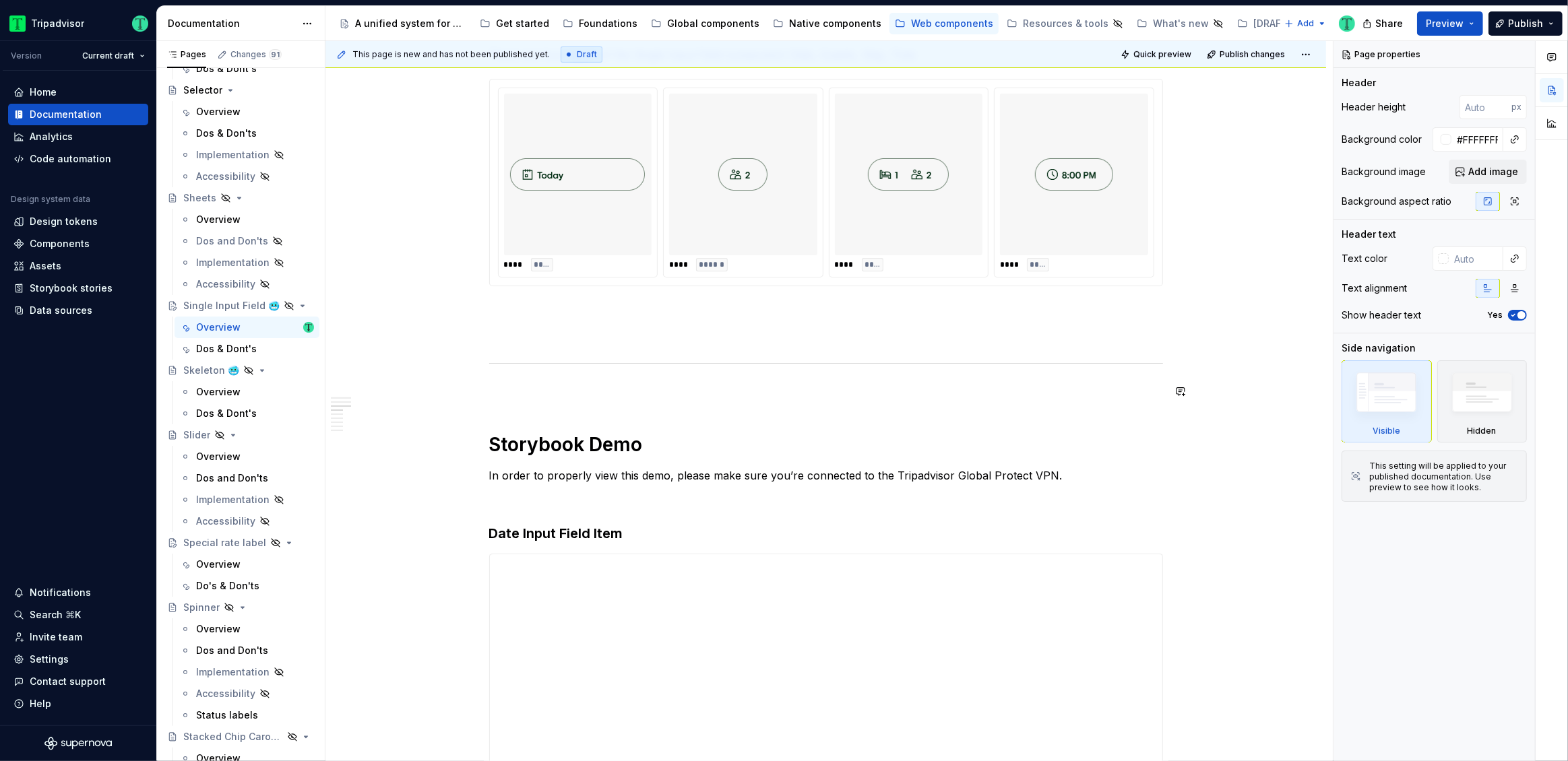
scroll to position [877, 0]
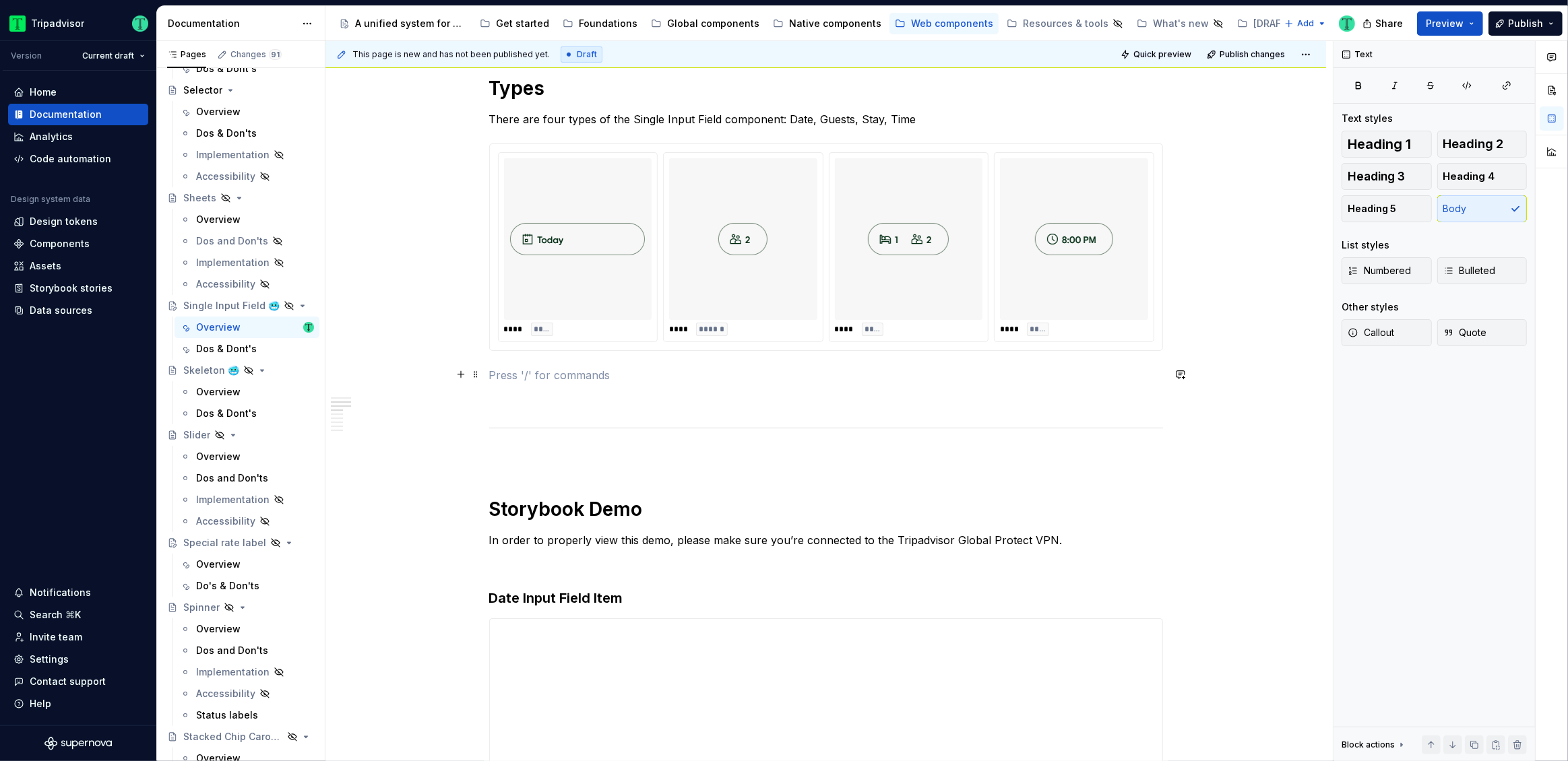
click at [776, 378] on p at bounding box center [826, 375] width 674 height 16
click at [1377, 334] on span "Callout" at bounding box center [1371, 332] width 46 height 14
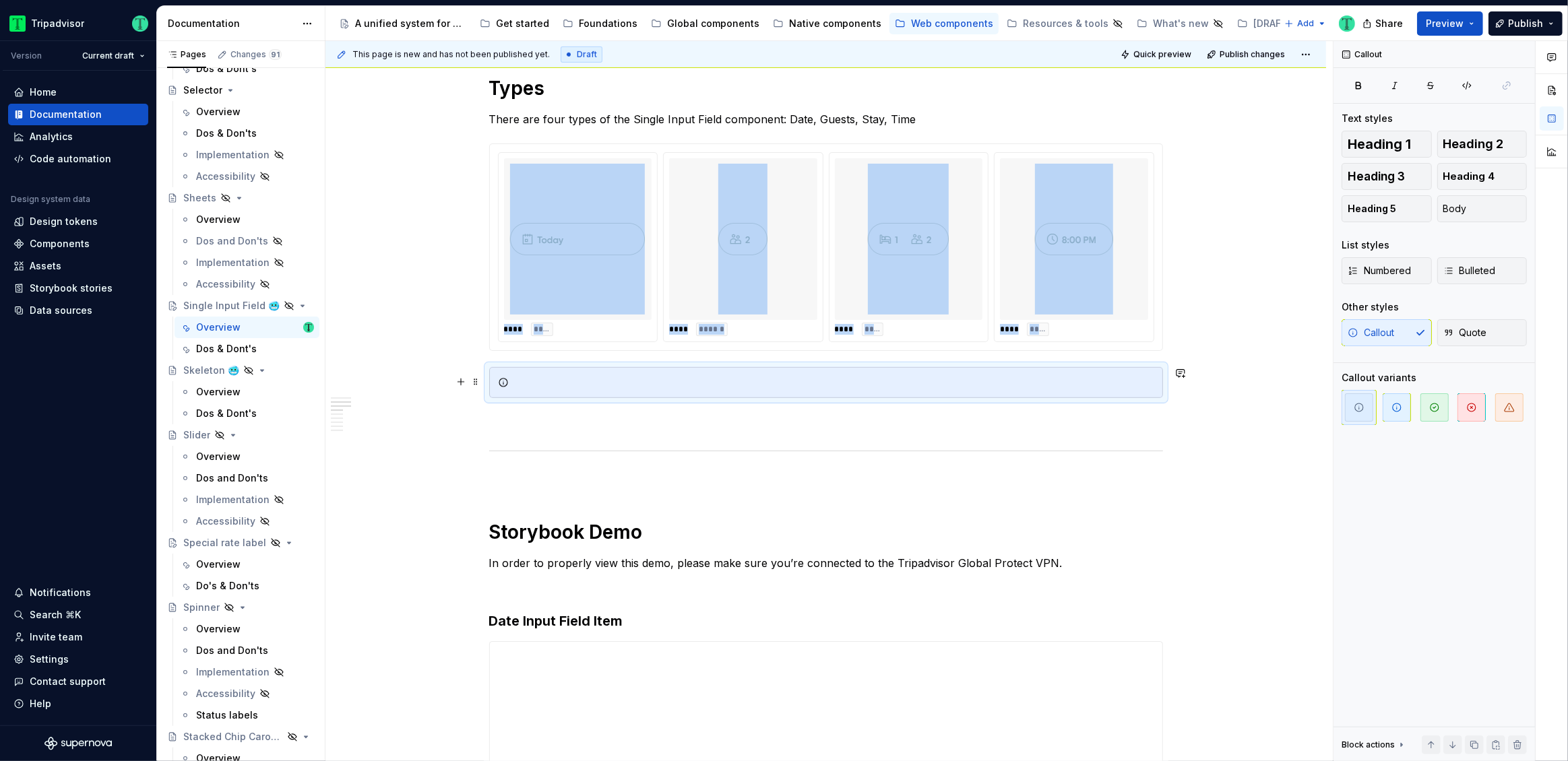
click at [680, 377] on div at bounding box center [834, 383] width 640 height 14
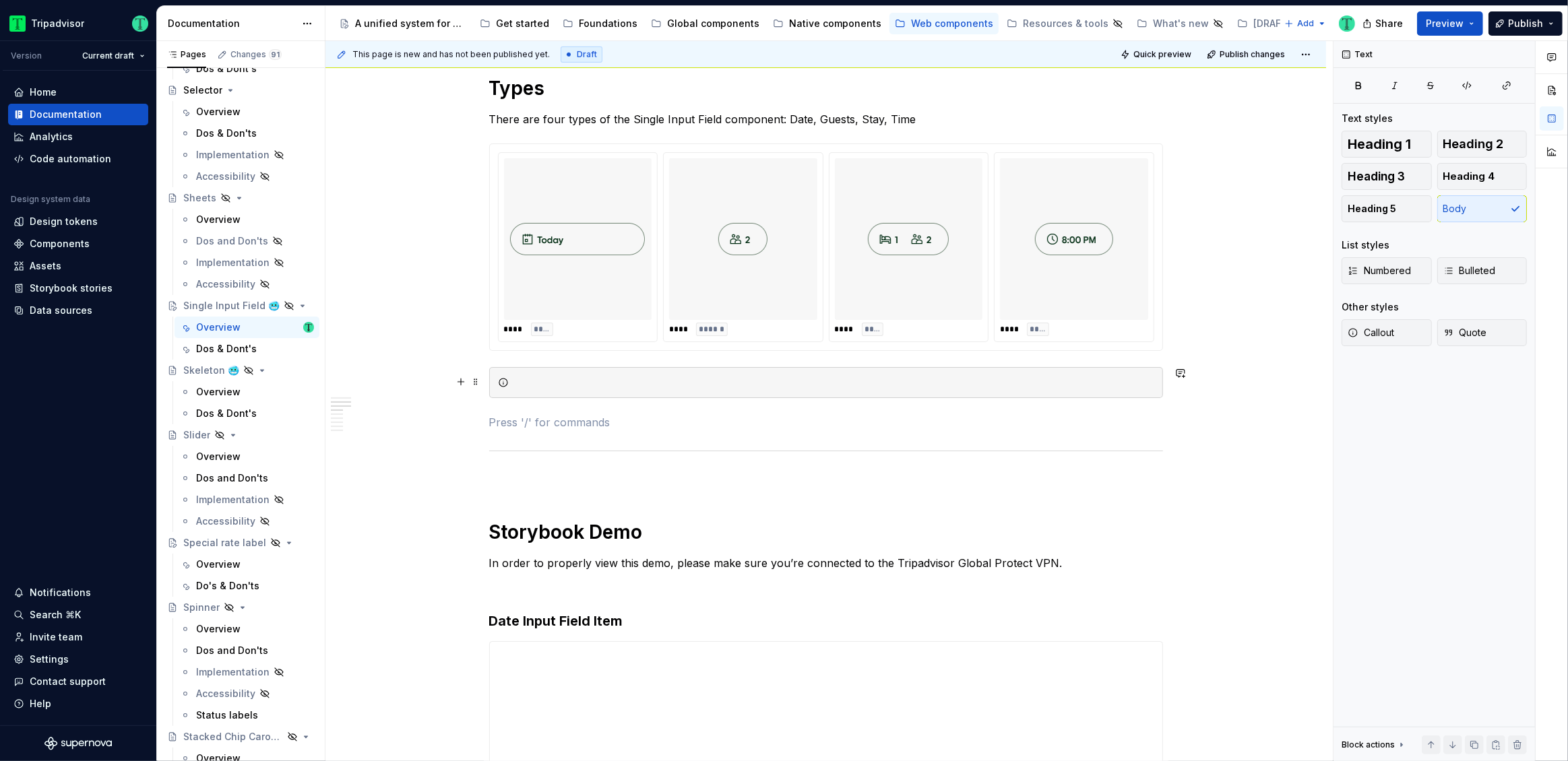
click at [597, 381] on div at bounding box center [834, 383] width 640 height 14
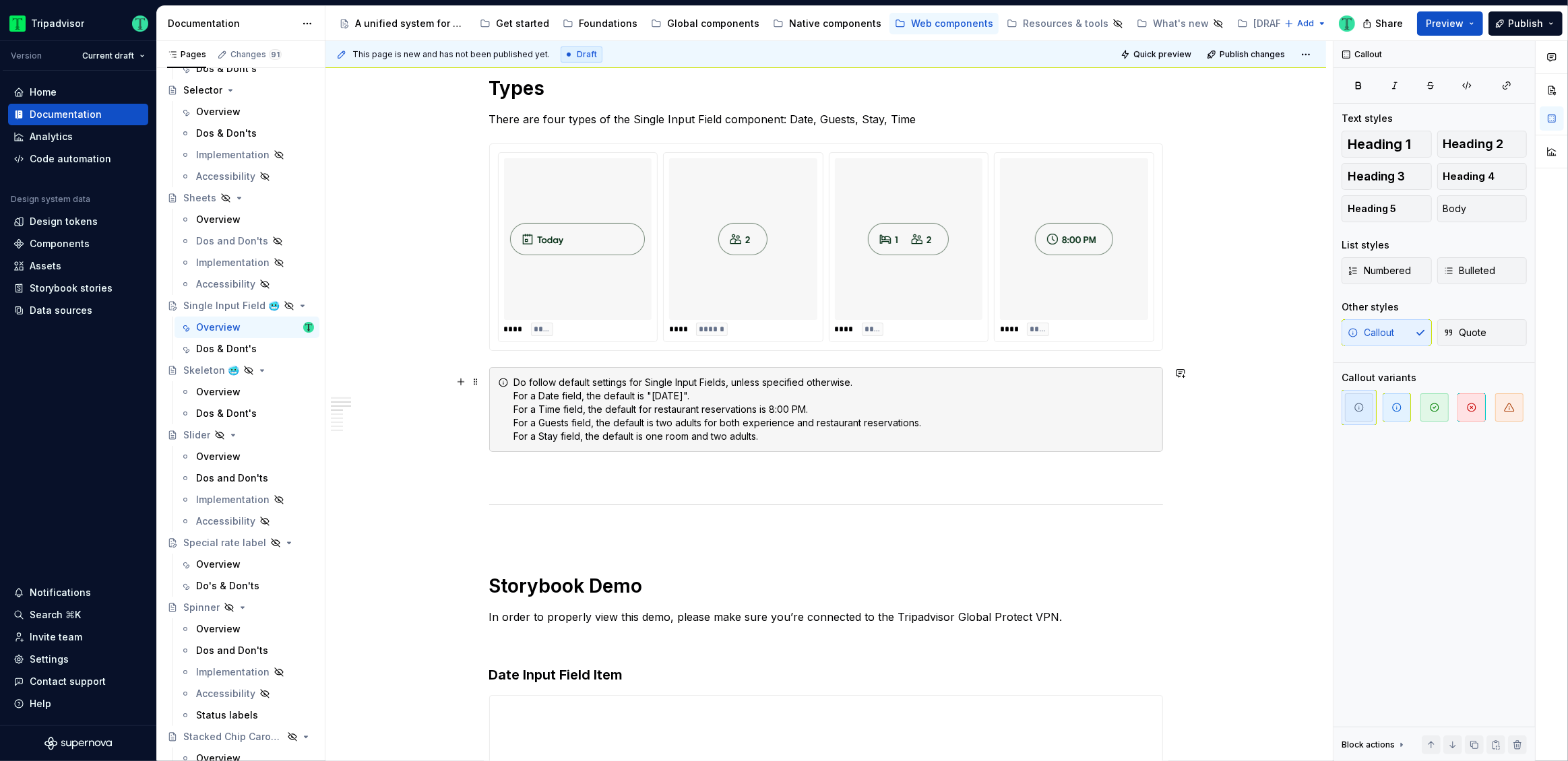
click at [573, 379] on div "Do follow default settings for Single Input Fields, unless specified otherwise.…" at bounding box center [834, 409] width 640 height 67
click at [897, 384] on div "Follow default settings for Single Input Fields, unless specified otherwise. Fo…" at bounding box center [834, 409] width 640 height 67
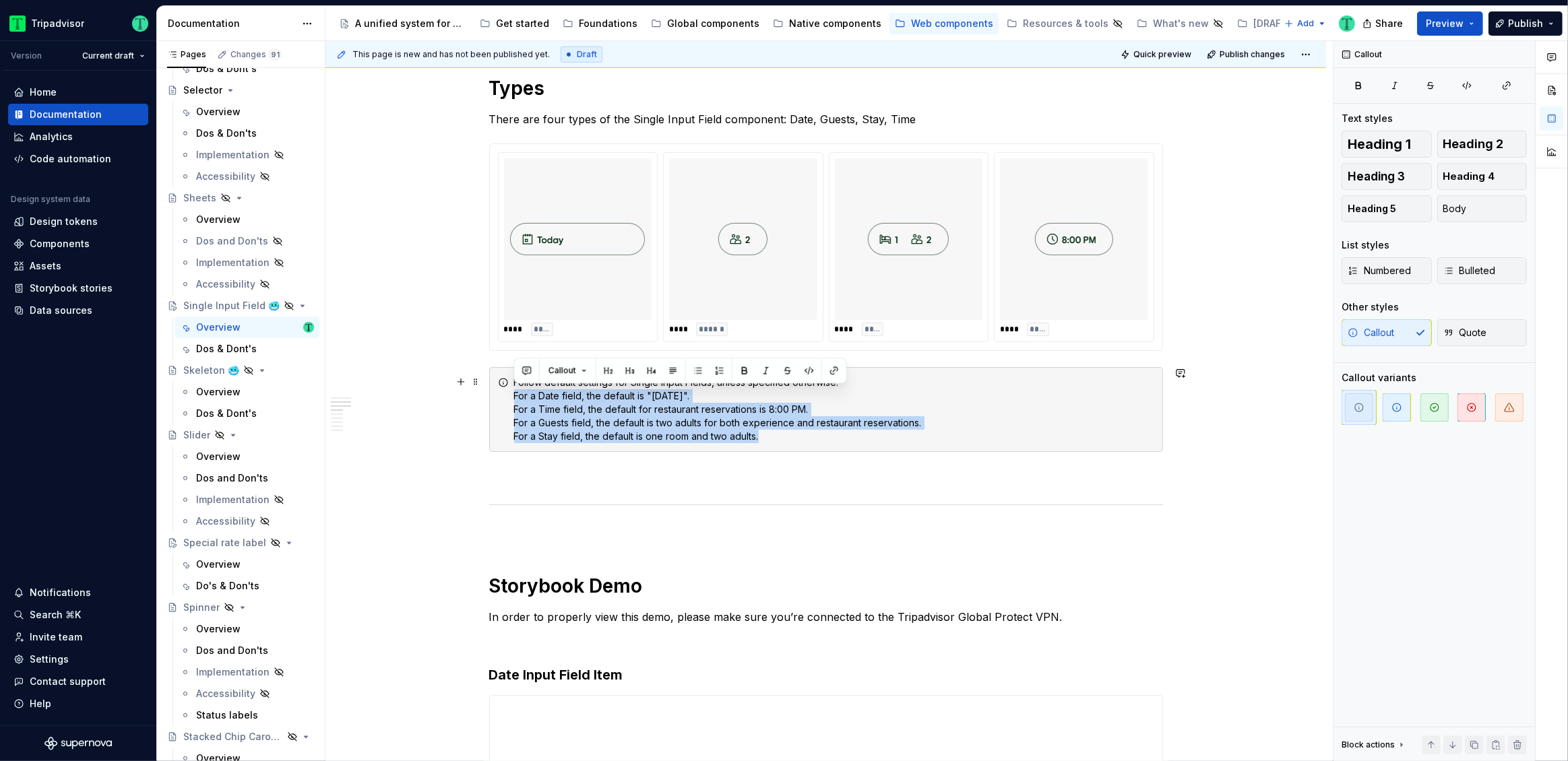
drag, startPoint x: 511, startPoint y: 396, endPoint x: 705, endPoint y: 413, distance: 194.7
click at [782, 434] on div "Follow default settings for Single Input Fields, unless specified otherwise: Fo…" at bounding box center [826, 409] width 674 height 85
click at [697, 374] on button "button" at bounding box center [697, 370] width 19 height 19
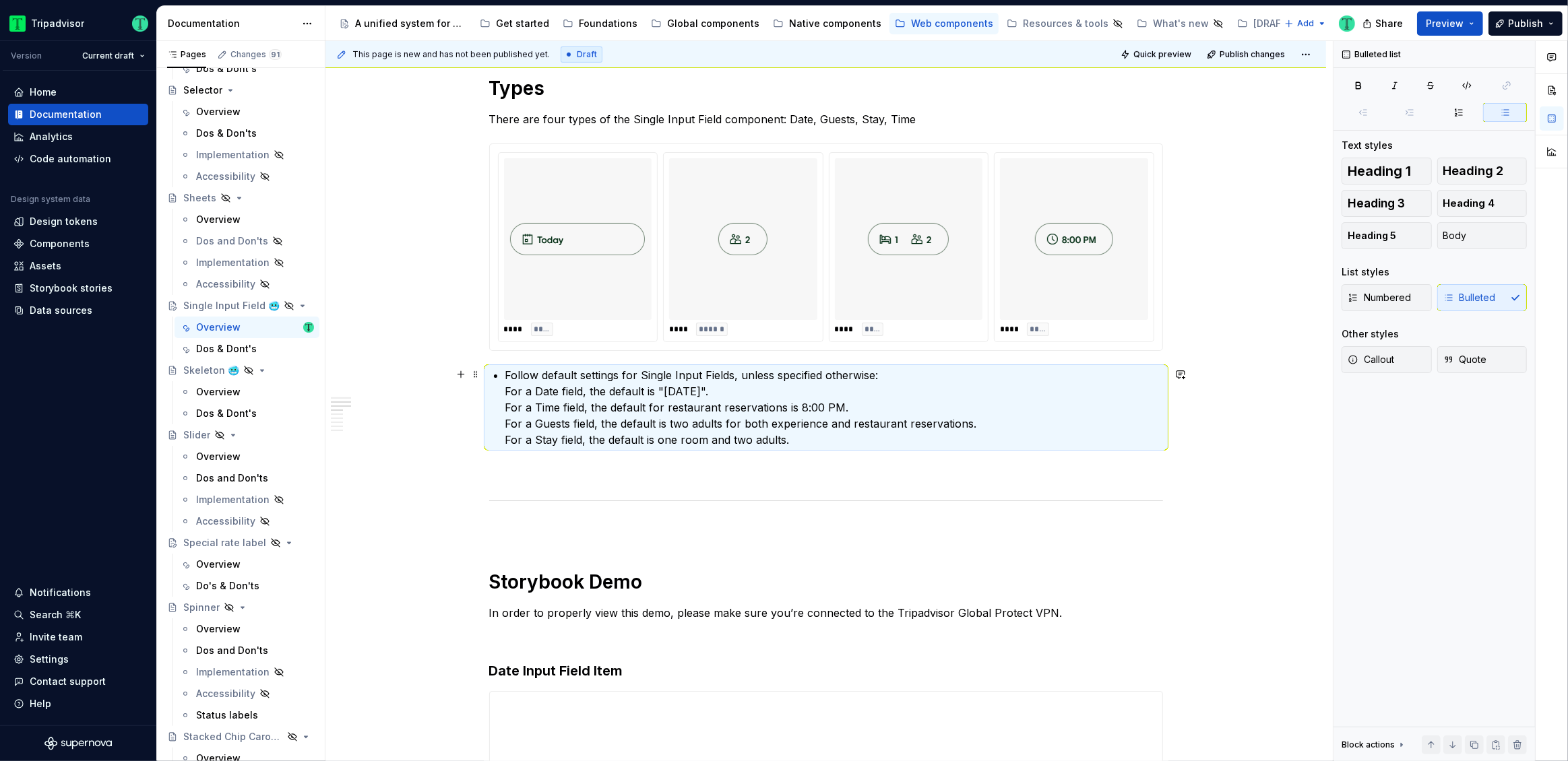
click at [506, 389] on p "Follow default settings for Single Input Fields, unless specified otherwise: Fo…" at bounding box center [834, 408] width 658 height 81
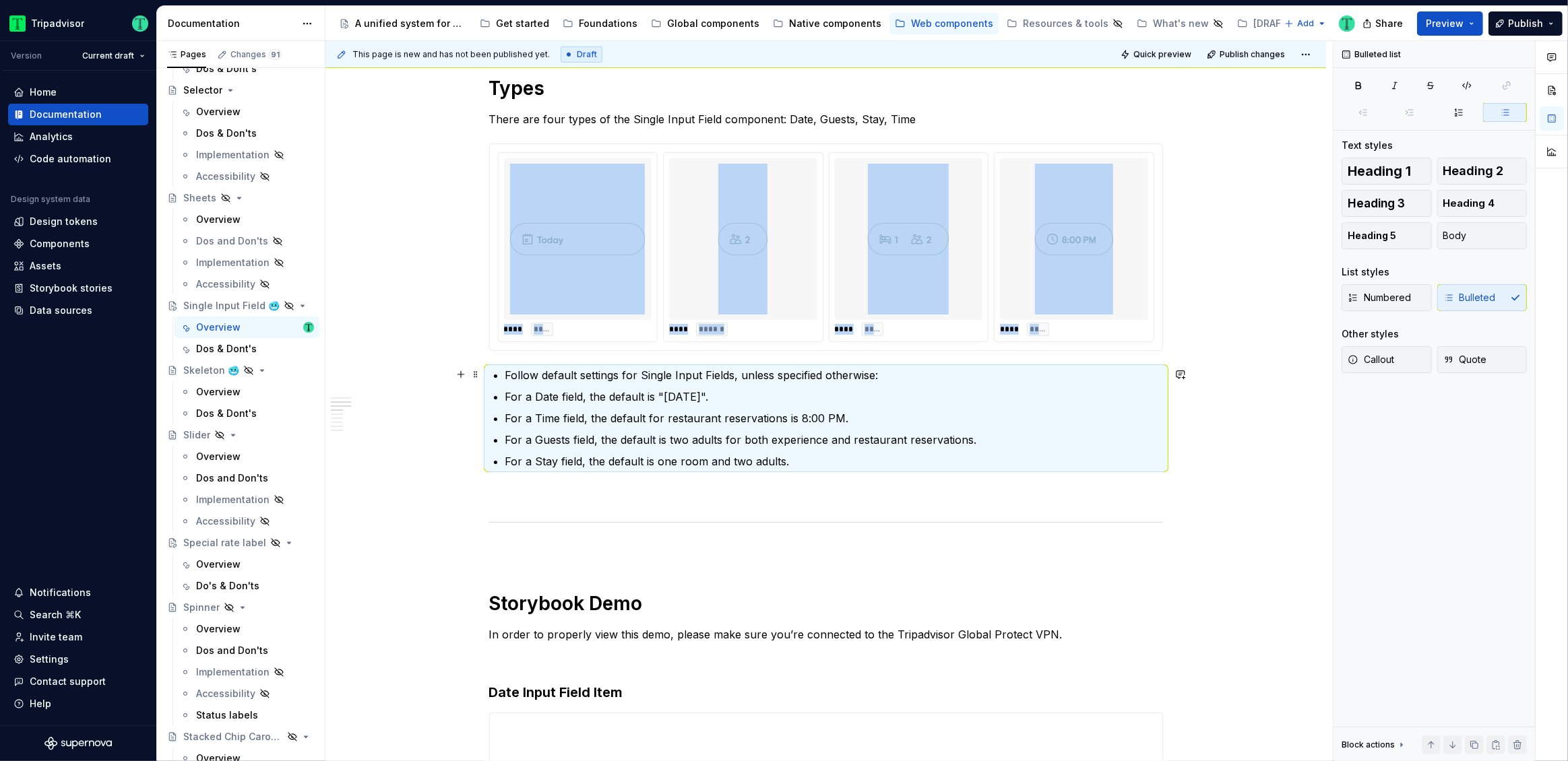
click at [578, 376] on p "Follow default settings for Single Input Fields, unless specified otherwise:" at bounding box center [834, 375] width 658 height 16
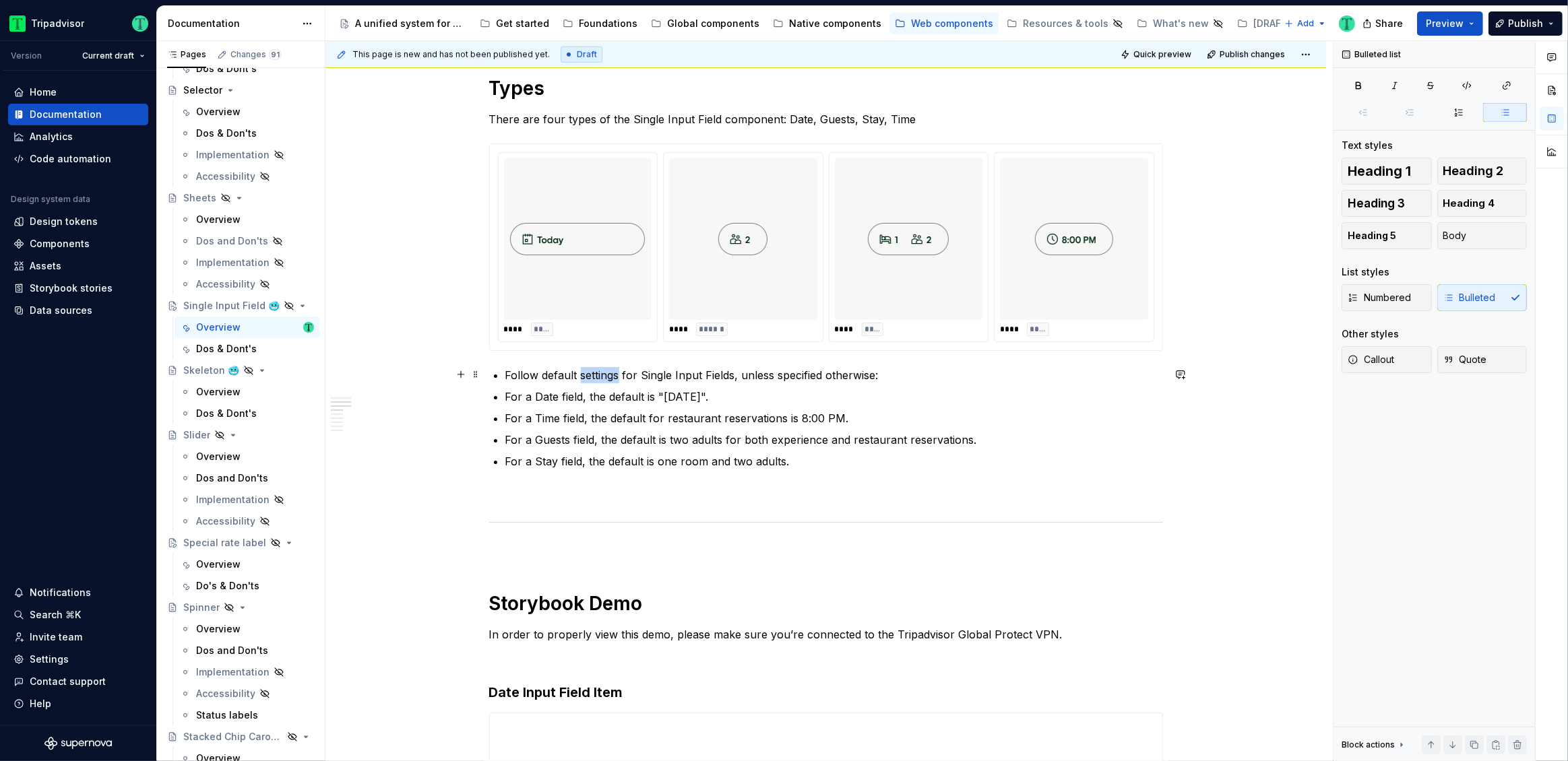
click at [578, 376] on p "Follow default settings for Single Input Fields, unless specified otherwise:" at bounding box center [834, 375] width 658 height 16
click at [711, 348] on button "button" at bounding box center [708, 349] width 19 height 19
click at [631, 378] on p "Follow default settings for Single Input Fields, unless specified otherwise:" at bounding box center [834, 375] width 658 height 16
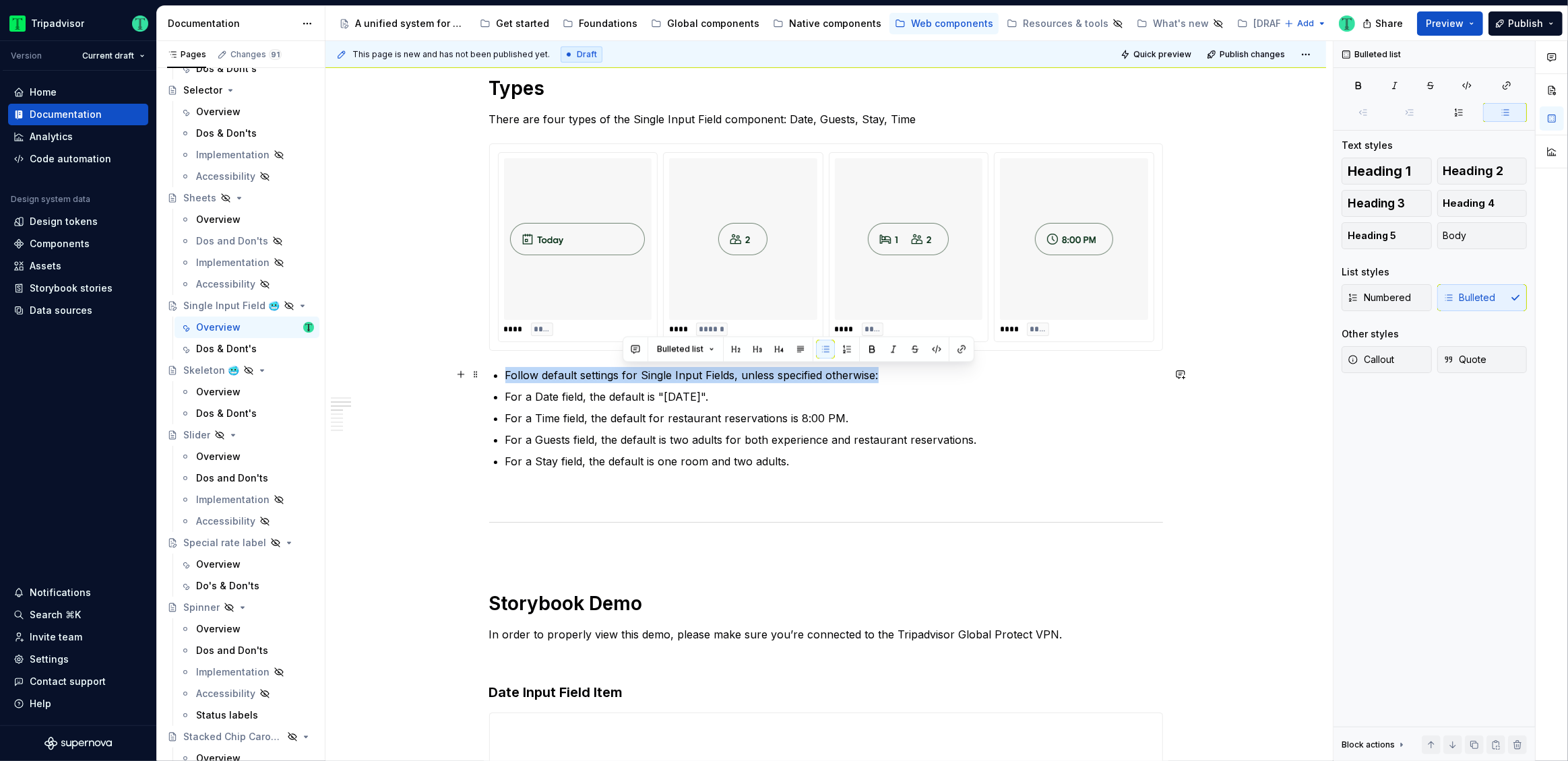
click at [631, 378] on p "Follow default settings for Single Input Fields, unless specified otherwise:" at bounding box center [834, 375] width 658 height 16
click at [566, 353] on span "Bulleted list" at bounding box center [562, 349] width 46 height 11
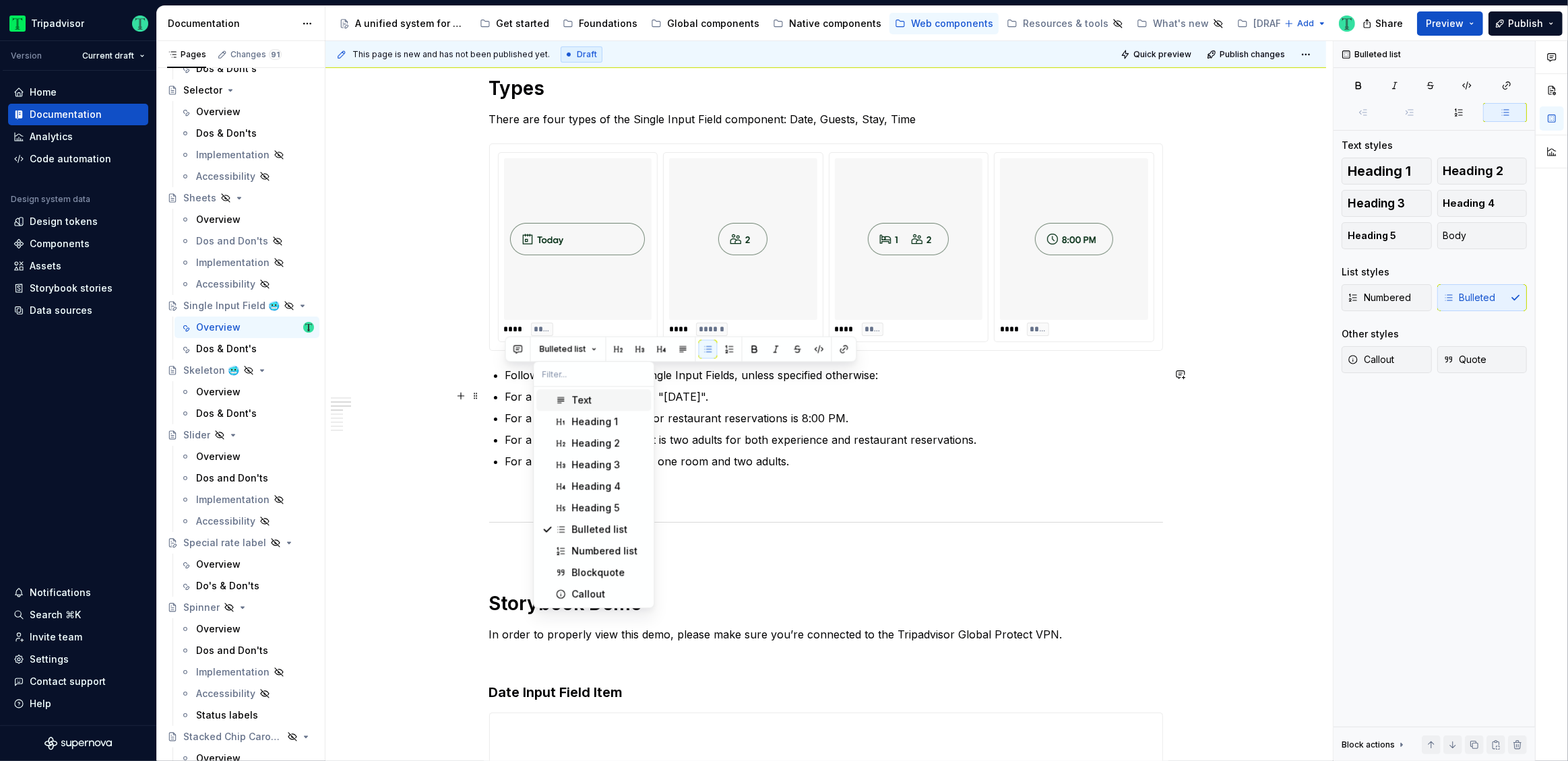
click at [583, 401] on div "Text" at bounding box center [581, 400] width 20 height 14
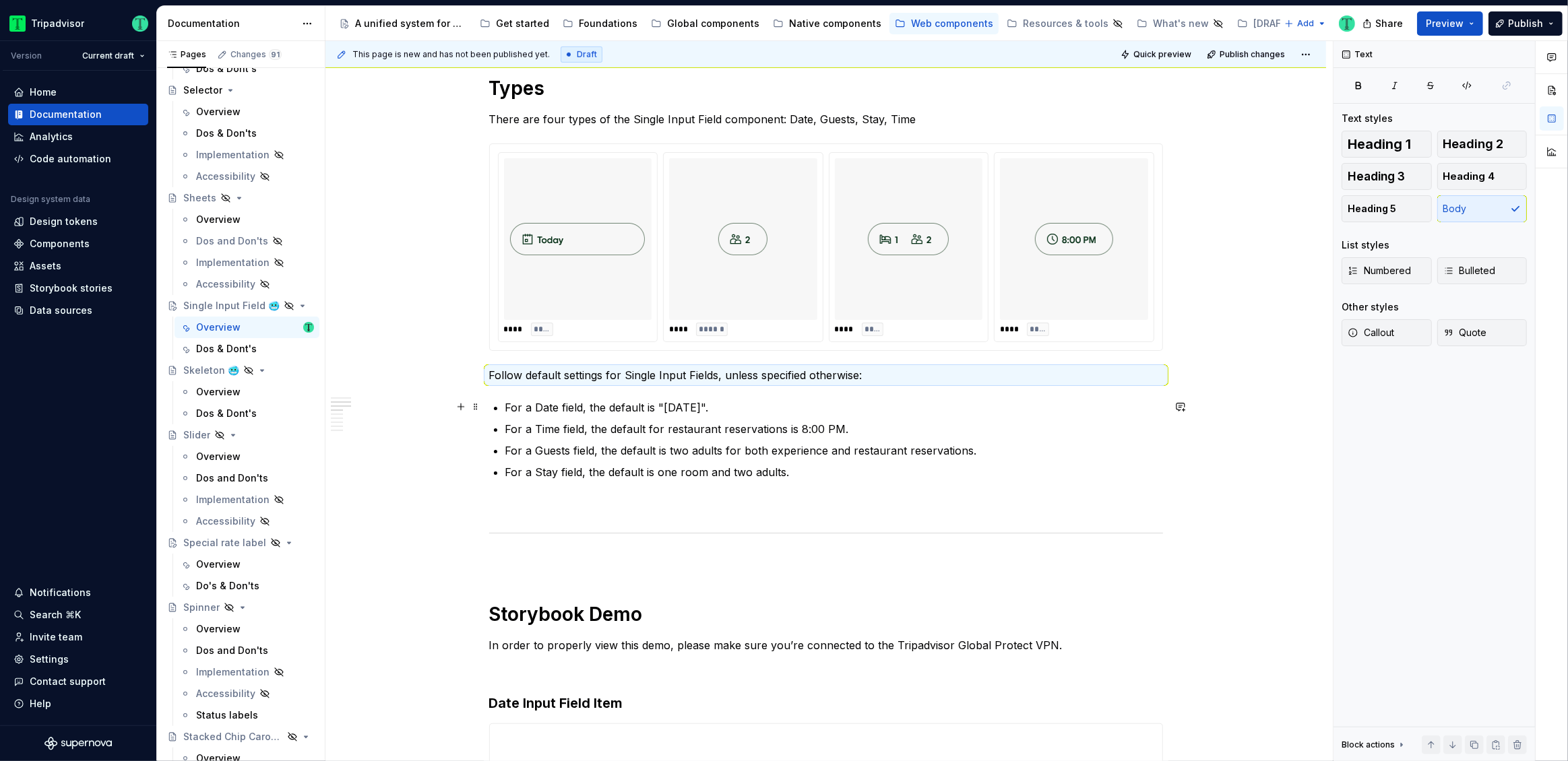
click at [603, 406] on p "For a Date field, the default is "[DATE]"." at bounding box center [834, 408] width 658 height 16
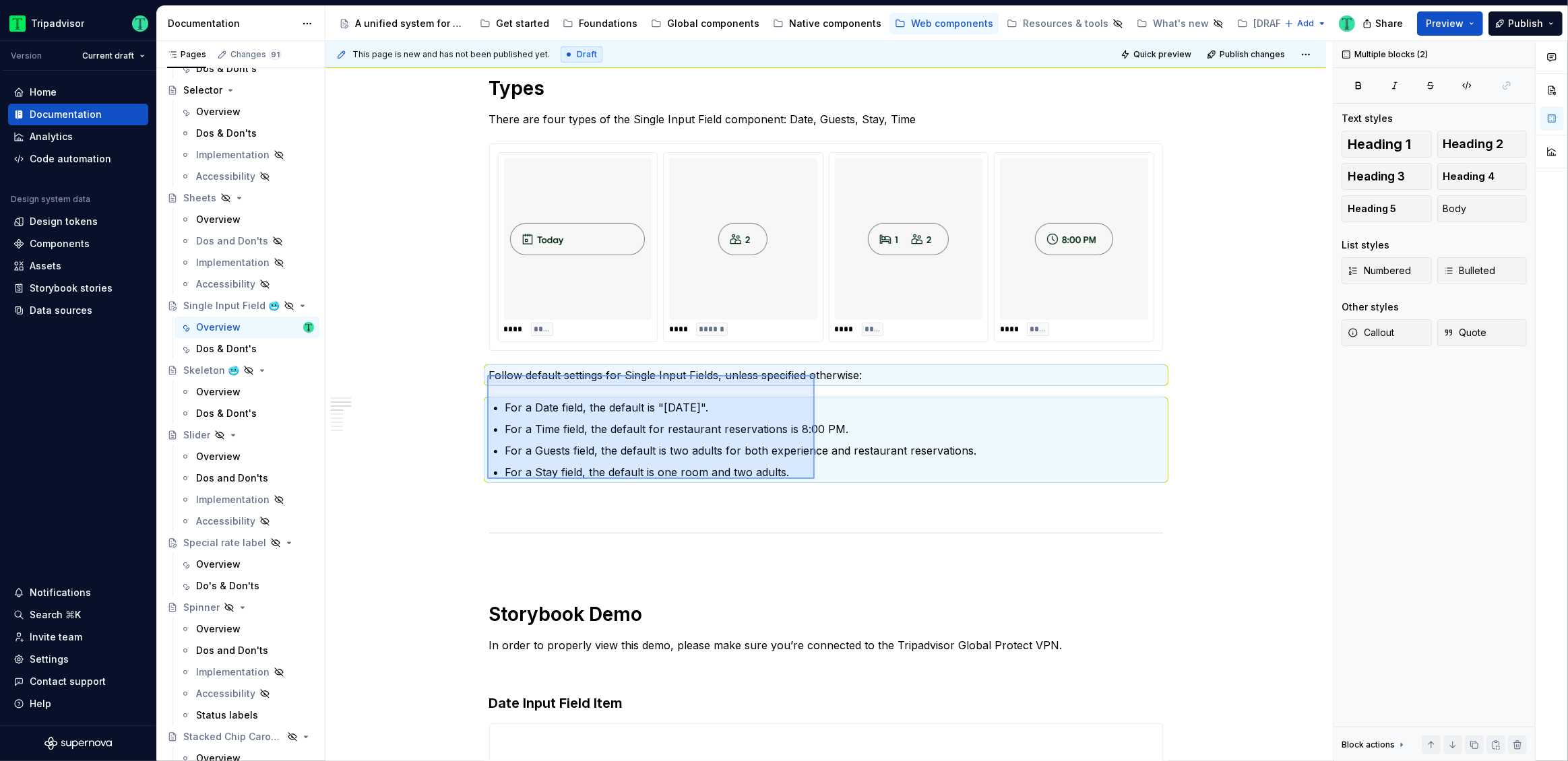
drag, startPoint x: 487, startPoint y: 375, endPoint x: 815, endPoint y: 479, distance: 344.1
click at [815, 479] on div "This page is new and has not been published yet. Draft Quick preview Publish ch…" at bounding box center [828, 401] width 1007 height 721
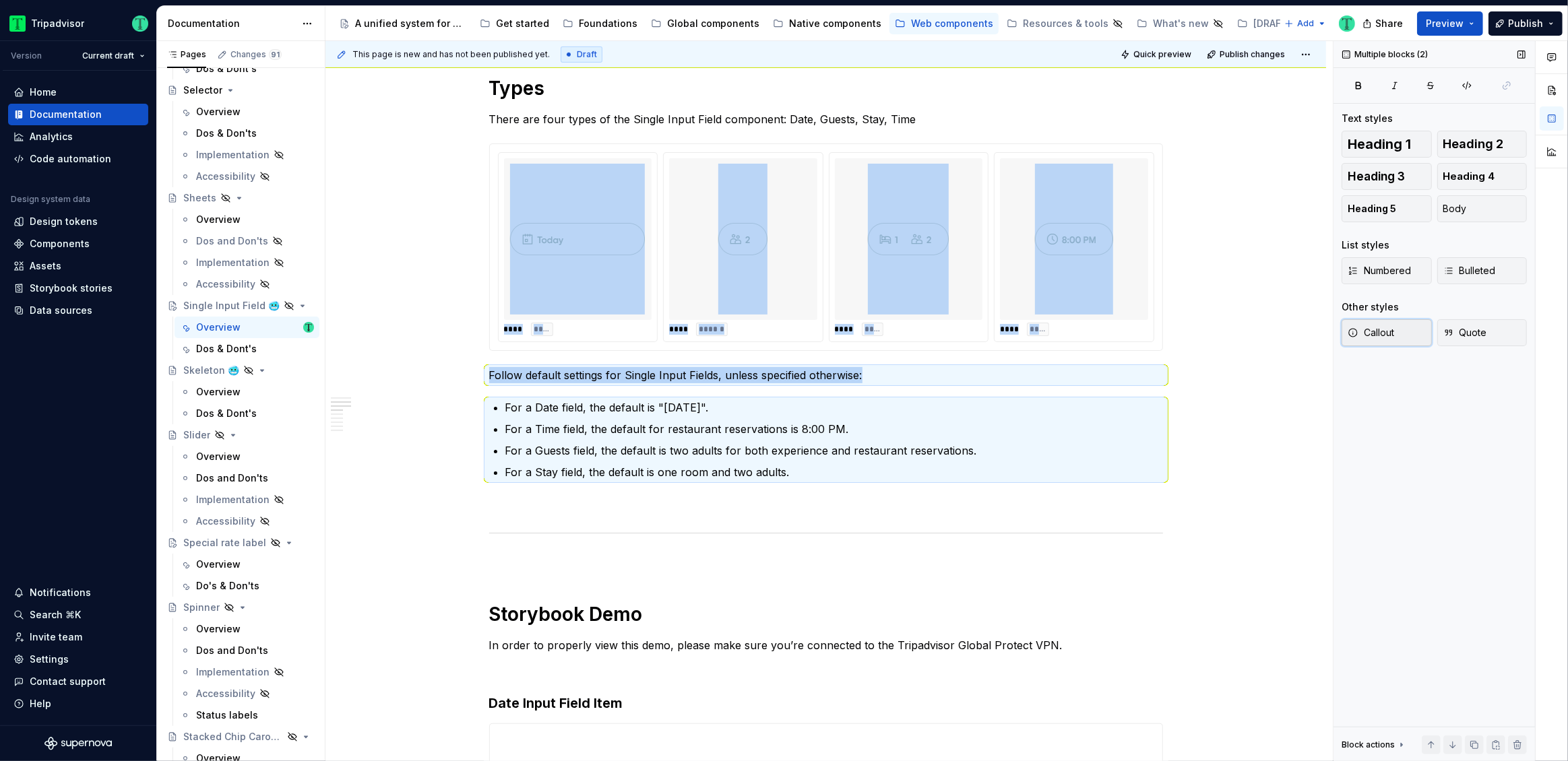
click at [1399, 325] on button "Callout" at bounding box center [1387, 332] width 91 height 27
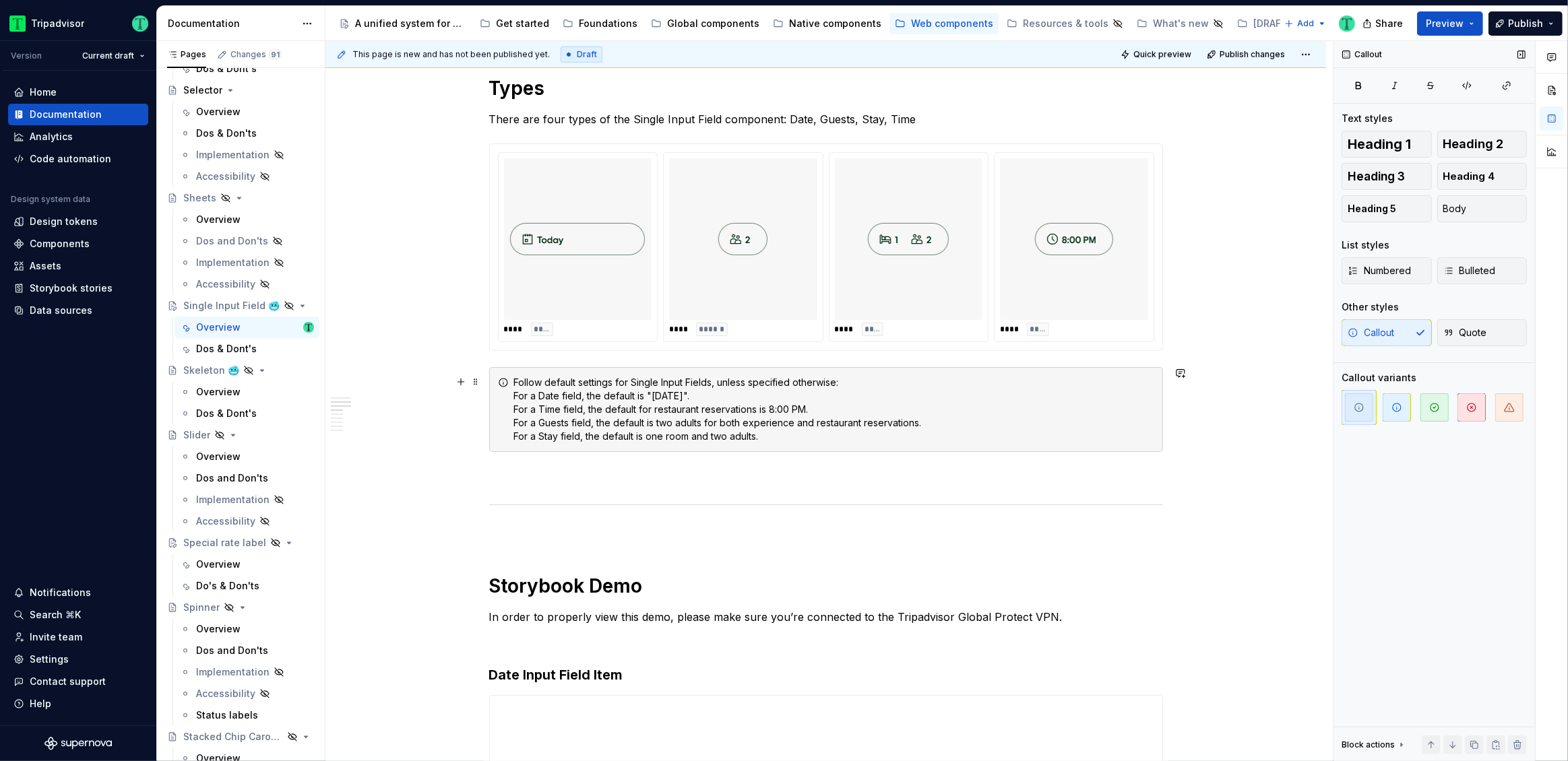
click at [570, 432] on div "Follow default settings for Single Input Fields, unless specified otherwise: Fo…" at bounding box center [834, 409] width 640 height 67
click at [539, 395] on div "Follow default settings for Single Input Fields, unless specified otherwise: Fo…" at bounding box center [834, 409] width 640 height 67
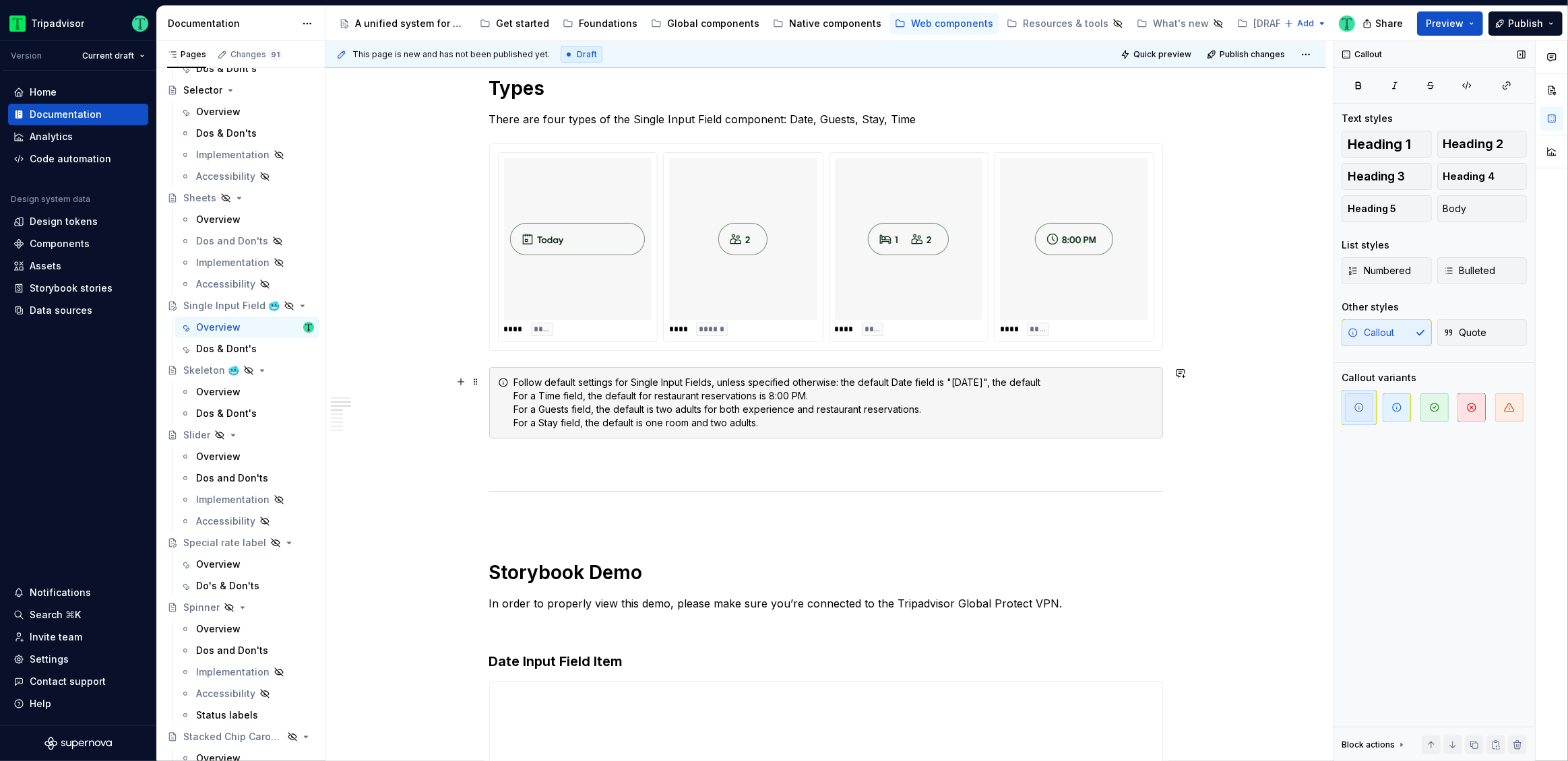
click at [511, 395] on div "Follow default settings for Single Input Fields, unless specified otherwise: th…" at bounding box center [826, 403] width 674 height 71
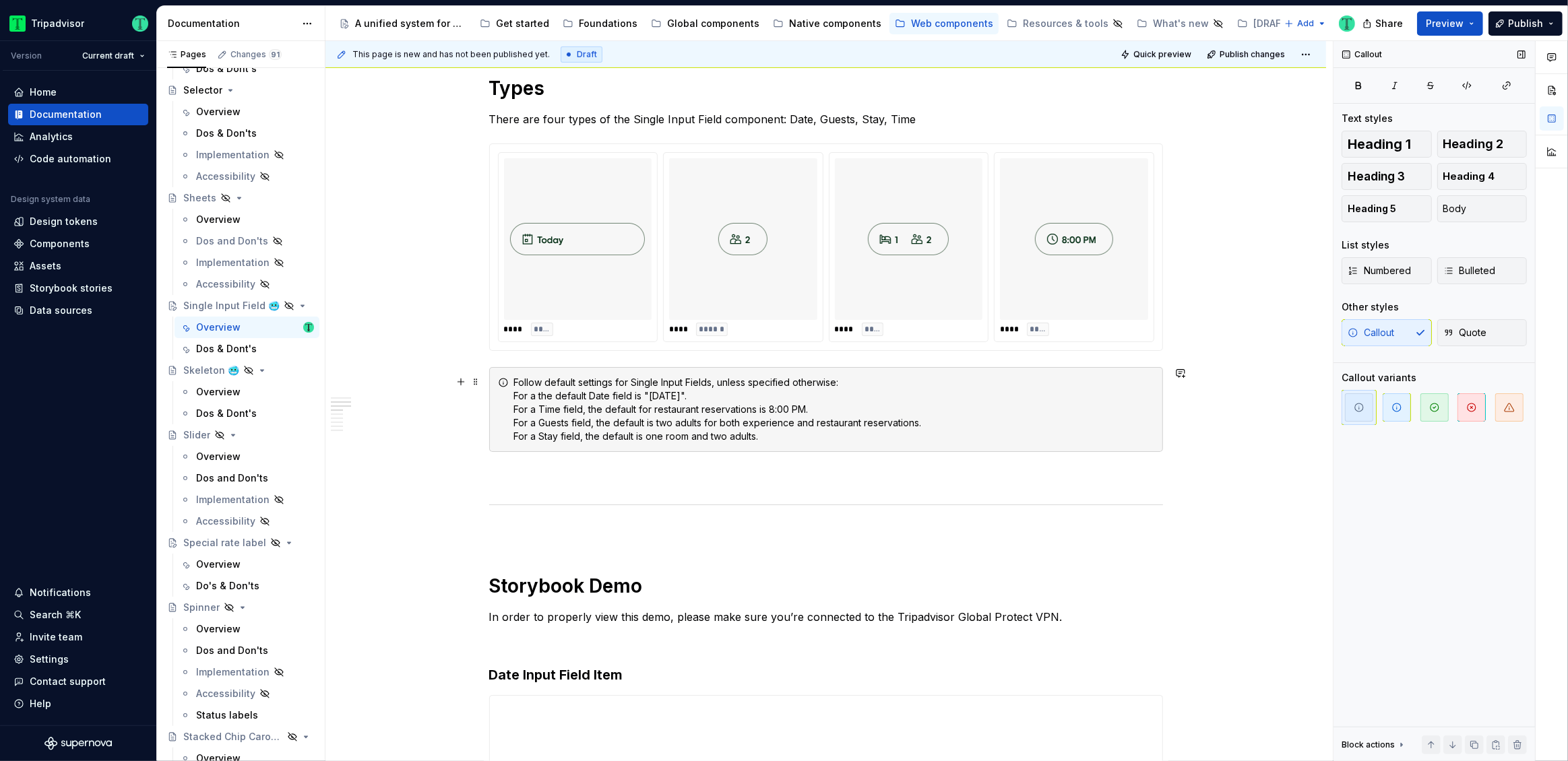
click at [540, 381] on div "Follow default settings for Single Input Fields, unless specified otherwise: Fo…" at bounding box center [834, 409] width 640 height 67
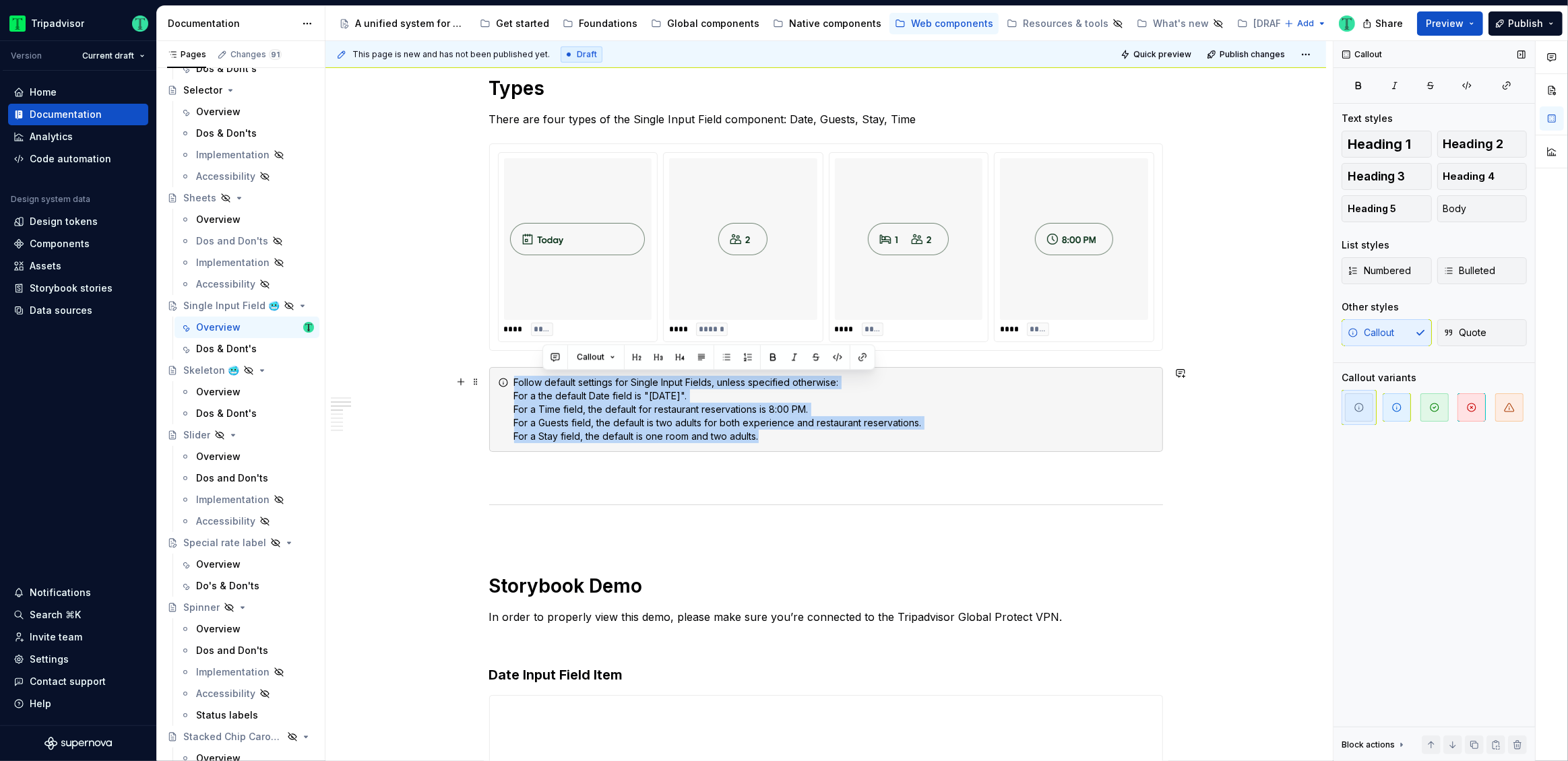
click at [540, 381] on div "Follow default settings for Single Input Fields, unless specified otherwise: Fo…" at bounding box center [834, 409] width 640 height 67
click at [540, 380] on div "Follow default settings for Single Input Fields, unless specified otherwise: Fo…" at bounding box center [834, 409] width 640 height 67
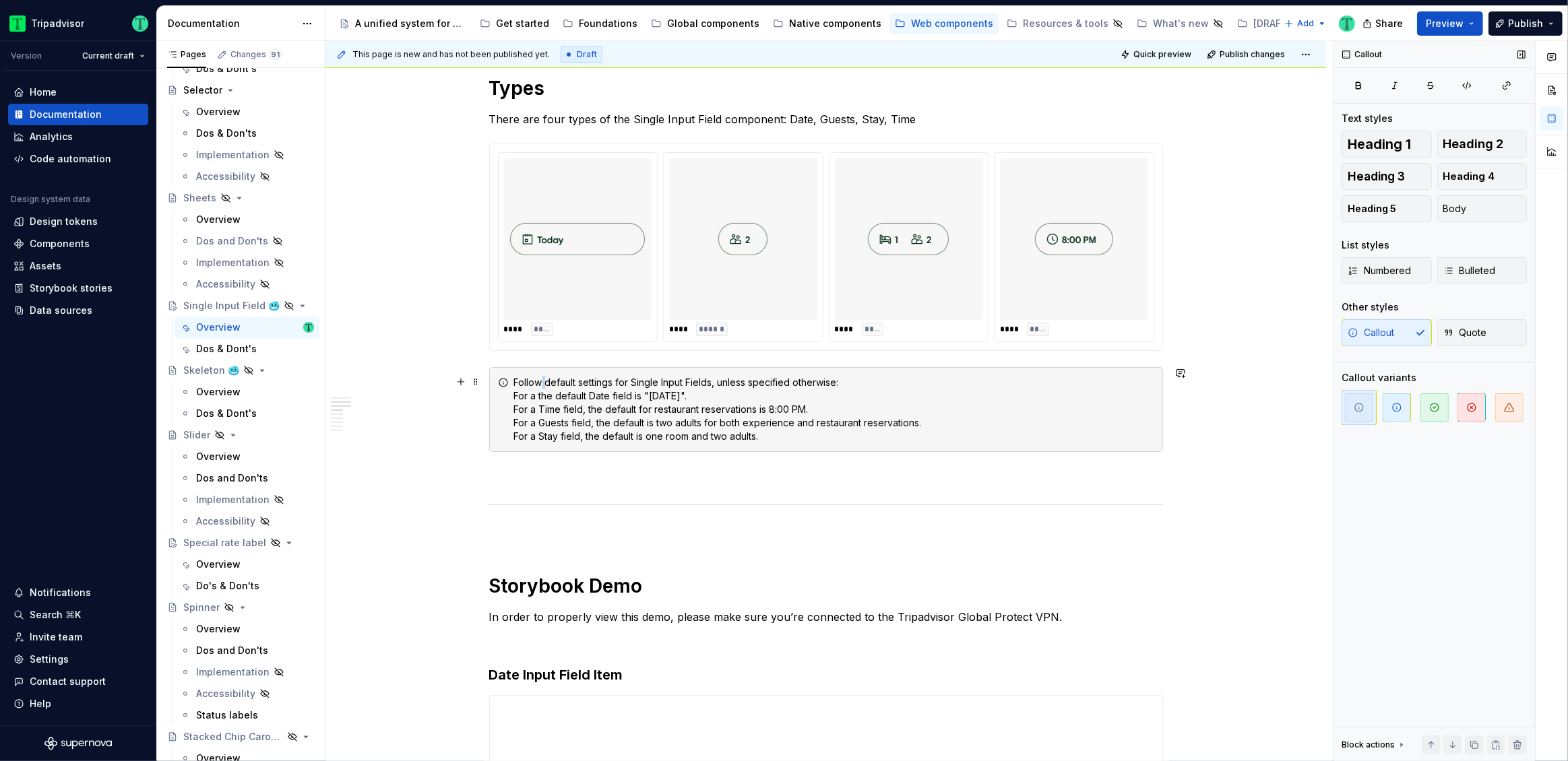
click at [540, 380] on div "Follow default settings for Single Input Fields, unless specified otherwise: Fo…" at bounding box center [834, 409] width 640 height 67
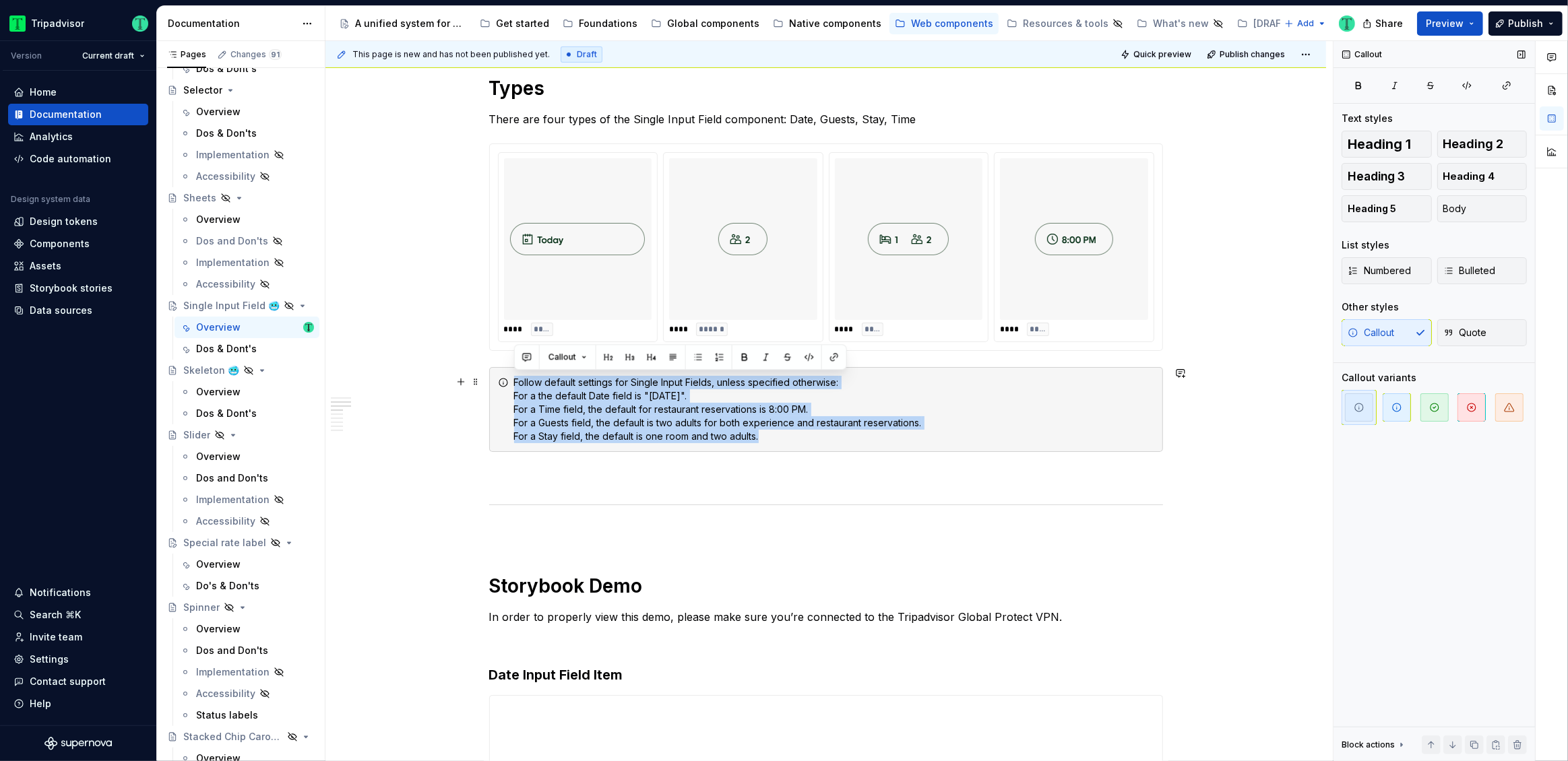
click at [540, 380] on div "Follow default settings for Single Input Fields, unless specified otherwise: Fo…" at bounding box center [834, 409] width 640 height 67
drag, startPoint x: 718, startPoint y: 387, endPoint x: 780, endPoint y: 387, distance: 62.0
click at [718, 387] on div "Follow default settings for Single Input Fields, unless specified otherwise: Fo…" at bounding box center [834, 409] width 640 height 67
click at [841, 385] on div "Follow default settings for Single Input Fields, unless specified otherwise: Fo…" at bounding box center [834, 409] width 640 height 67
click at [848, 381] on div "Follow default settings for Single Input Fields, unless specified otherwise: Fo…" at bounding box center [834, 409] width 640 height 67
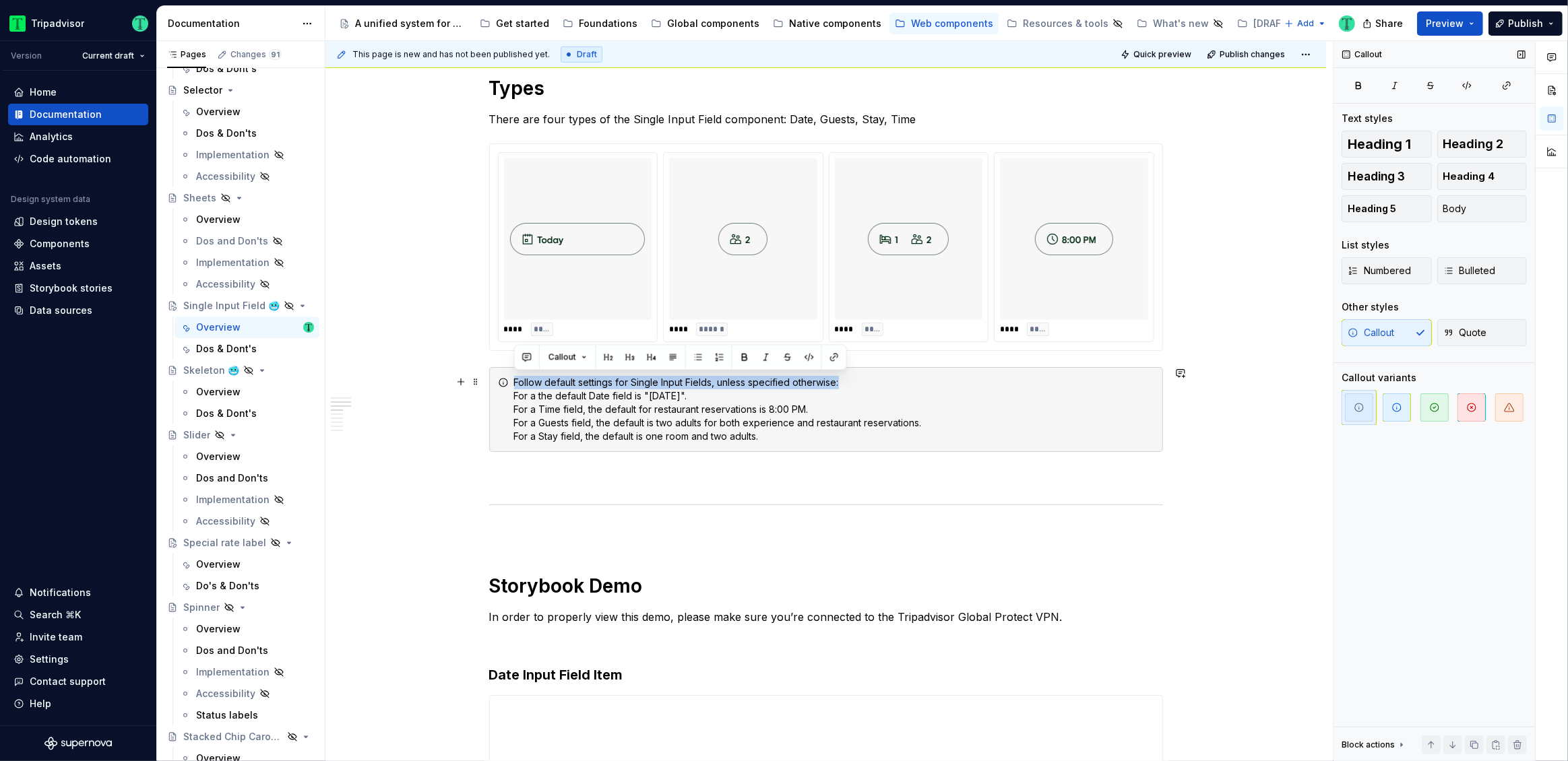
drag, startPoint x: 833, startPoint y: 379, endPoint x: 566, endPoint y: 366, distance: 267.3
click at [515, 376] on div "Follow default settings for Single Input Fields, unless specified otherwise: Fo…" at bounding box center [834, 409] width 640 height 67
click at [741, 356] on button "button" at bounding box center [744, 357] width 19 height 19
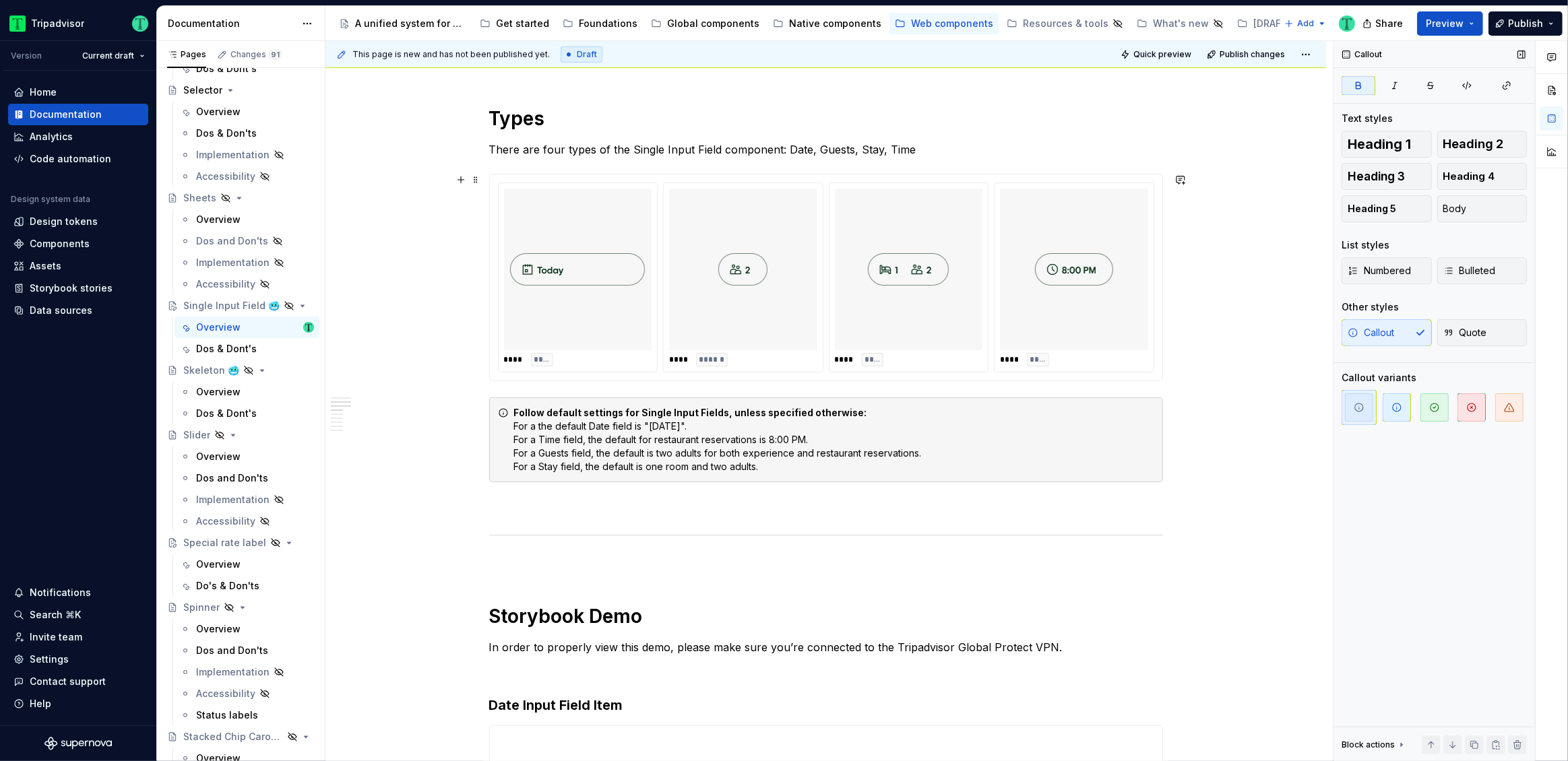
scroll to position [815, 0]
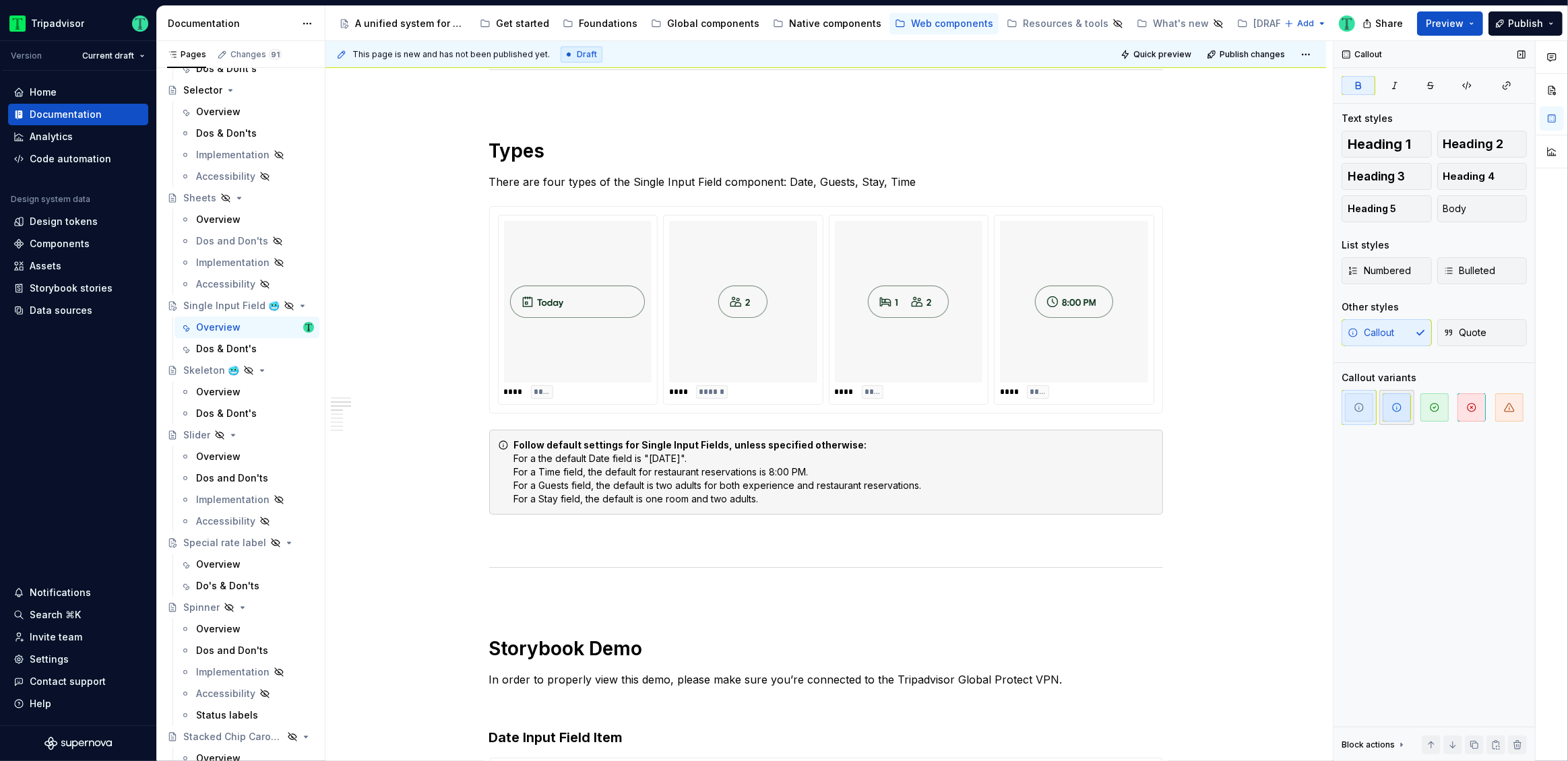
click at [1409, 401] on span "button" at bounding box center [1396, 407] width 28 height 28
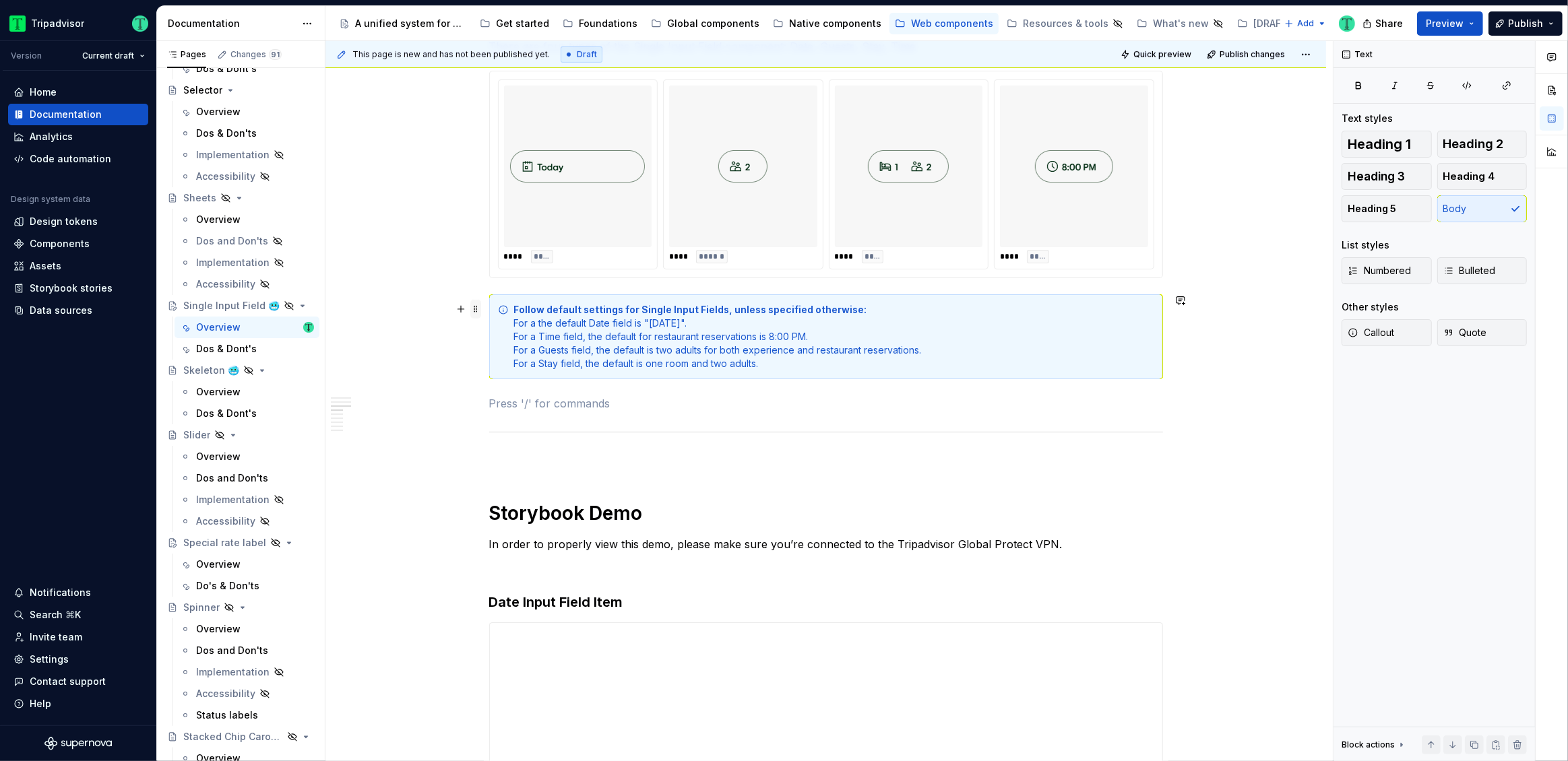
click at [474, 309] on span at bounding box center [475, 309] width 11 height 19
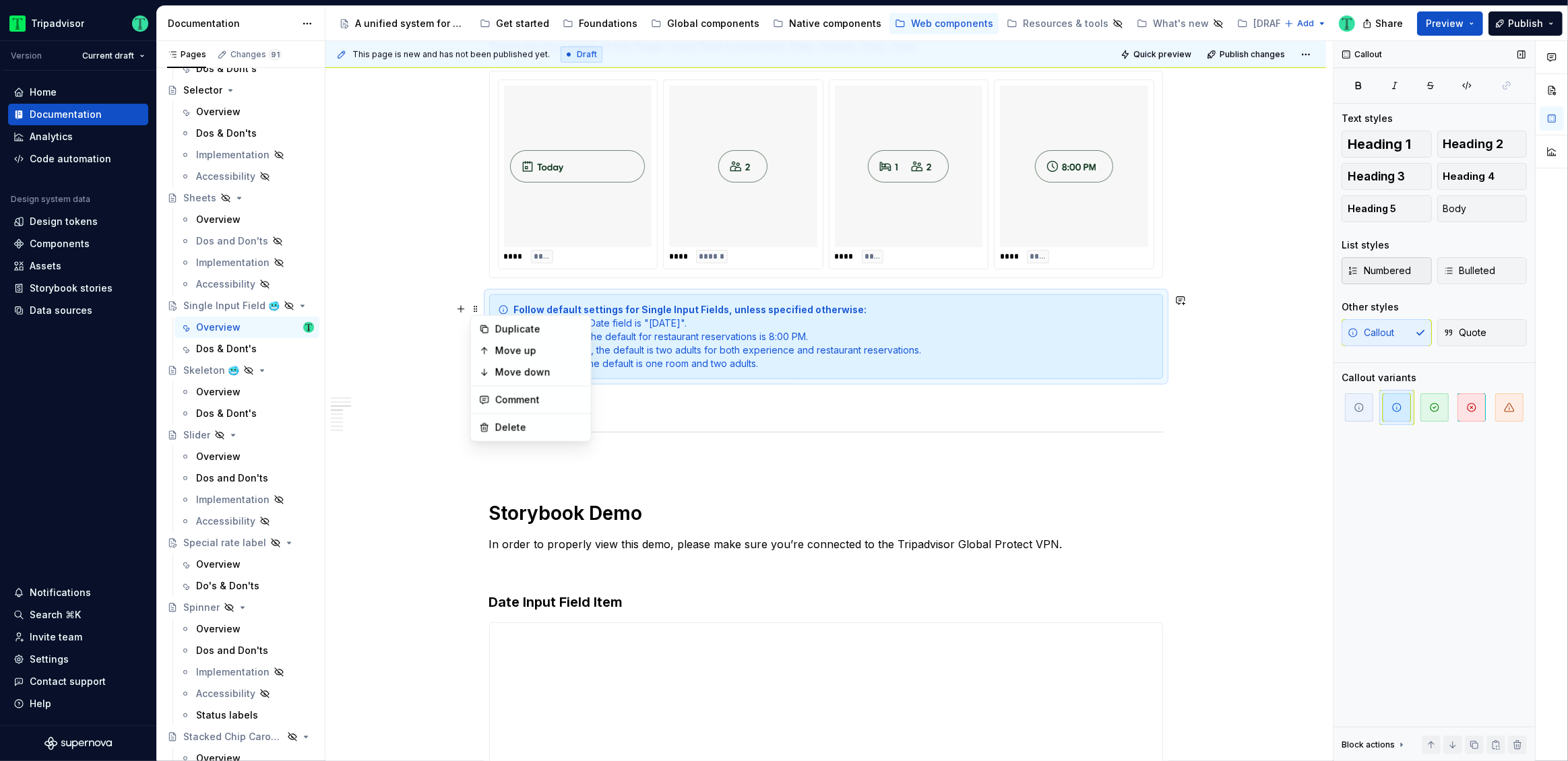
click at [1384, 273] on span "Numbered" at bounding box center [1379, 271] width 63 height 14
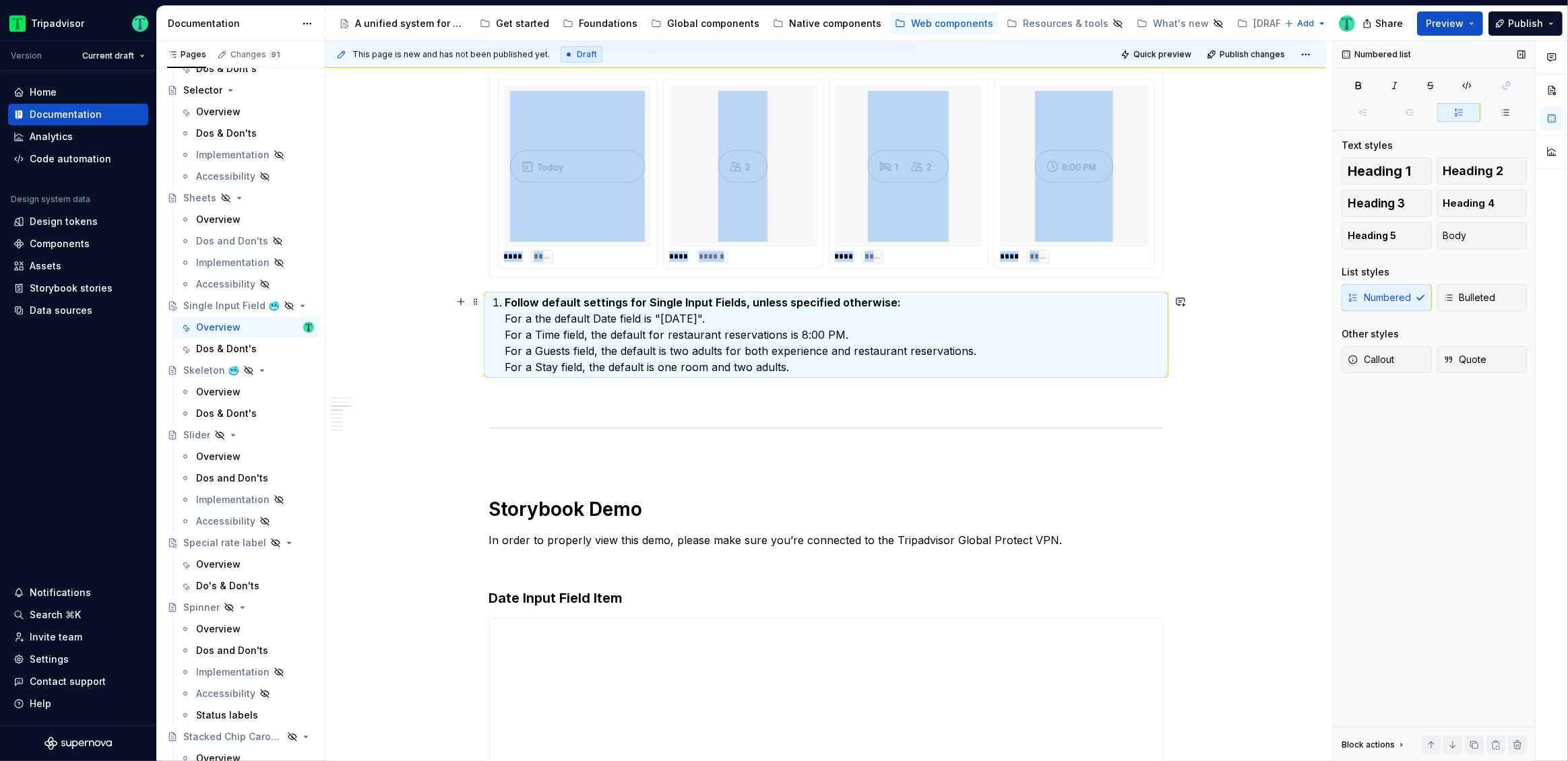
click at [540, 317] on p "Follow default settings for Single Input Fields, unless specified otherwise: Fo…" at bounding box center [834, 335] width 658 height 81
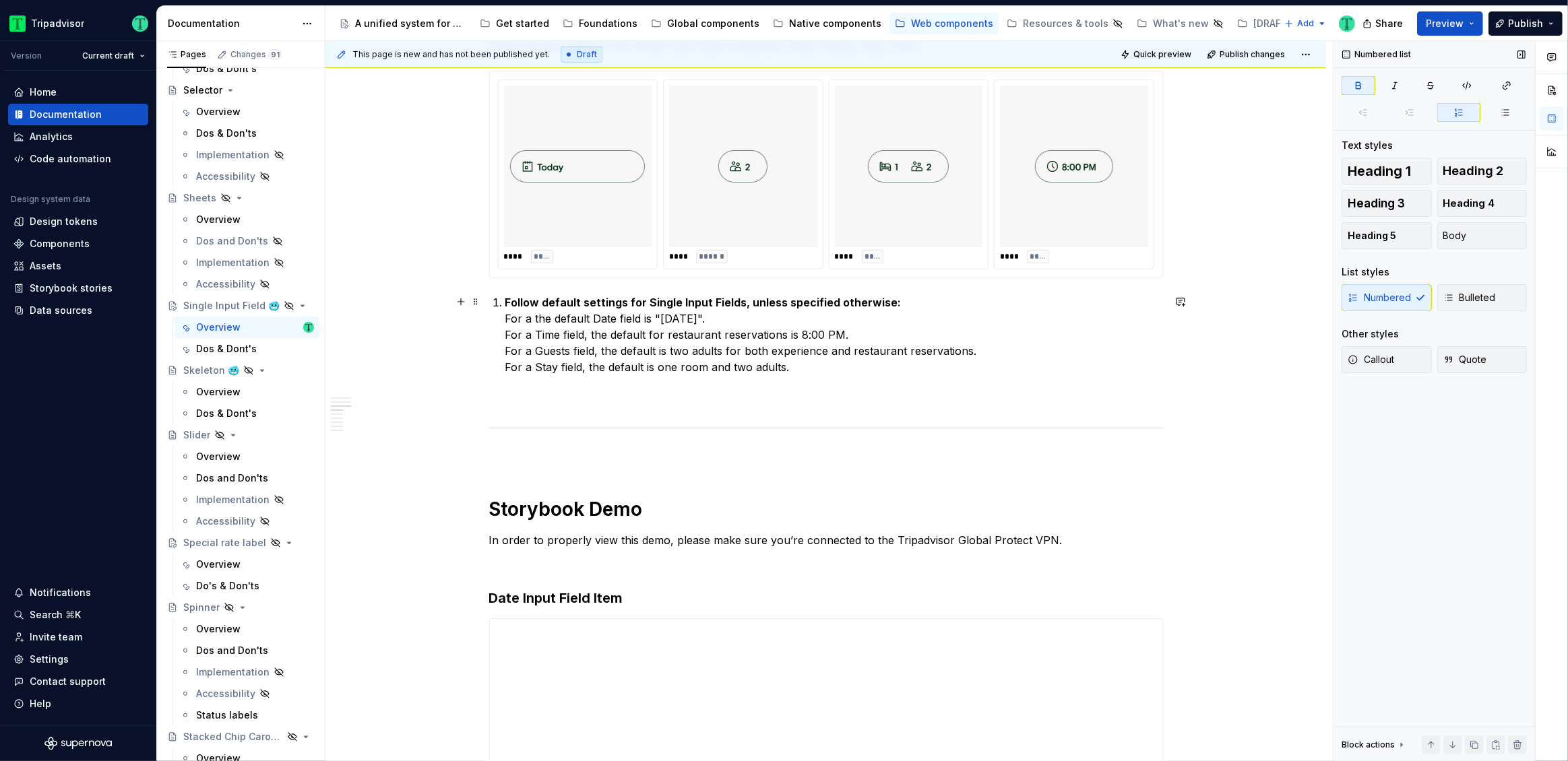
click at [506, 298] on li "Follow default settings for Single Input Fields, unless specified otherwise: Fo…" at bounding box center [834, 335] width 658 height 81
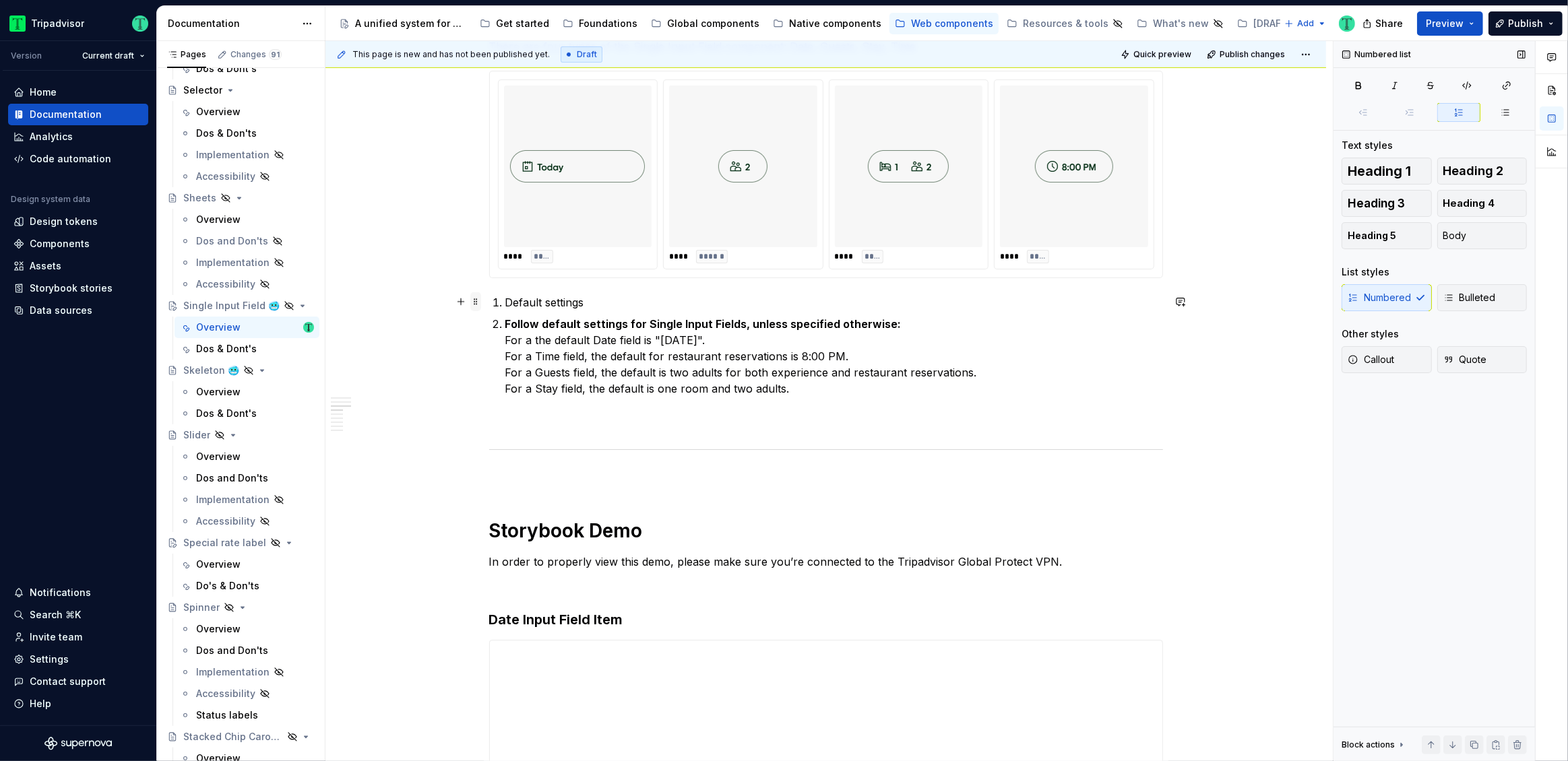
click at [478, 300] on span at bounding box center [475, 301] width 11 height 19
click at [1388, 205] on span "Heading 3" at bounding box center [1376, 203] width 57 height 14
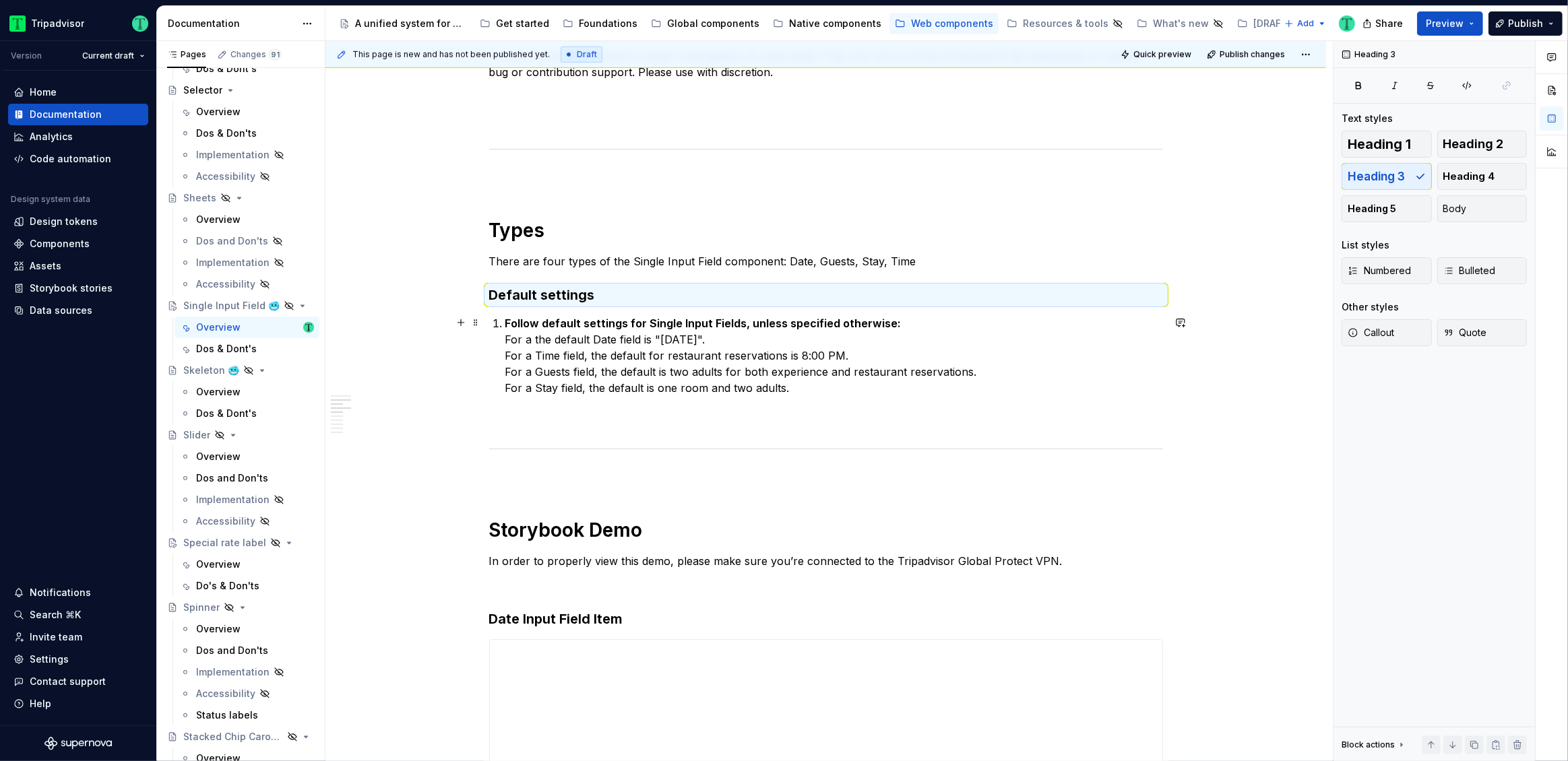
click at [628, 348] on p "Follow default settings for Single Input Fields, unless specified otherwise: Fo…" at bounding box center [834, 356] width 658 height 81
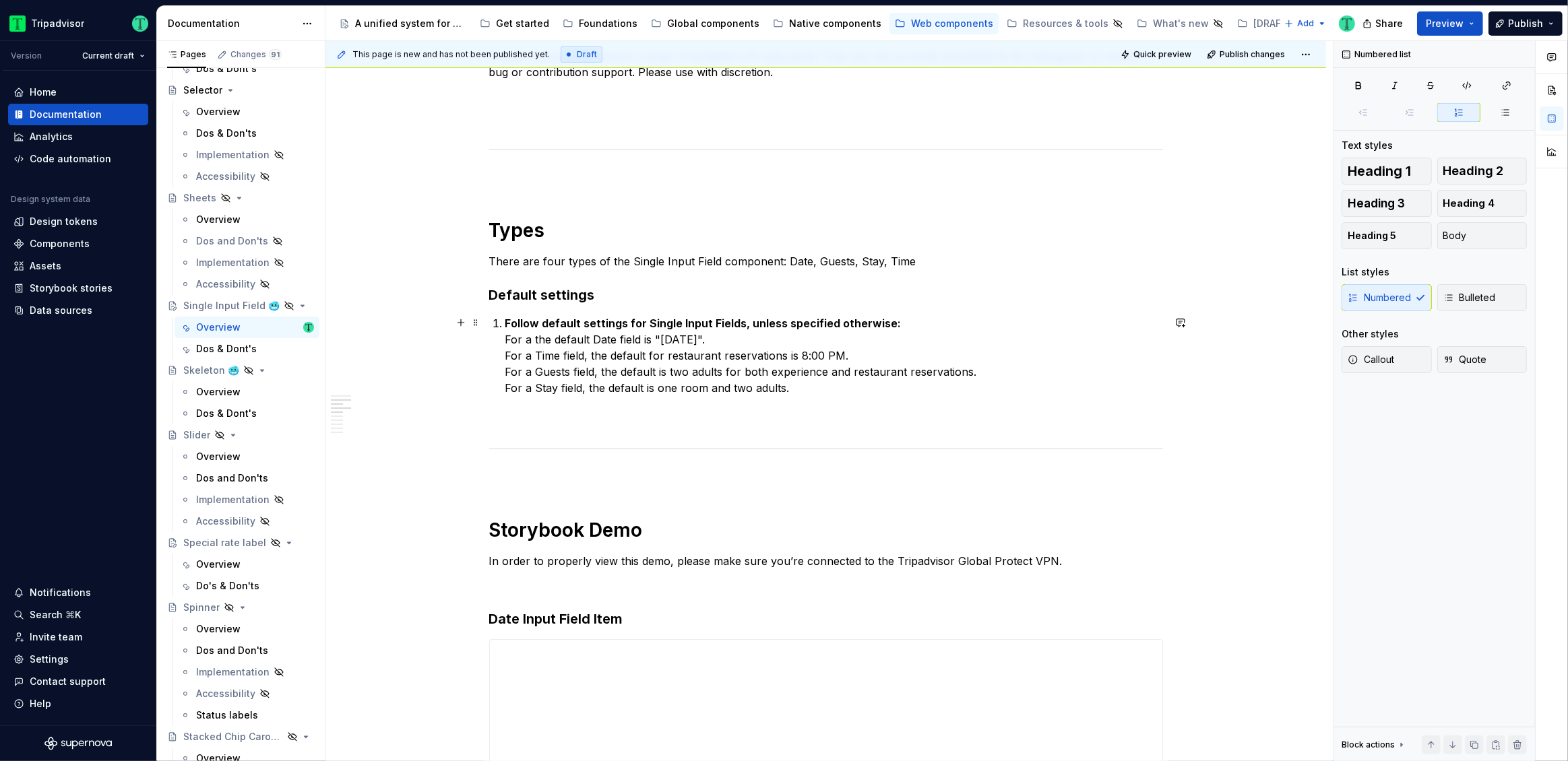
click at [611, 321] on strong "Follow default settings for Single Input Fields, unless specified otherwise:" at bounding box center [704, 323] width 396 height 14
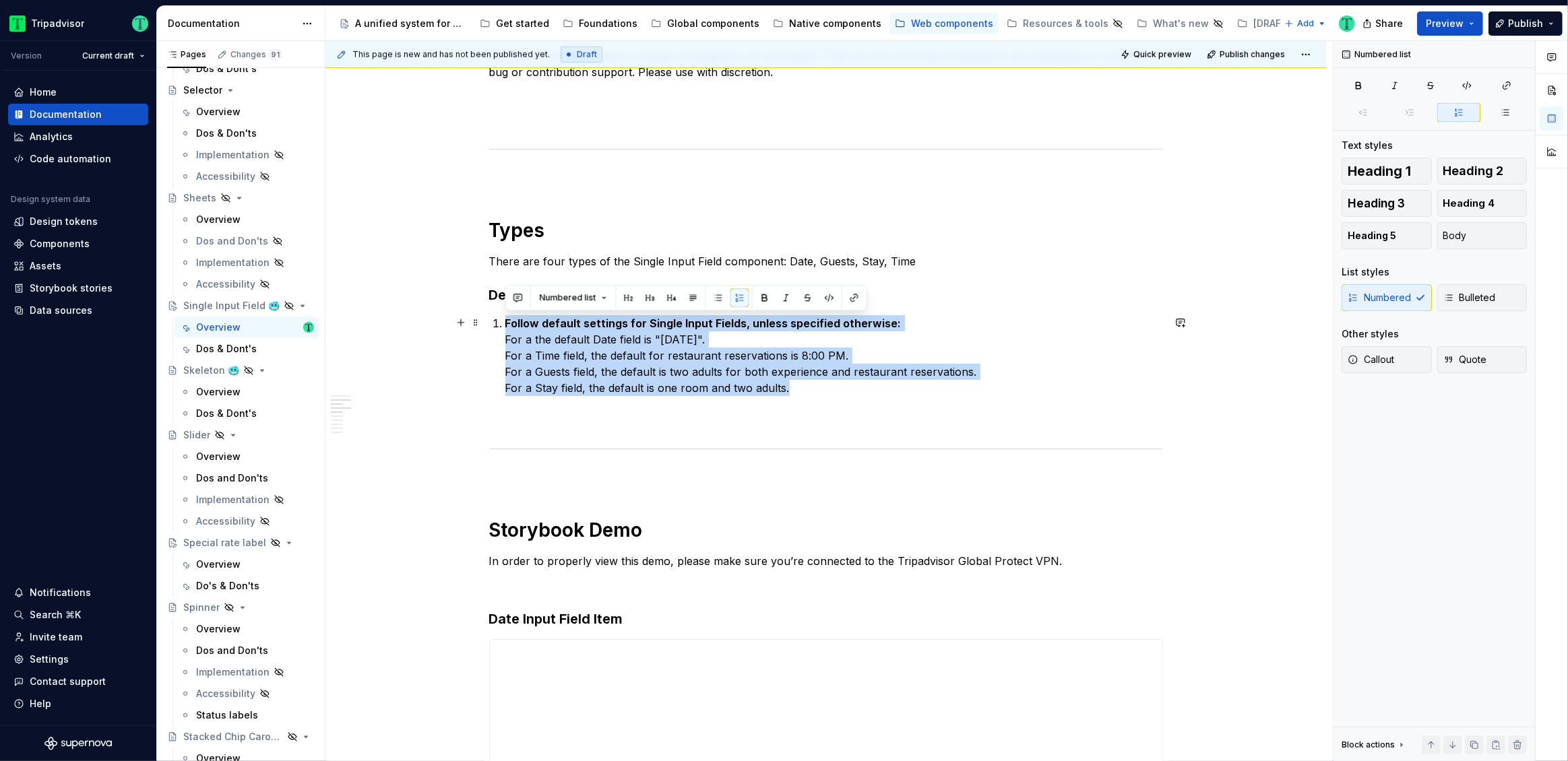
click at [611, 321] on strong "Follow default settings for Single Input Fields, unless specified otherwise:" at bounding box center [704, 323] width 396 height 14
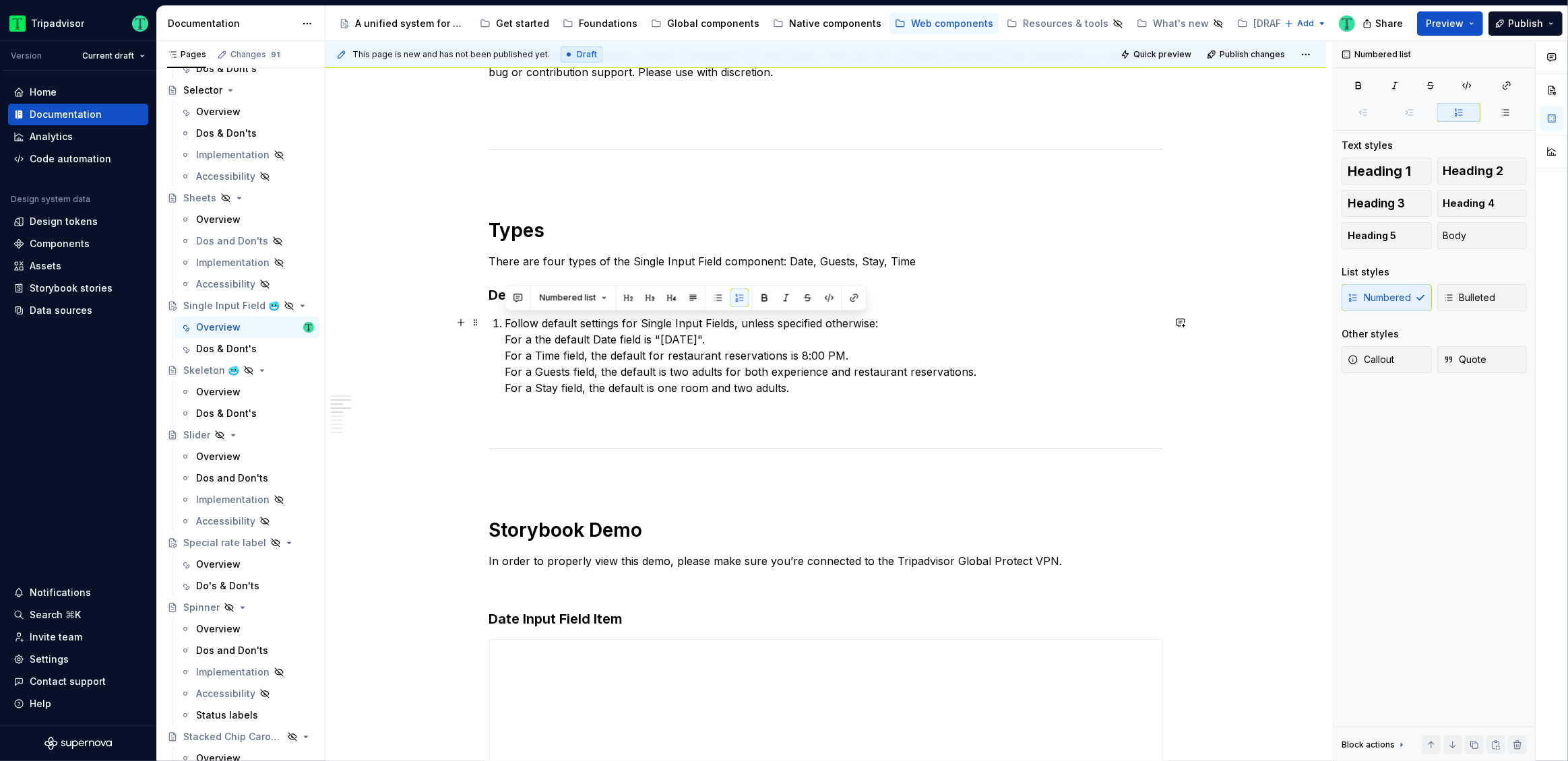
click at [584, 353] on p "Follow default settings for Single Input Fields, unless specified otherwise: Fo…" at bounding box center [834, 356] width 658 height 81
drag, startPoint x: 502, startPoint y: 319, endPoint x: 511, endPoint y: 315, distance: 9.8
click at [506, 319] on li "Follow default settings for Single Input Fields, unless specified otherwise: Fo…" at bounding box center [834, 356] width 658 height 81
click at [1377, 286] on div "Numbered Bulleted" at bounding box center [1434, 297] width 185 height 27
click at [1391, 297] on div "Numbered Bulleted" at bounding box center [1434, 297] width 185 height 27
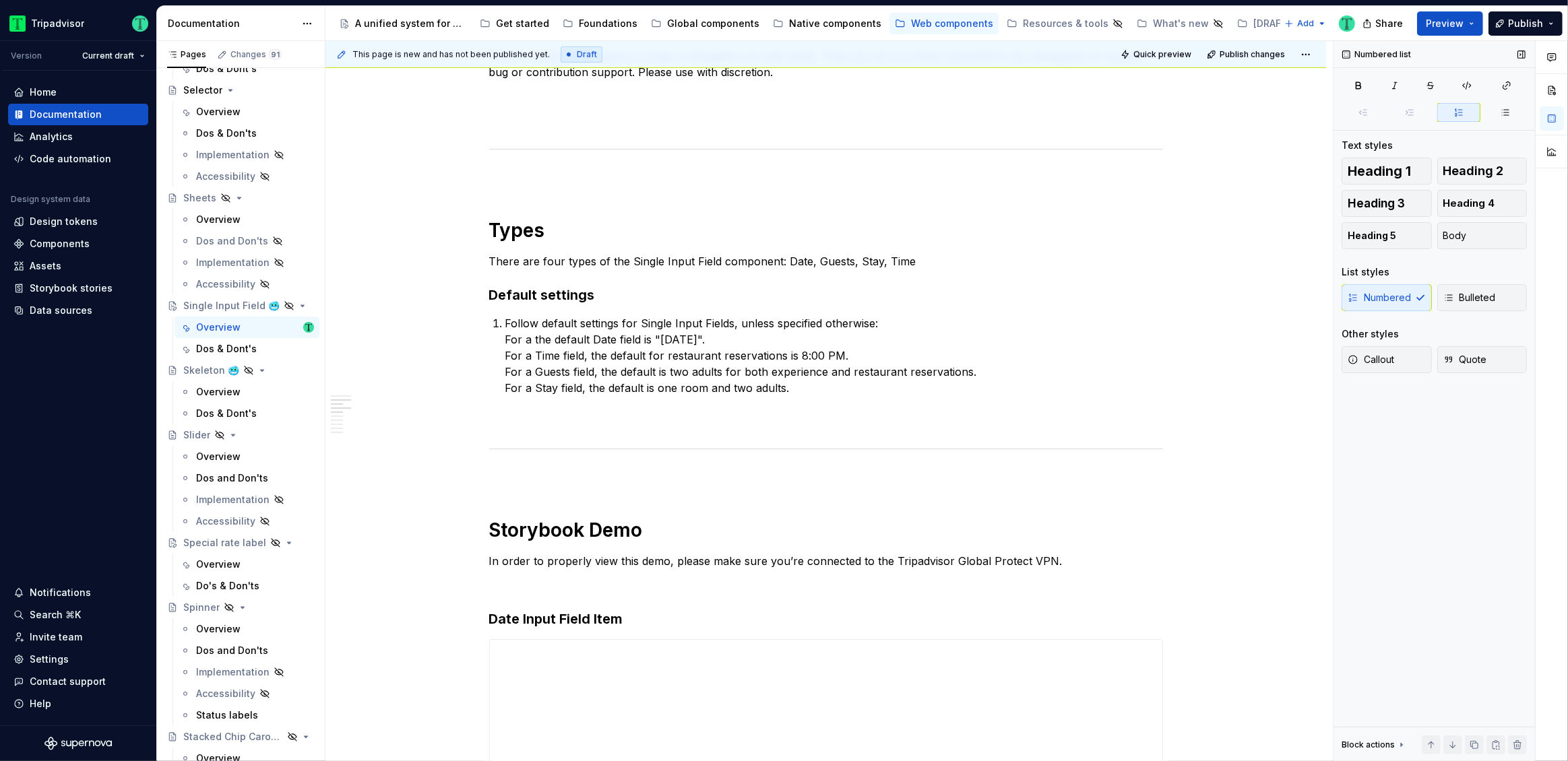
click at [1373, 298] on div "Numbered Bulleted" at bounding box center [1434, 297] width 185 height 27
click at [1481, 236] on button "Body" at bounding box center [1483, 235] width 91 height 27
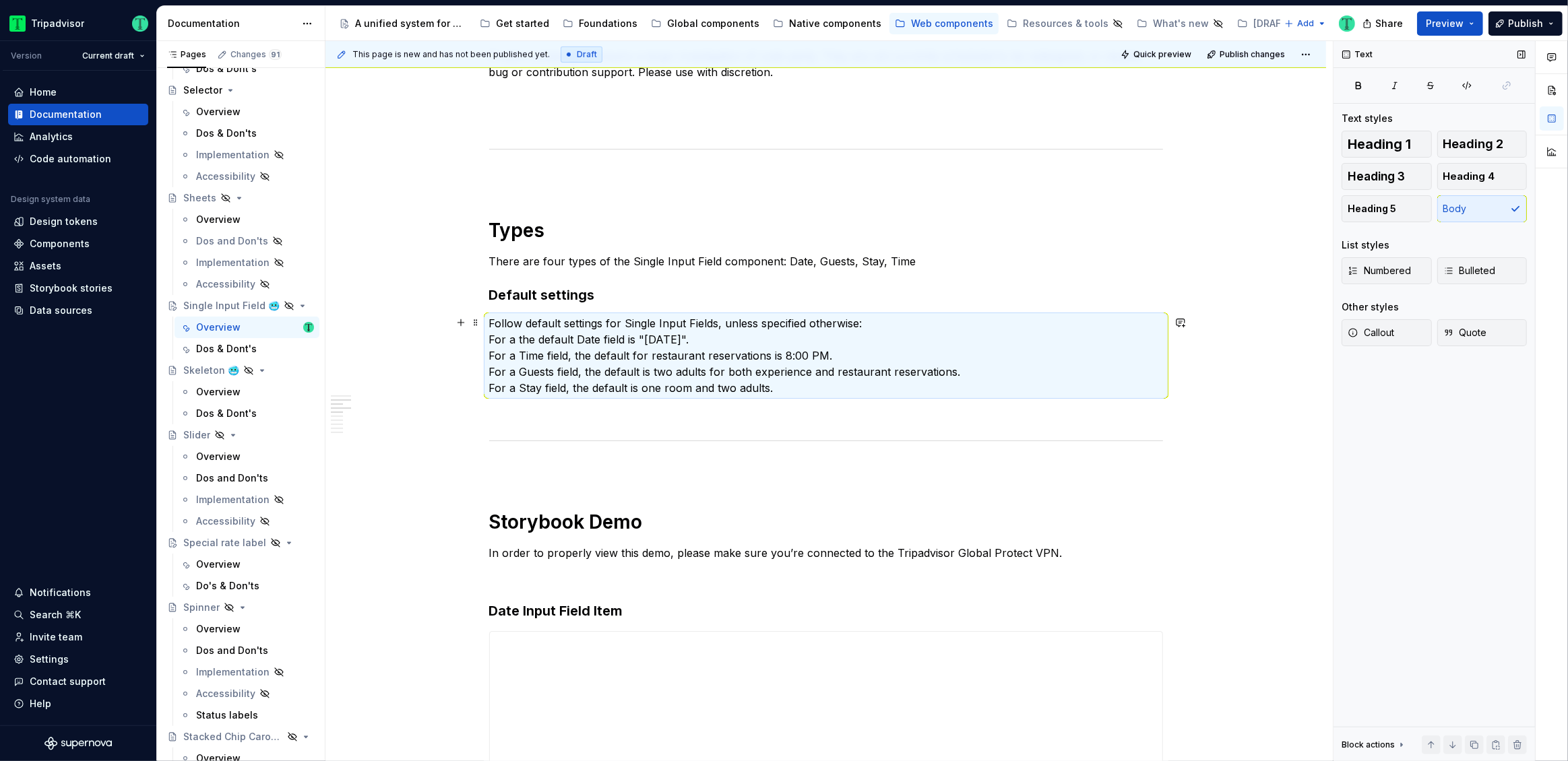
click at [545, 321] on p "Follow default settings for Single Input Fields, unless specified otherwise: Fo…" at bounding box center [826, 356] width 674 height 81
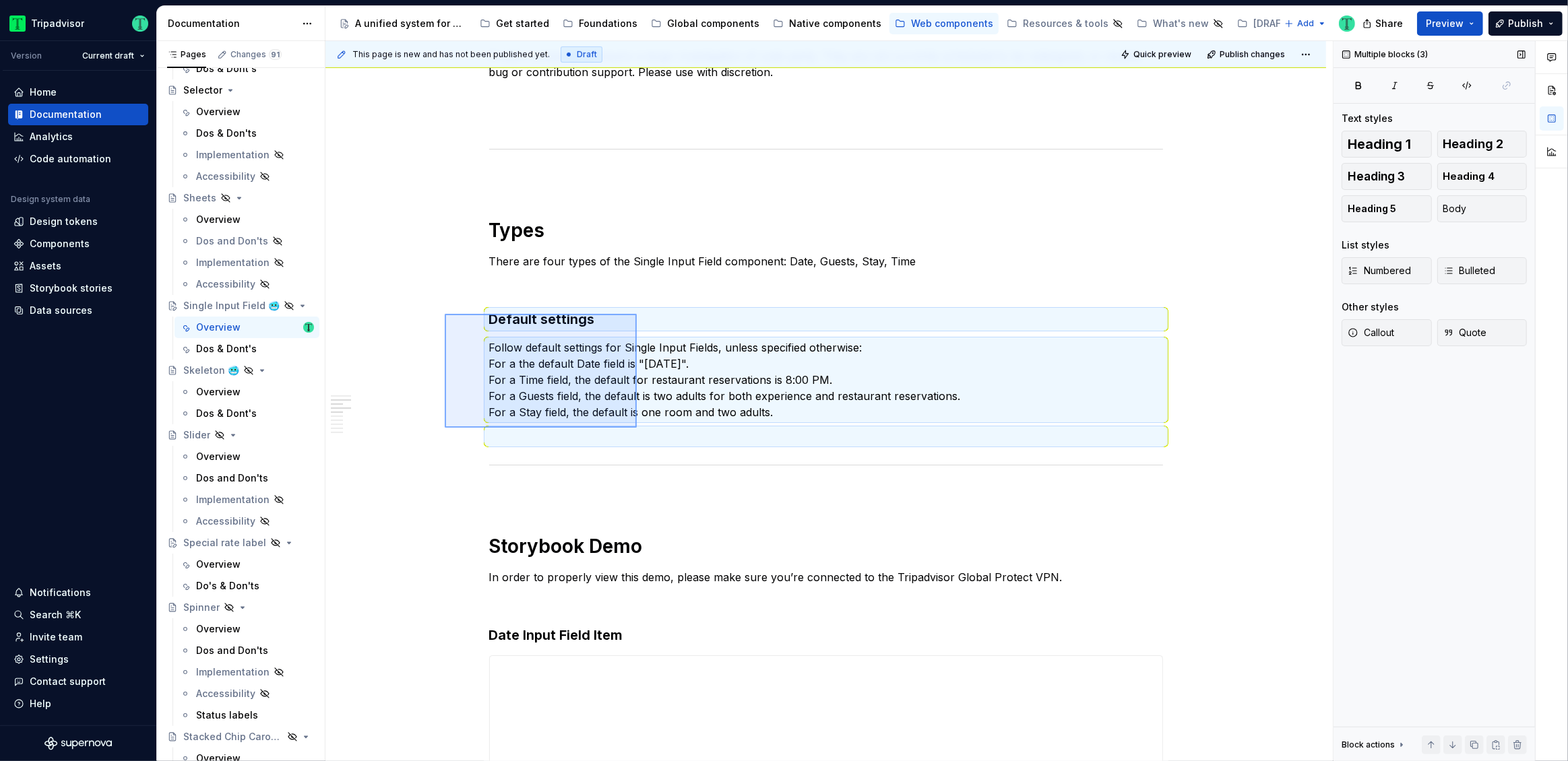
drag, startPoint x: 445, startPoint y: 314, endPoint x: 636, endPoint y: 420, distance: 218.4
click at [636, 425] on div "This page is new and has not been published yet. Draft Quick preview Publish ch…" at bounding box center [828, 401] width 1007 height 721
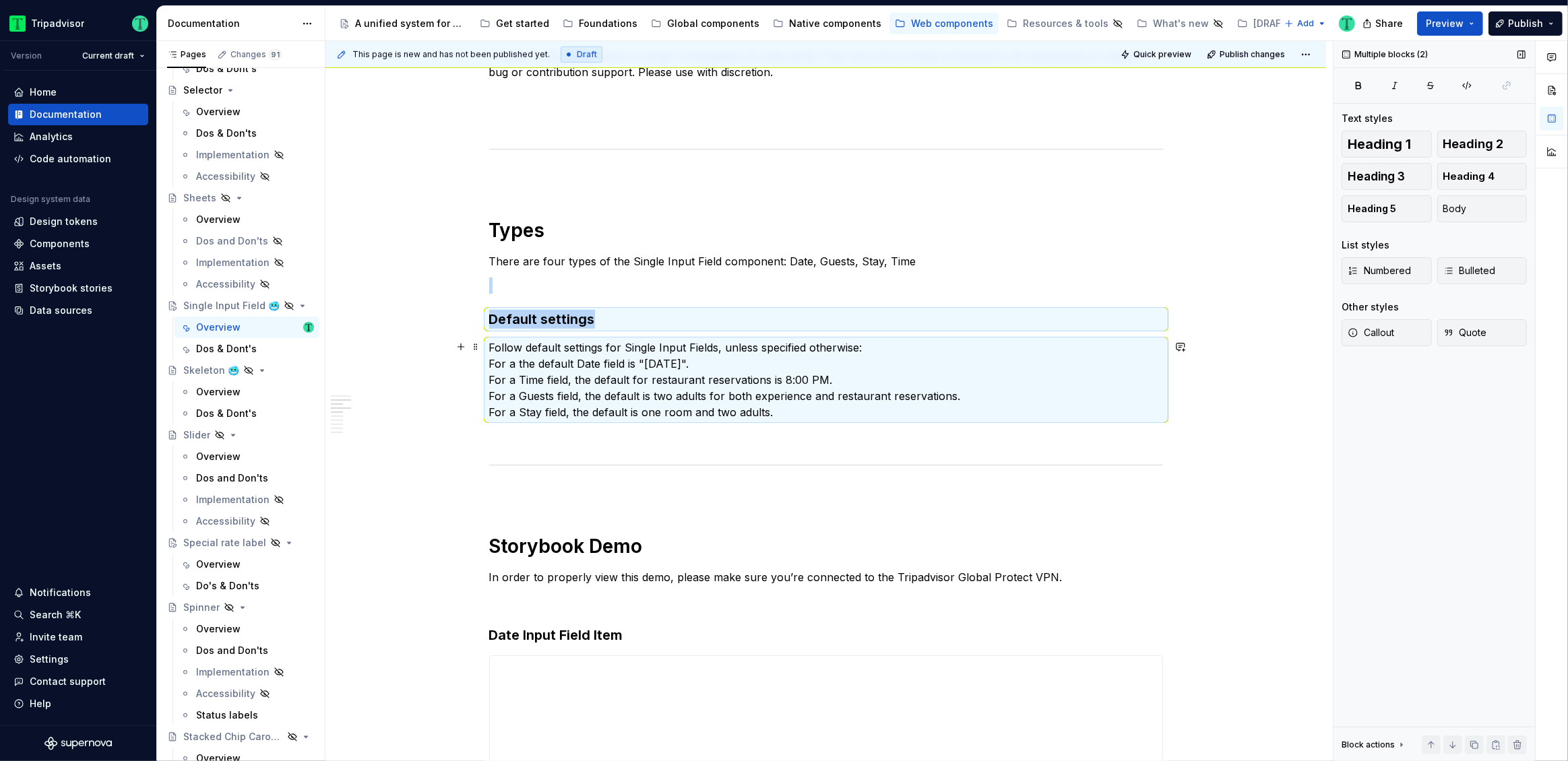
copy div "Default settings"
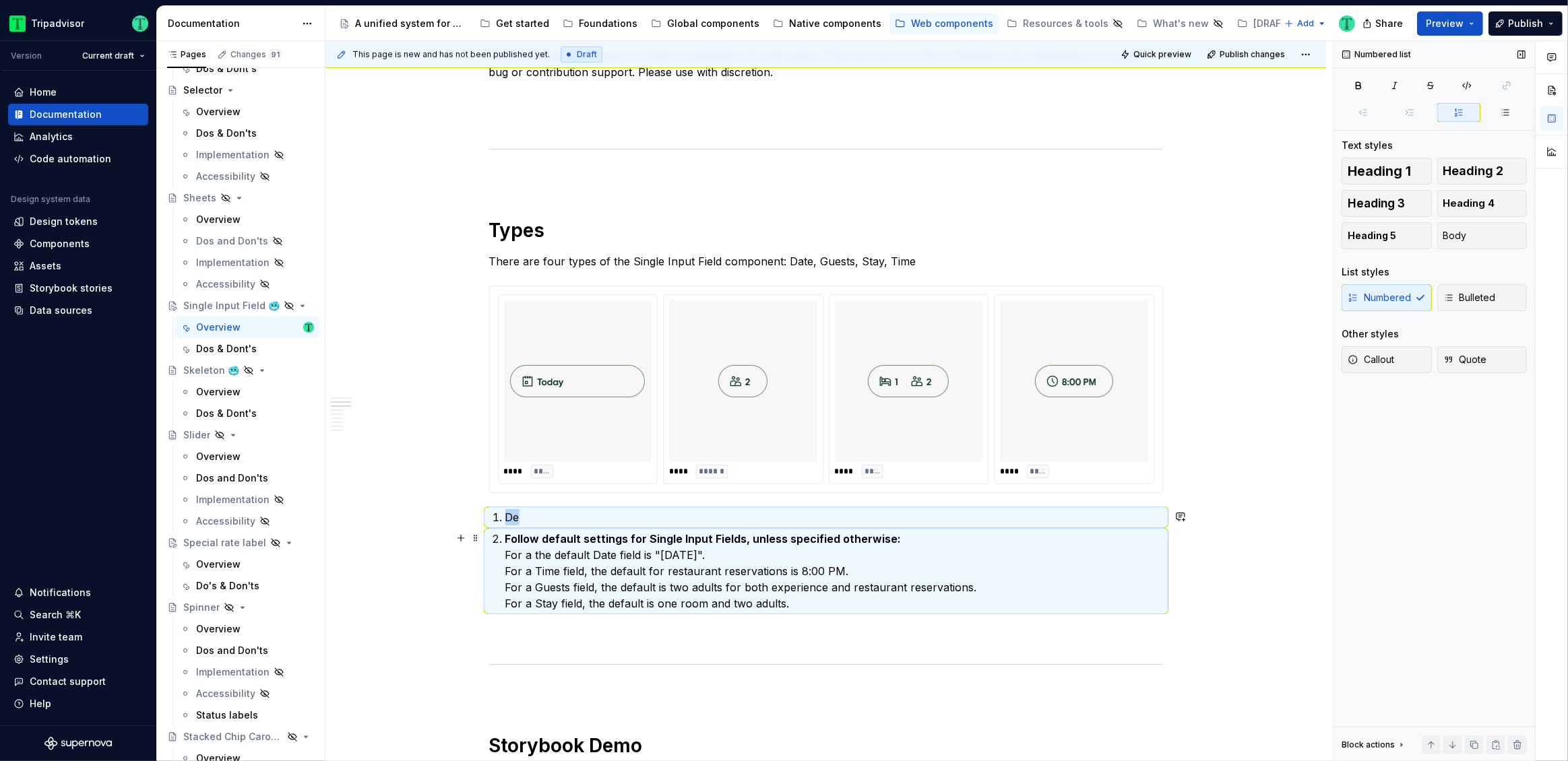
drag, startPoint x: 405, startPoint y: 507, endPoint x: 531, endPoint y: 578, distance: 144.6
click at [531, 578] on div "This page is new and has not been published yet. Draft Quick preview Publish ch…" at bounding box center [828, 401] width 1007 height 721
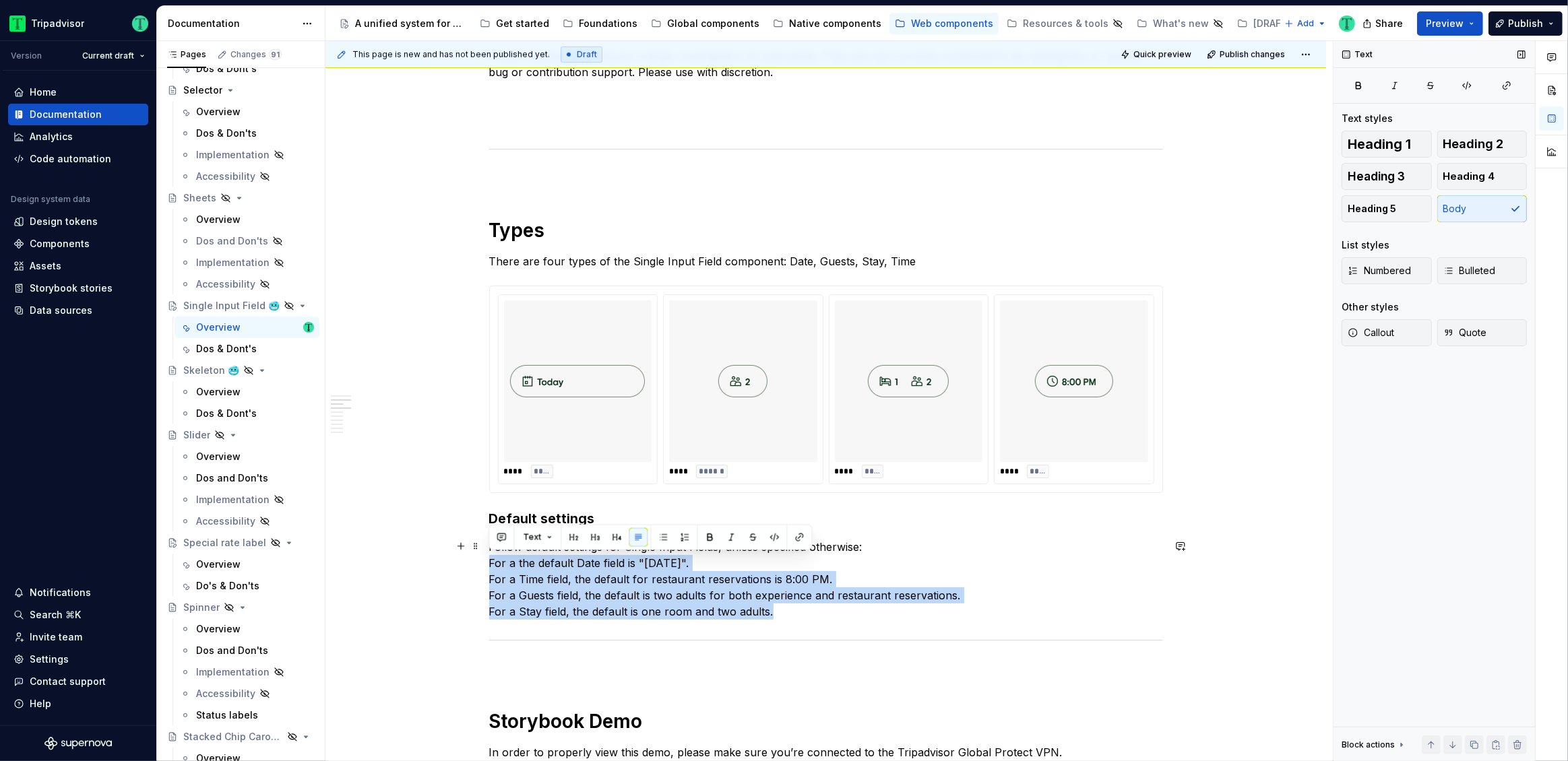
drag, startPoint x: 489, startPoint y: 563, endPoint x: 829, endPoint y: 614, distance: 343.8
click at [828, 618] on p "Follow default settings for Single Input Fields, unless specified otherwise: Fo…" at bounding box center [826, 579] width 674 height 81
click at [662, 536] on button "button" at bounding box center [663, 537] width 19 height 19
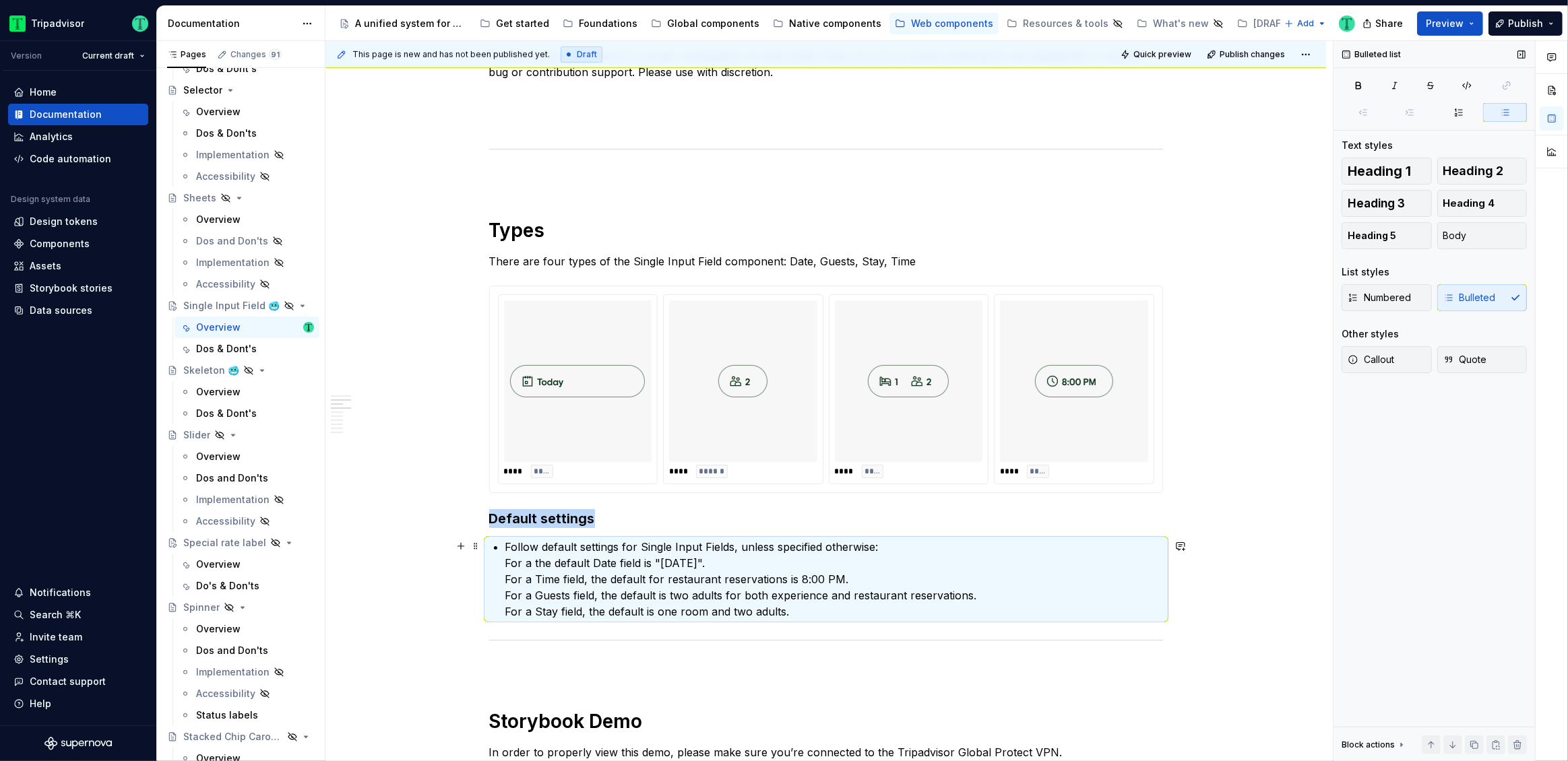
click at [551, 553] on p "Follow default settings for Single Input Fields, unless specified otherwise: Fo…" at bounding box center [834, 579] width 658 height 81
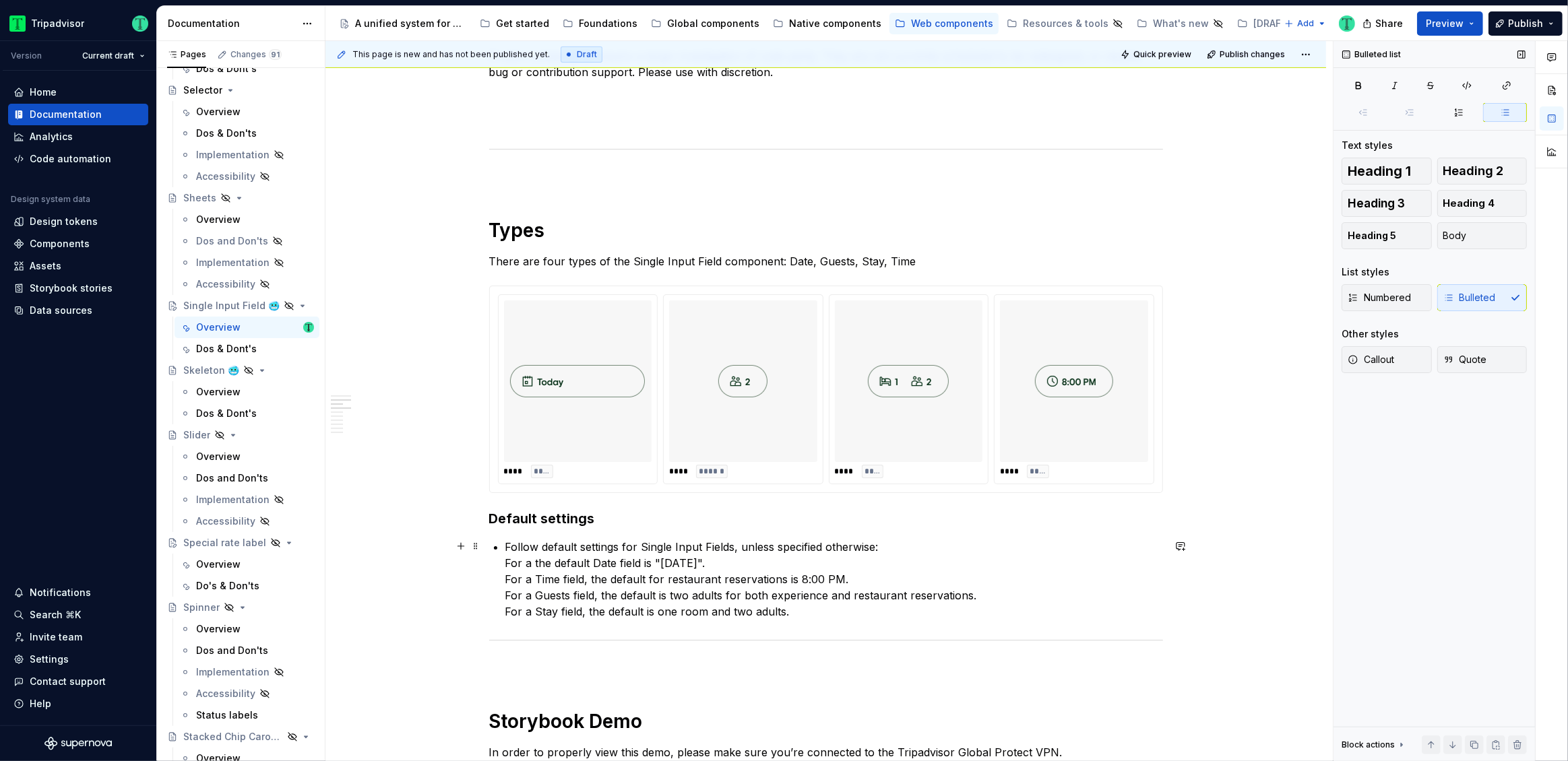
click at [893, 542] on p "Follow default settings for Single Input Fields, unless specified otherwise: Fo…" at bounding box center [834, 579] width 658 height 81
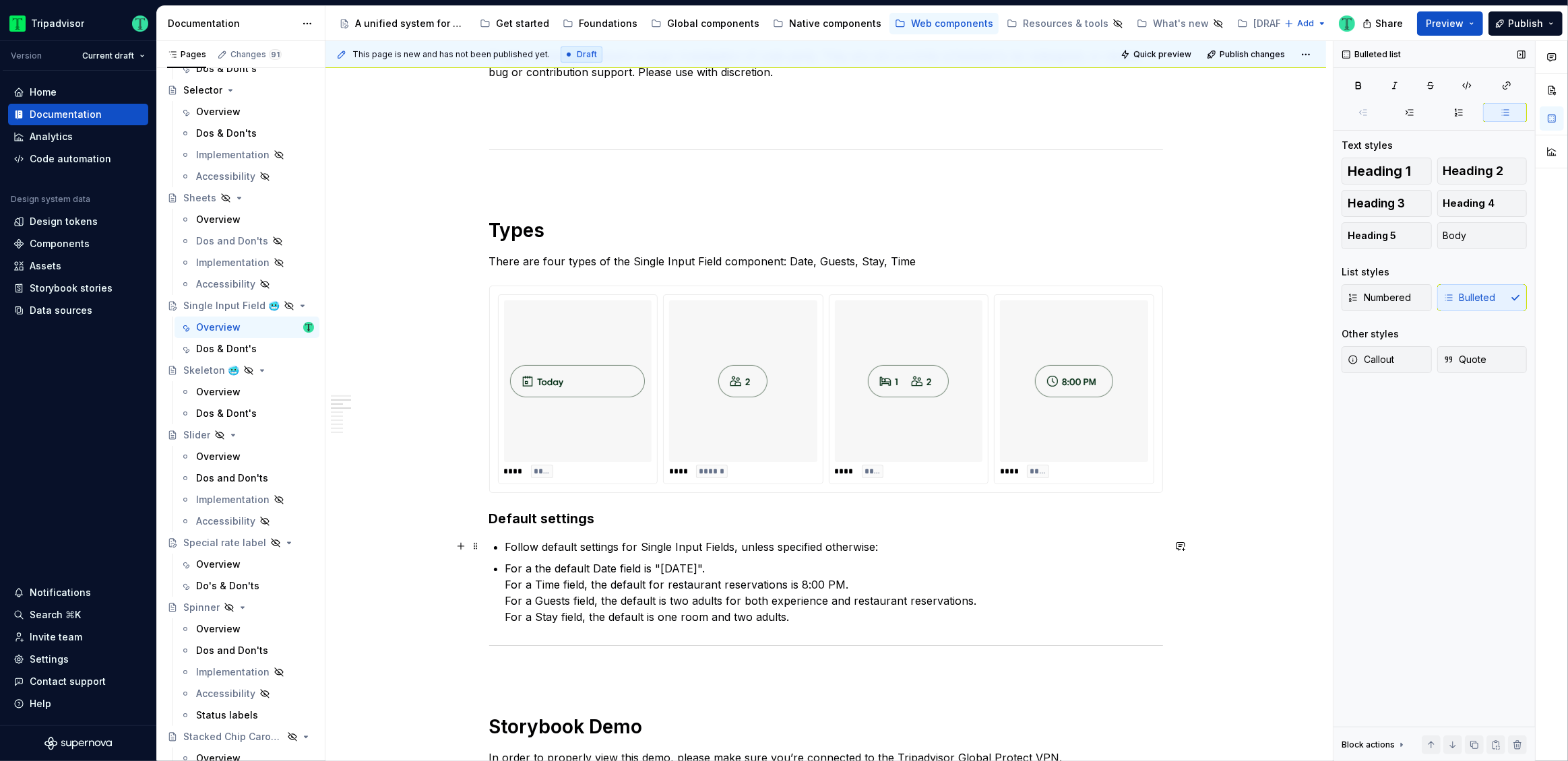
click at [517, 550] on p "Follow default settings for Single Input Fields, unless specified otherwise:" at bounding box center [834, 547] width 658 height 16
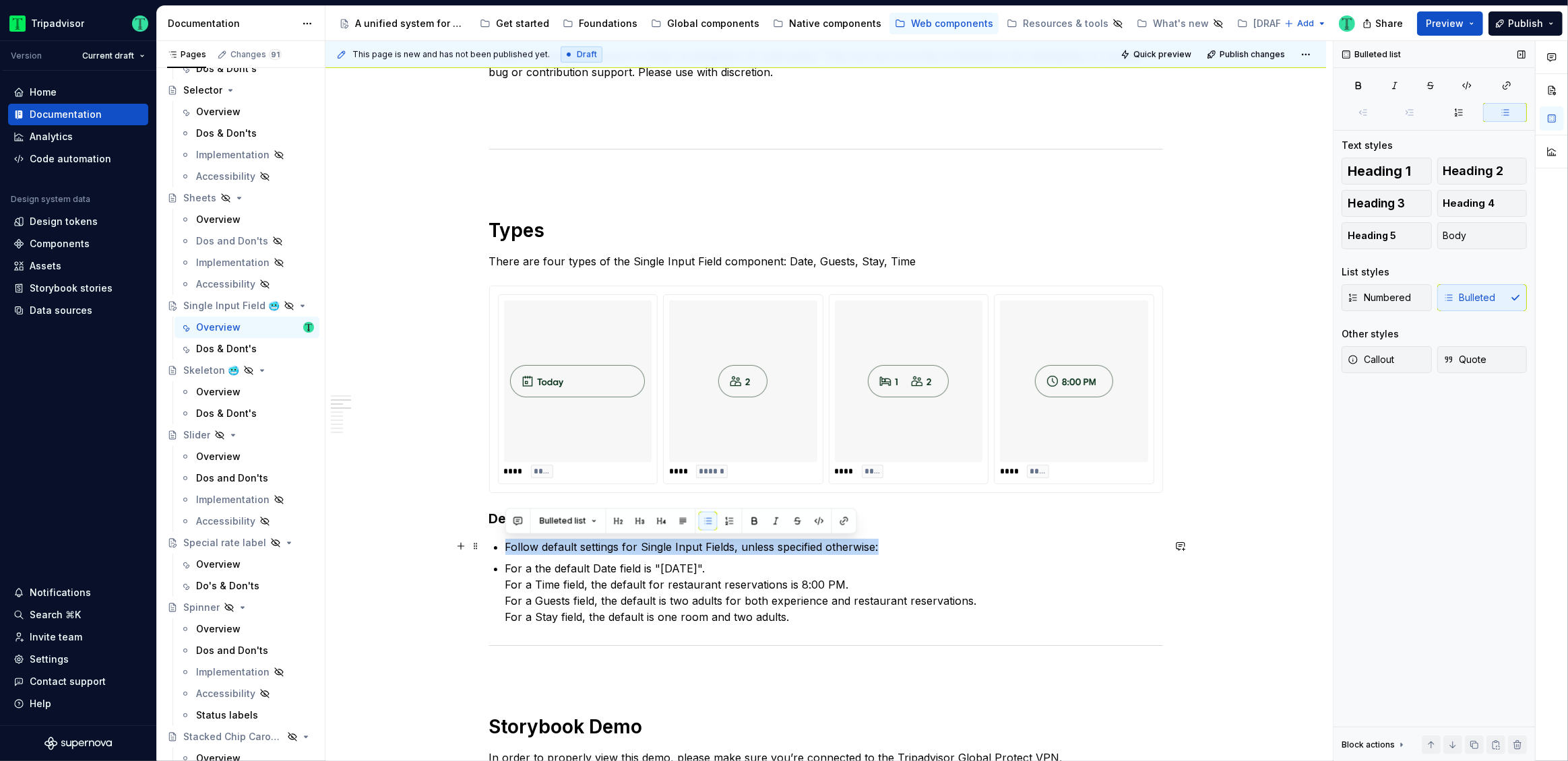
click at [517, 550] on p "Follow default settings for Single Input Fields, unless specified otherwise:" at bounding box center [834, 547] width 658 height 16
click at [574, 524] on span "Bulleted list" at bounding box center [562, 521] width 46 height 11
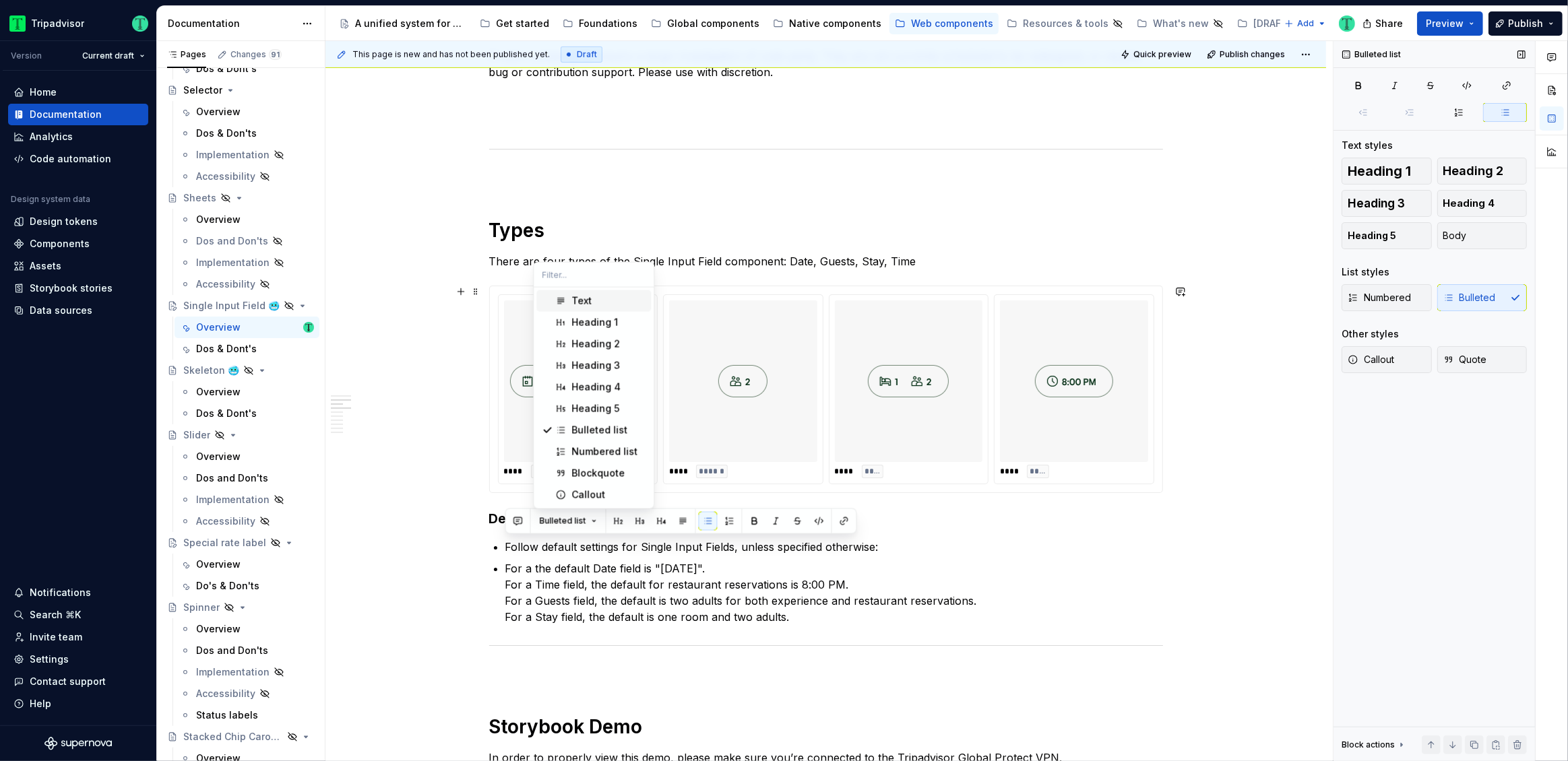
click at [570, 298] on span "Text" at bounding box center [594, 301] width 115 height 22
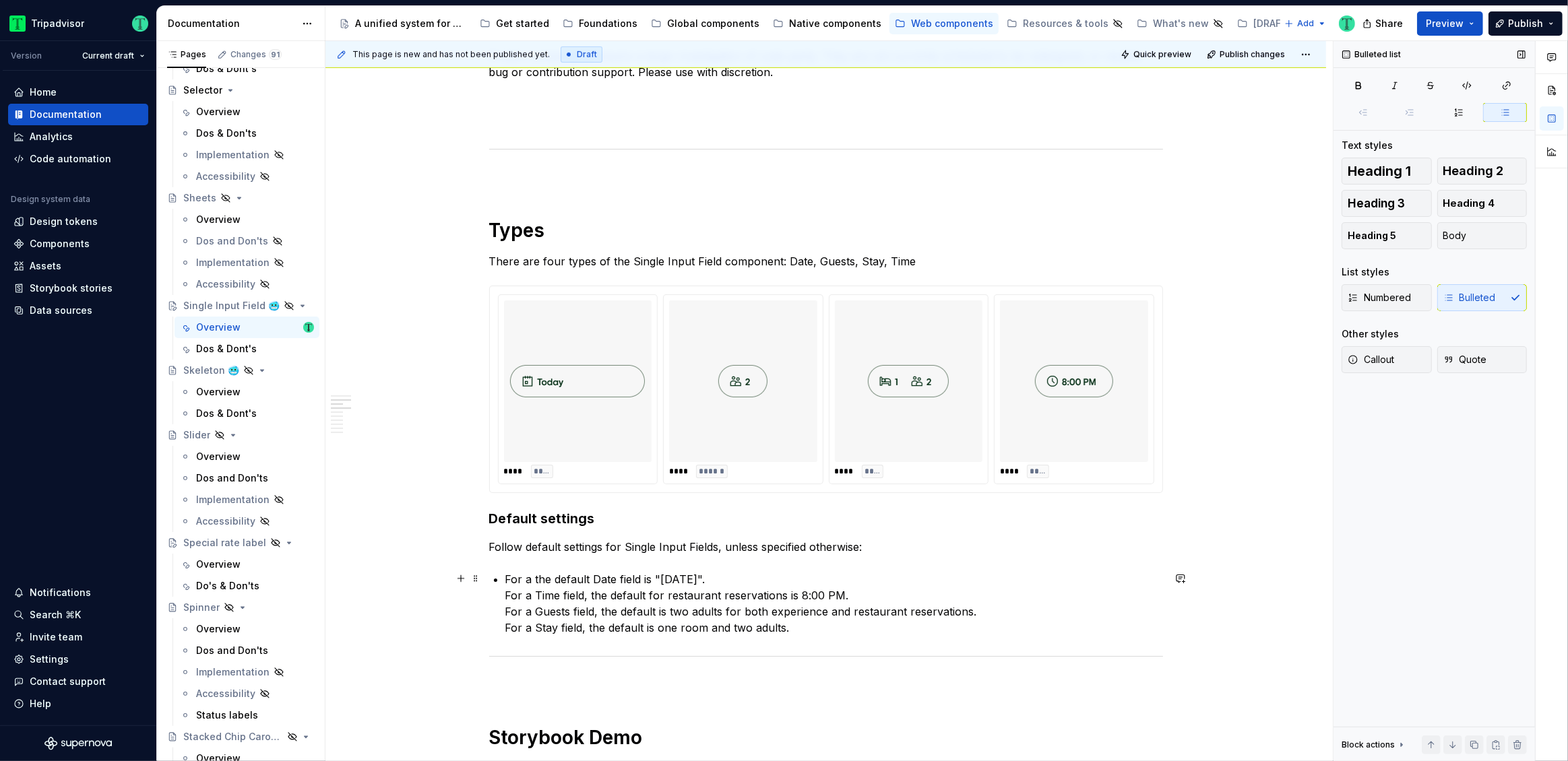
click at [506, 594] on p "For a the default Date field is "[DATE]". For a Time field, the default for res…" at bounding box center [834, 603] width 658 height 65
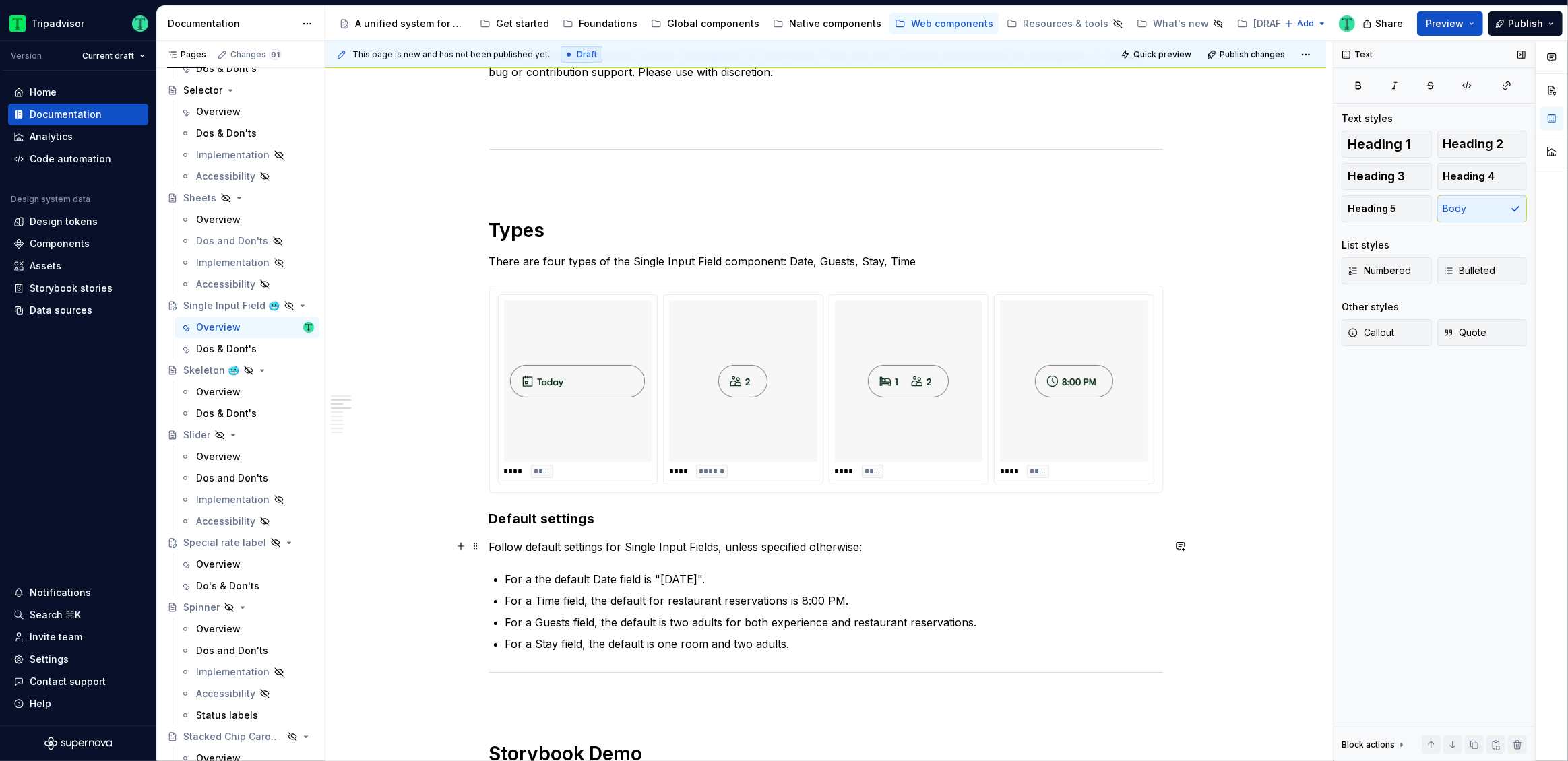
click at [518, 550] on p "Follow default settings for Single Input Fields, unless specified otherwise:" at bounding box center [826, 547] width 674 height 16
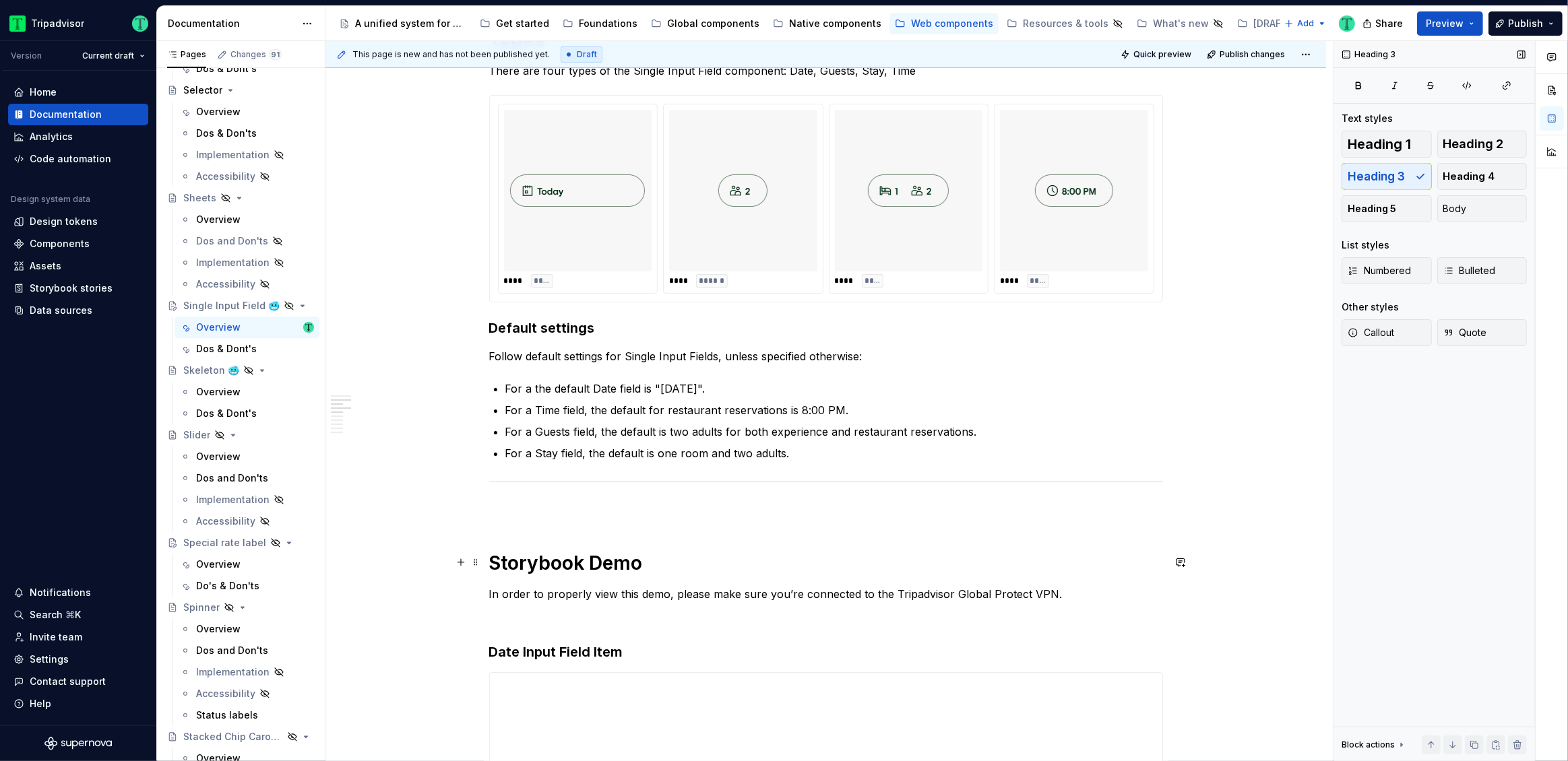
scroll to position [928, 0]
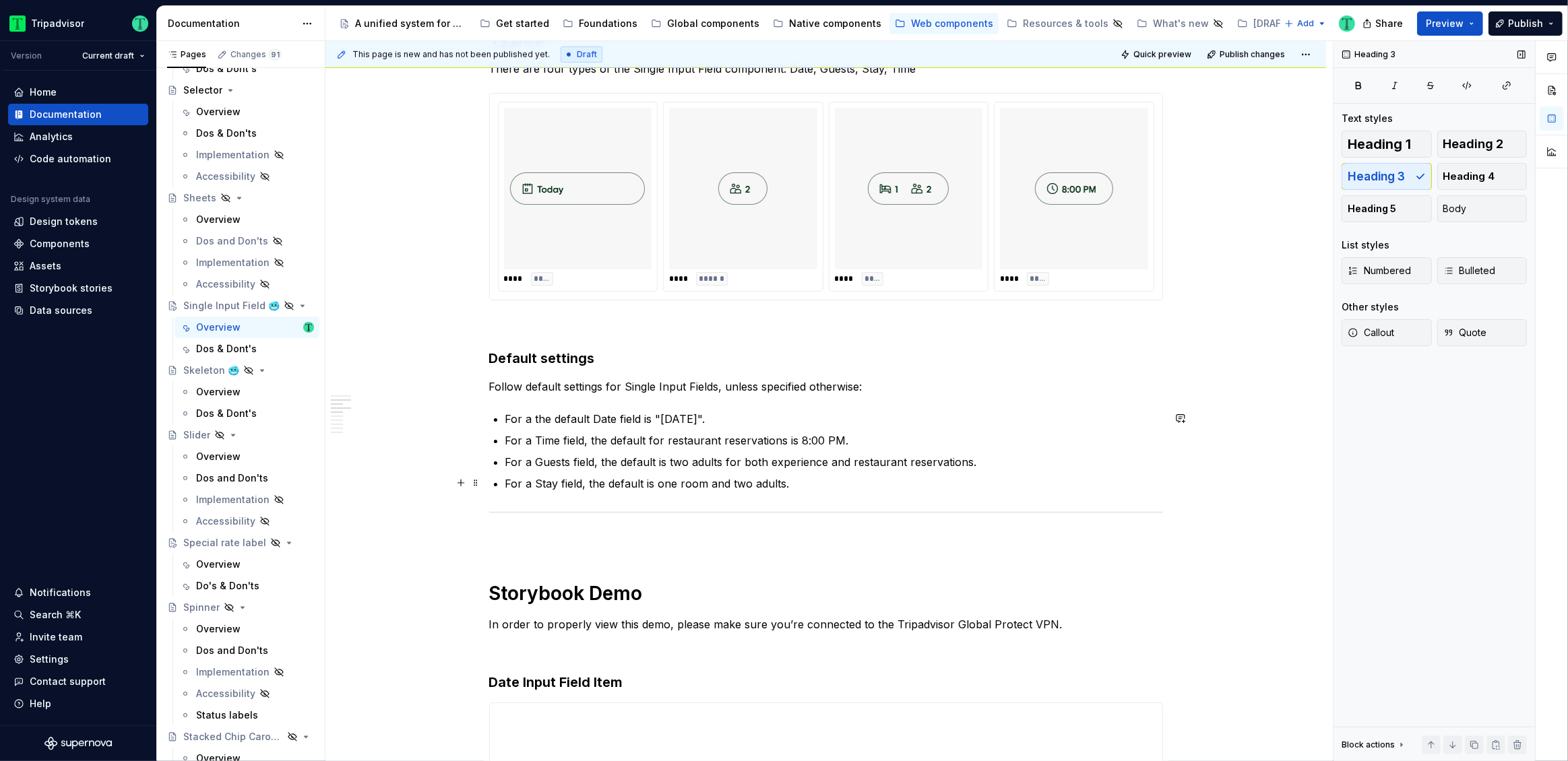
click at [807, 481] on p "For a Stay field, the default is one room and two adults." at bounding box center [834, 484] width 658 height 16
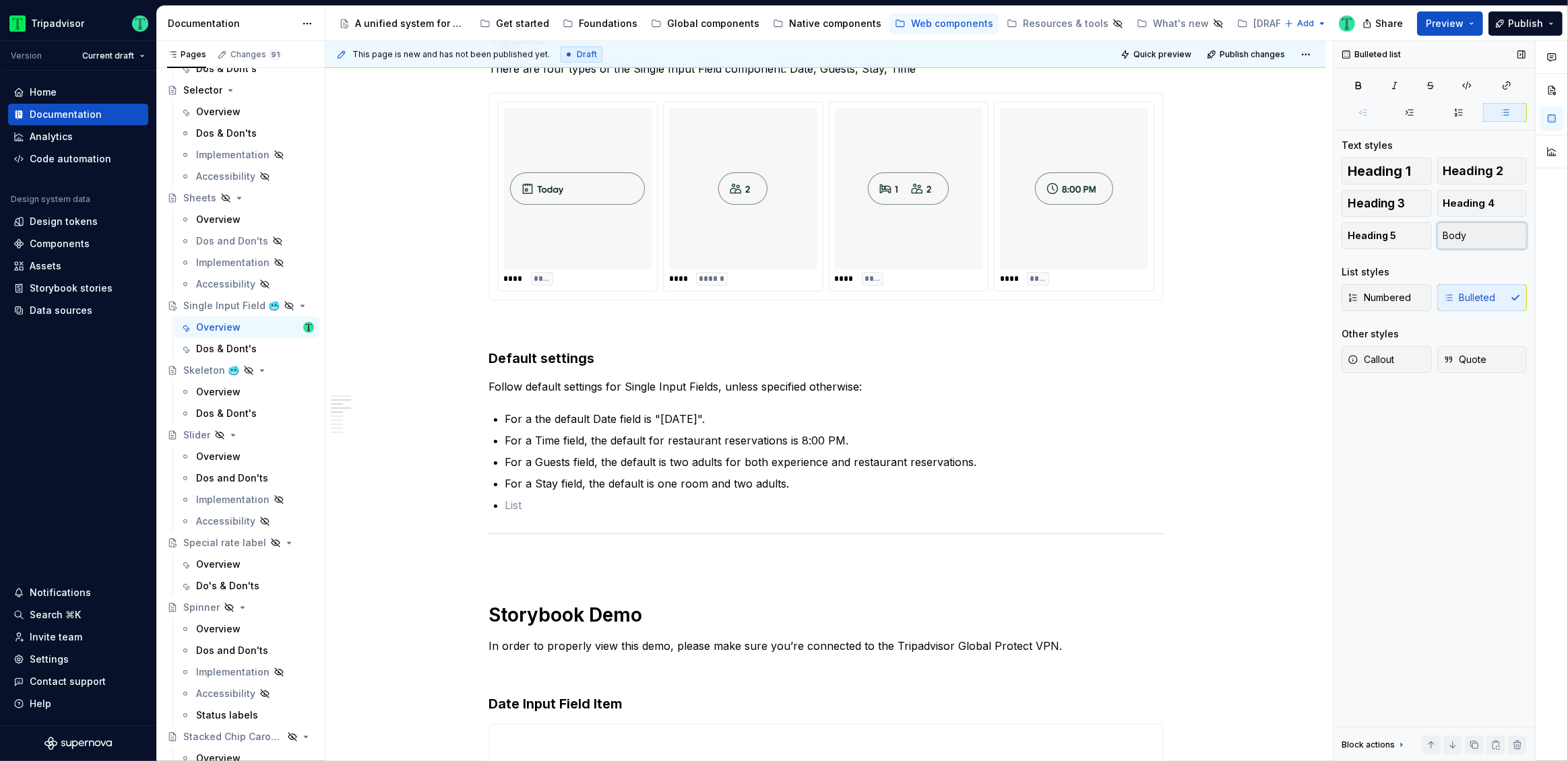
click at [1467, 235] on button "Body" at bounding box center [1483, 235] width 91 height 27
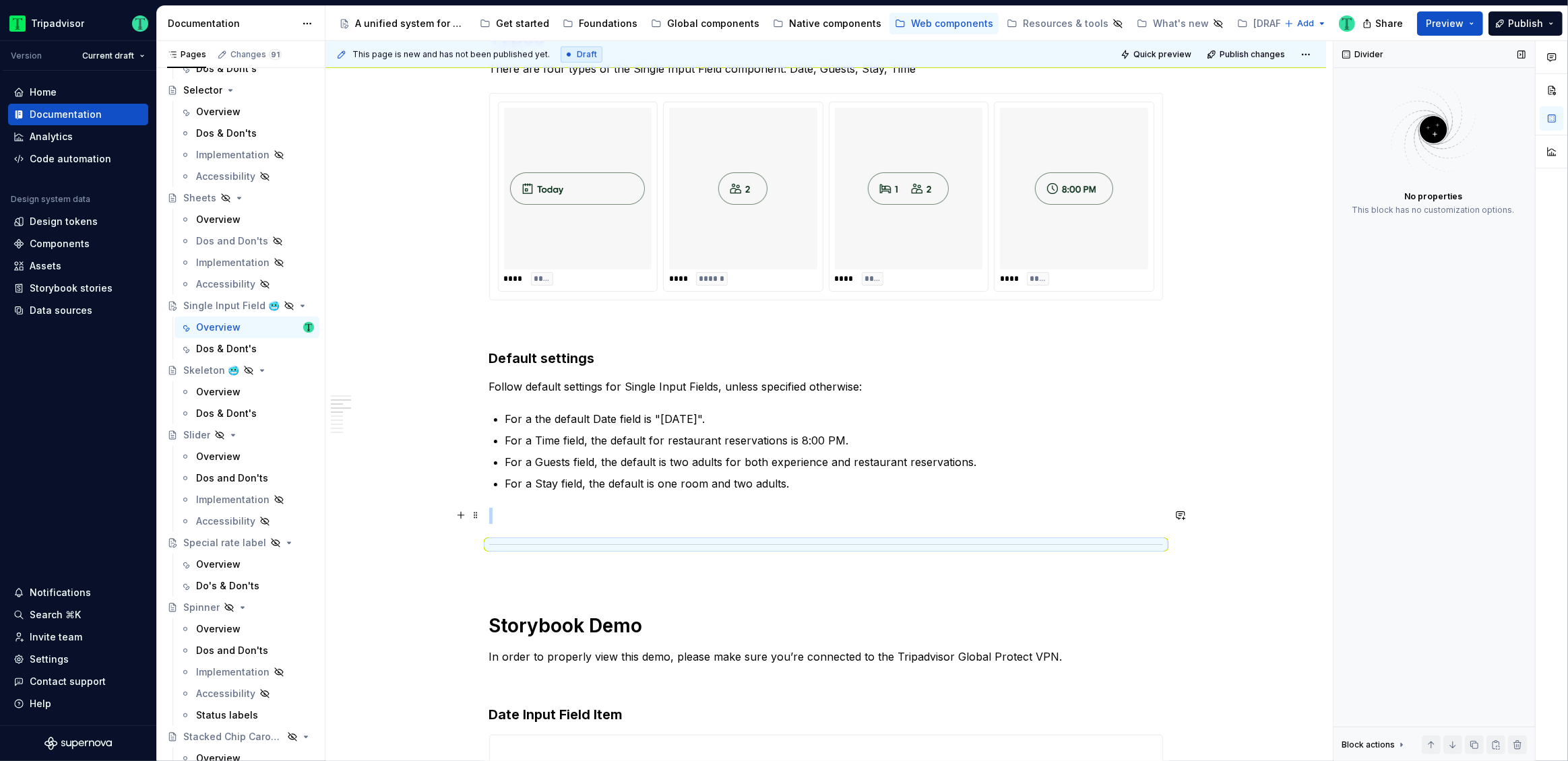
click at [553, 510] on p at bounding box center [826, 516] width 674 height 16
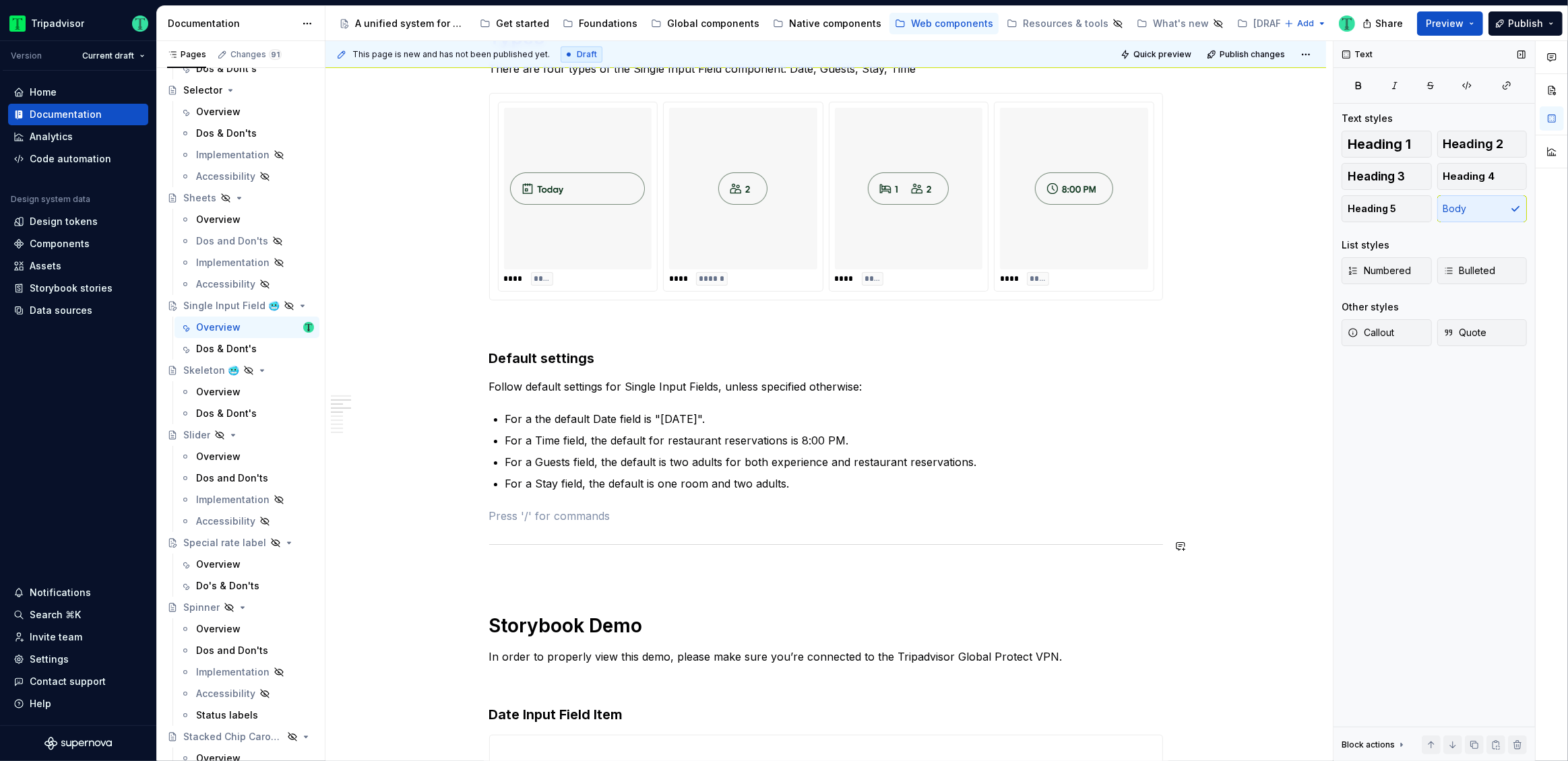
scroll to position [732, 0]
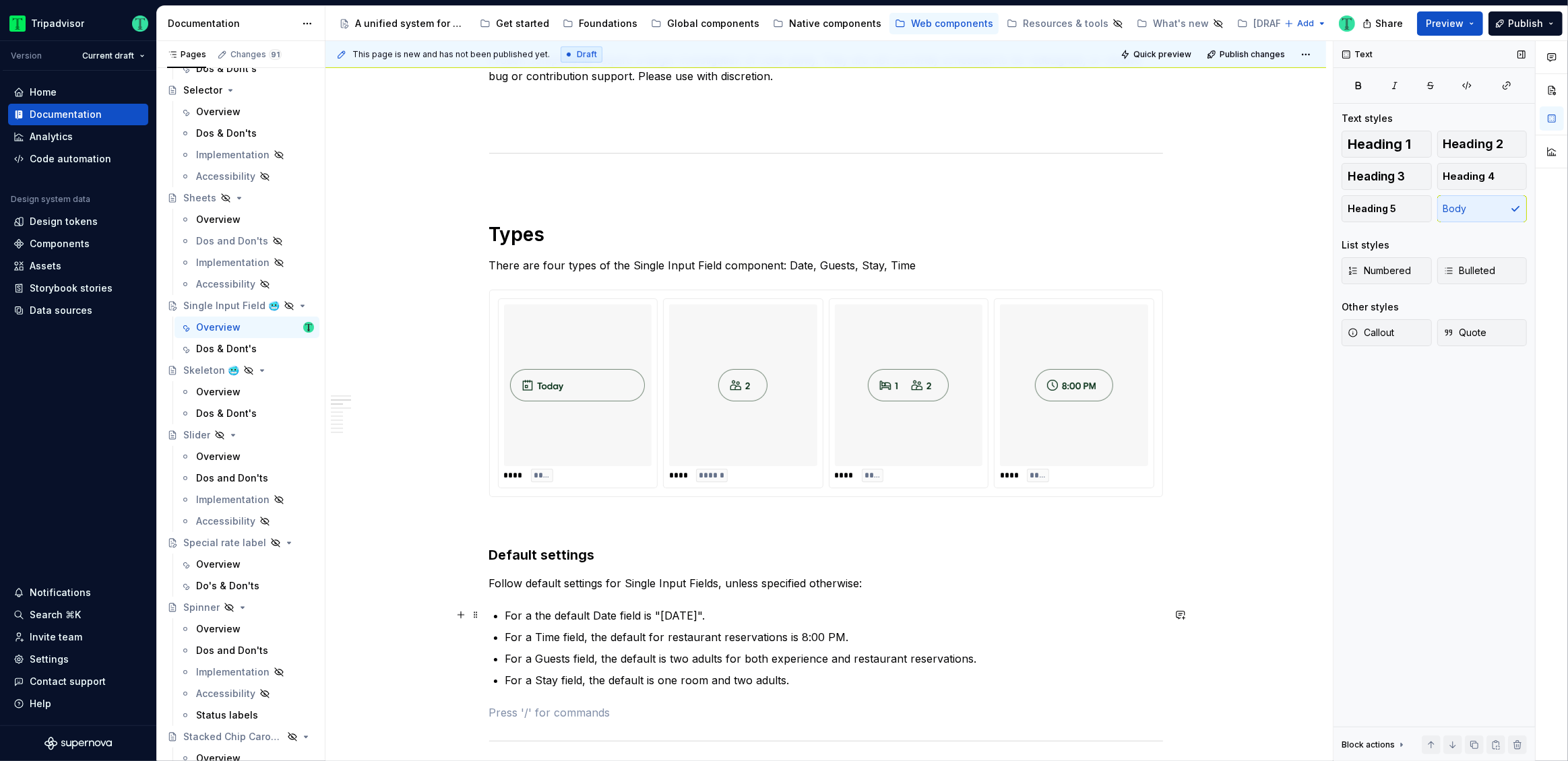
click at [679, 615] on p "For a the default Date field is "[DATE]"." at bounding box center [834, 615] width 658 height 16
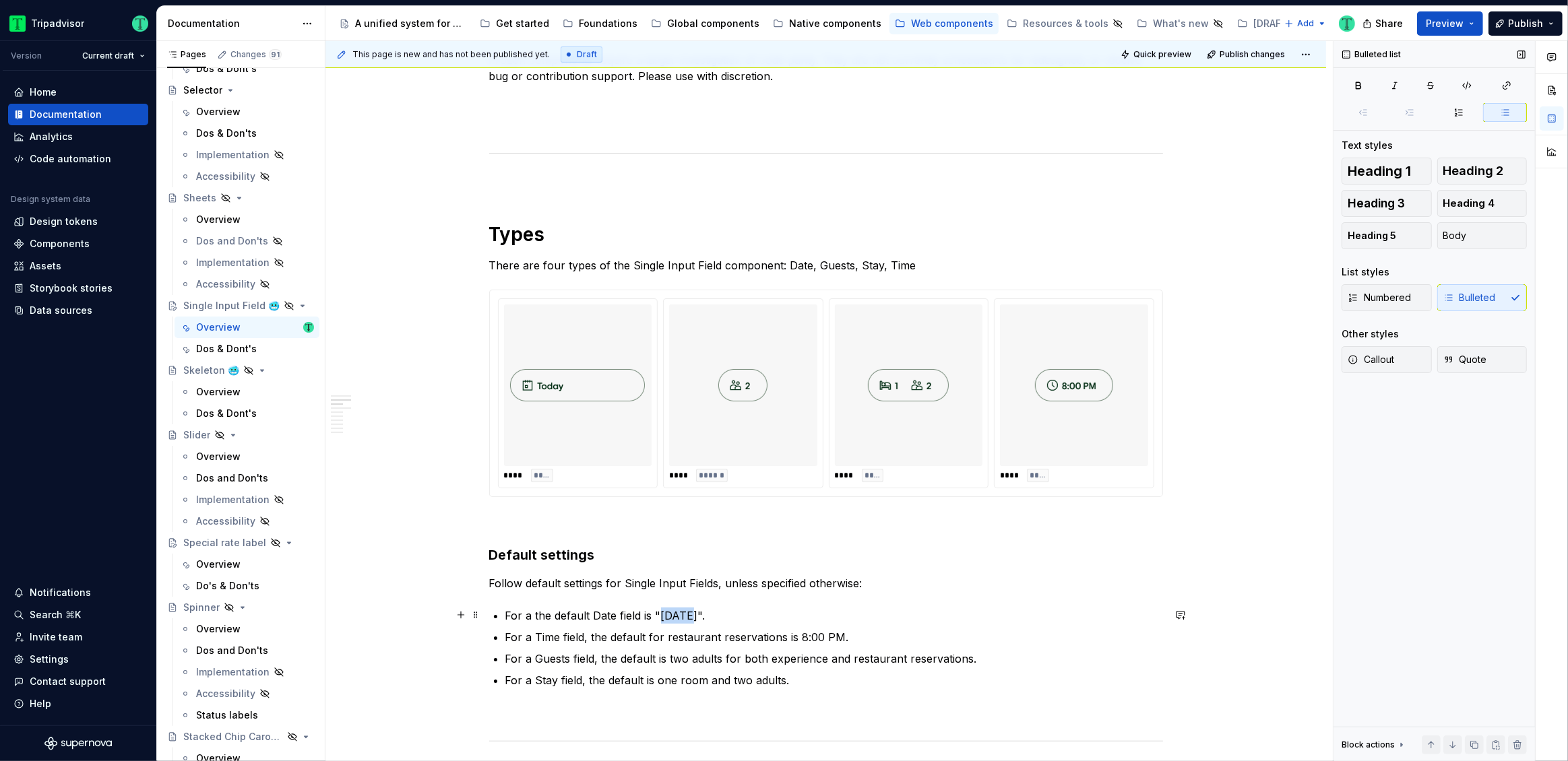
click at [679, 615] on p "For a the default Date field is "[DATE]"." at bounding box center [834, 615] width 658 height 16
click at [704, 612] on p "For a the default Date field is " [DATE] "." at bounding box center [834, 615] width 658 height 16
drag, startPoint x: 797, startPoint y: 631, endPoint x: 841, endPoint y: 633, distance: 44.0
click at [841, 633] on p "For a Time field, the default for restaurant reservations is 8:00 PM." at bounding box center [834, 637] width 658 height 16
click at [680, 657] on p "For a Guests field, the default is two adults for both experience and restauran…" at bounding box center [834, 659] width 658 height 16
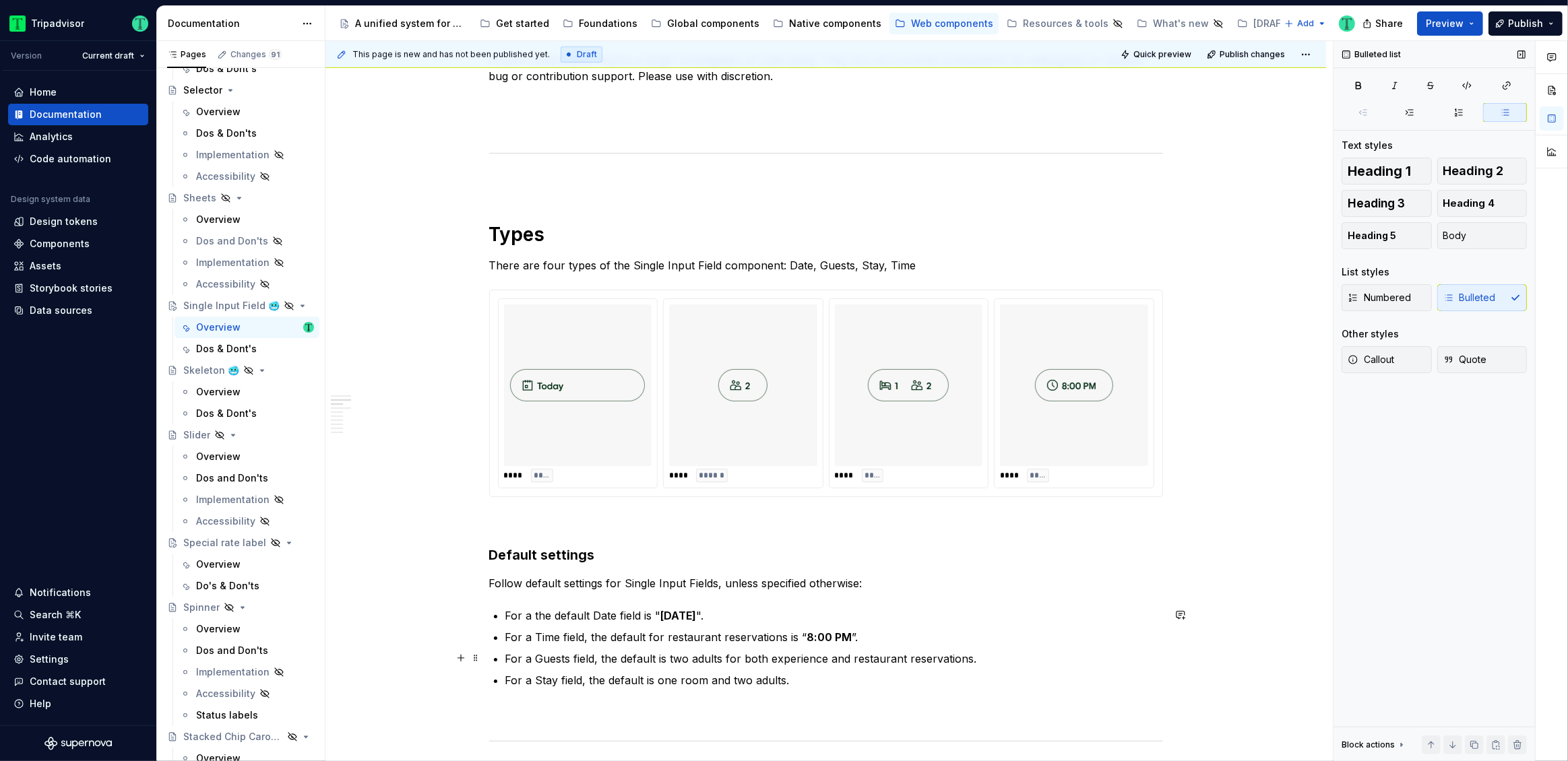
click at [679, 657] on p "For a Guests field, the default is two adults for both experience and restauran…" at bounding box center [834, 659] width 658 height 16
click at [674, 658] on p "For a Guests field, the default is two adults for both experience and restauran…" at bounding box center [834, 659] width 658 height 16
click at [680, 660] on strong "two adults" at bounding box center [704, 658] width 57 height 14
click at [679, 660] on strong "two adults" at bounding box center [704, 658] width 57 height 14
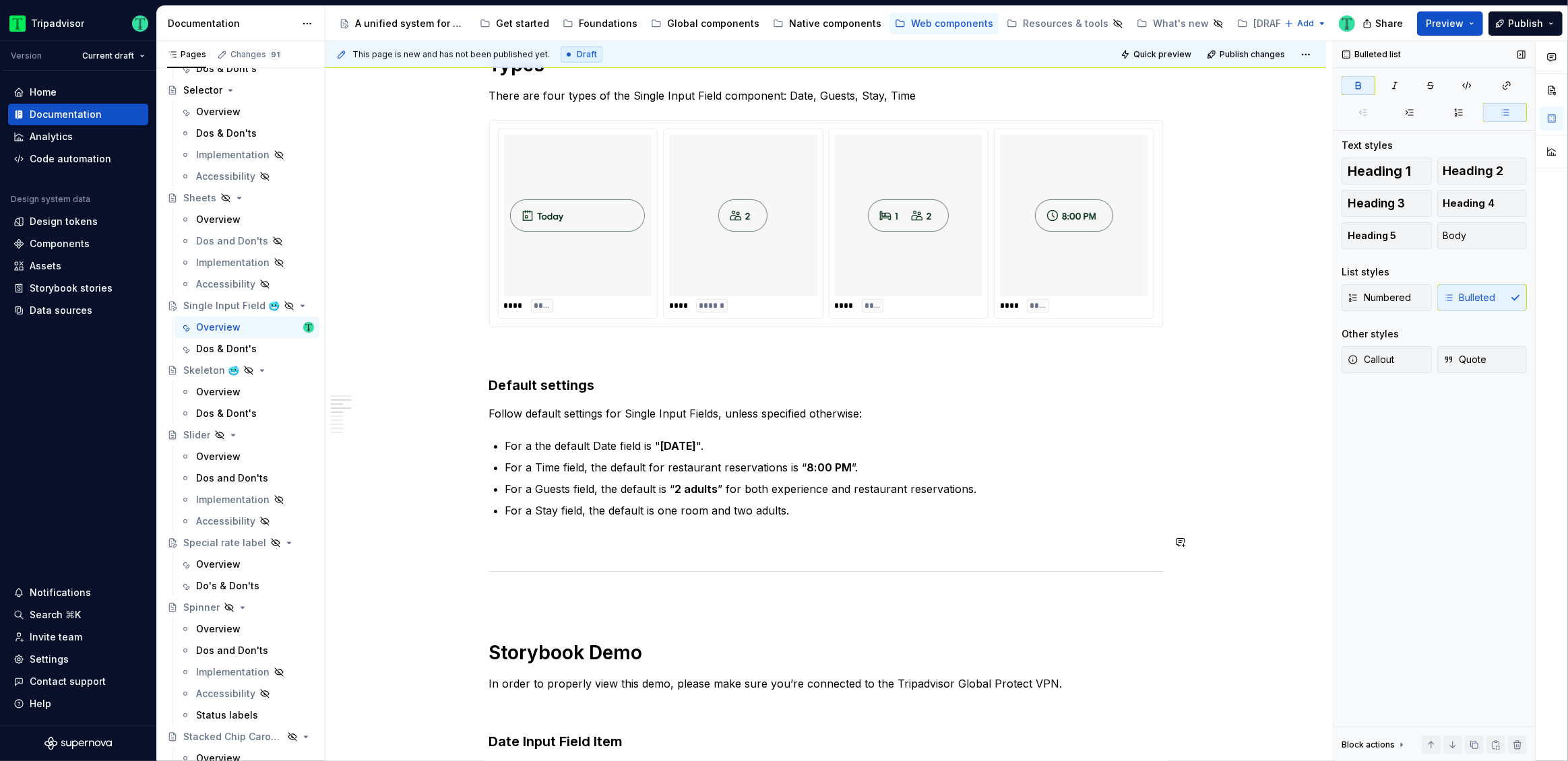
scroll to position [904, 0]
click at [585, 442] on p "For a the default Date field is " [DATE] "." at bounding box center [834, 443] width 658 height 16
click at [506, 459] on p "For a Time field, the default for restaurant reservations is “ 8:00 PM ”." at bounding box center [834, 465] width 658 height 16
click at [554, 443] on p "Date field is " [DATE] "." at bounding box center [834, 443] width 658 height 16
click at [637, 442] on p "The Date field default value is " [DATE] "." at bounding box center [834, 443] width 658 height 16
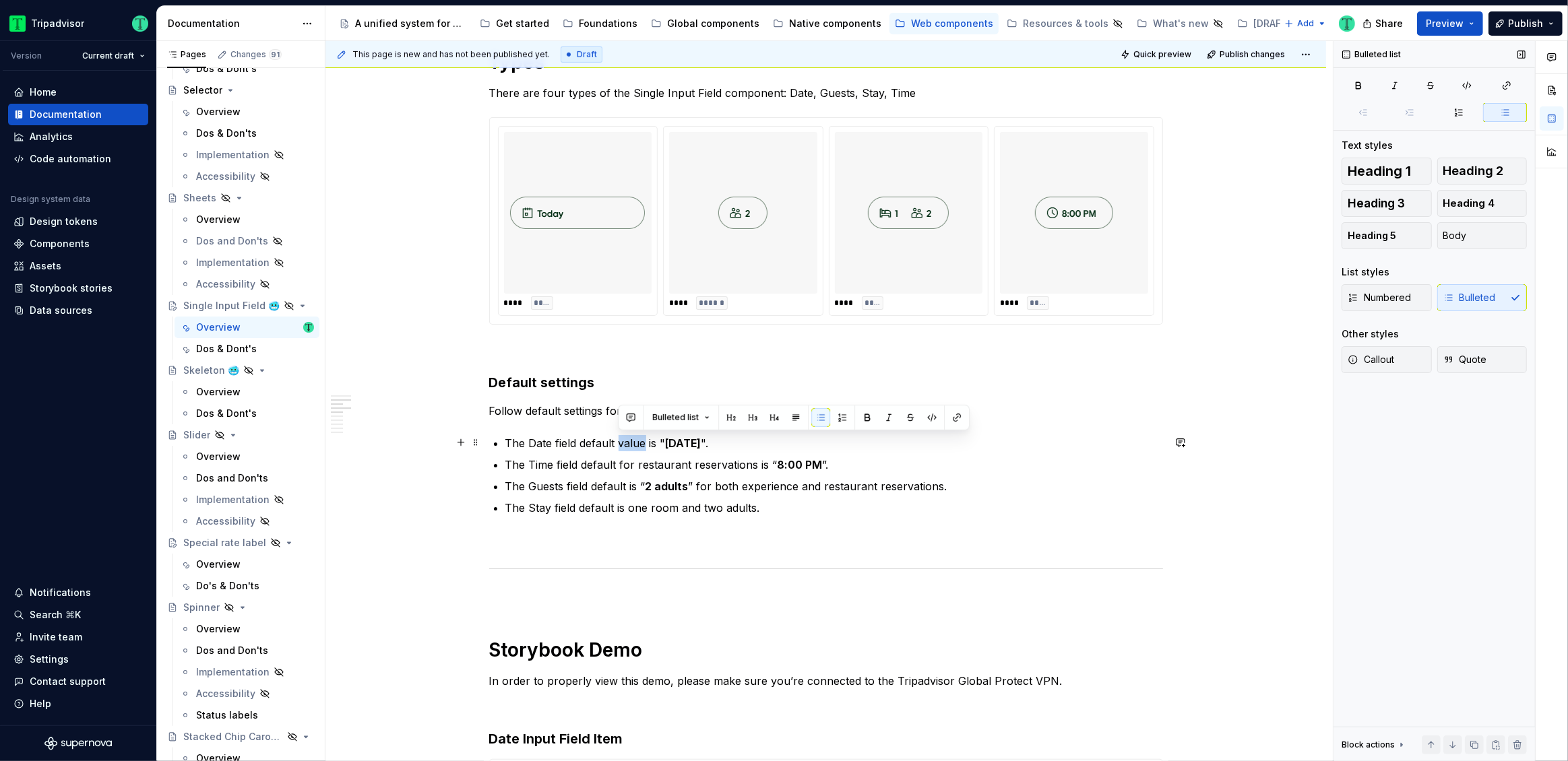
click at [637, 442] on p "The Date field default value is " [DATE] "." at bounding box center [834, 443] width 658 height 16
copy p "value"
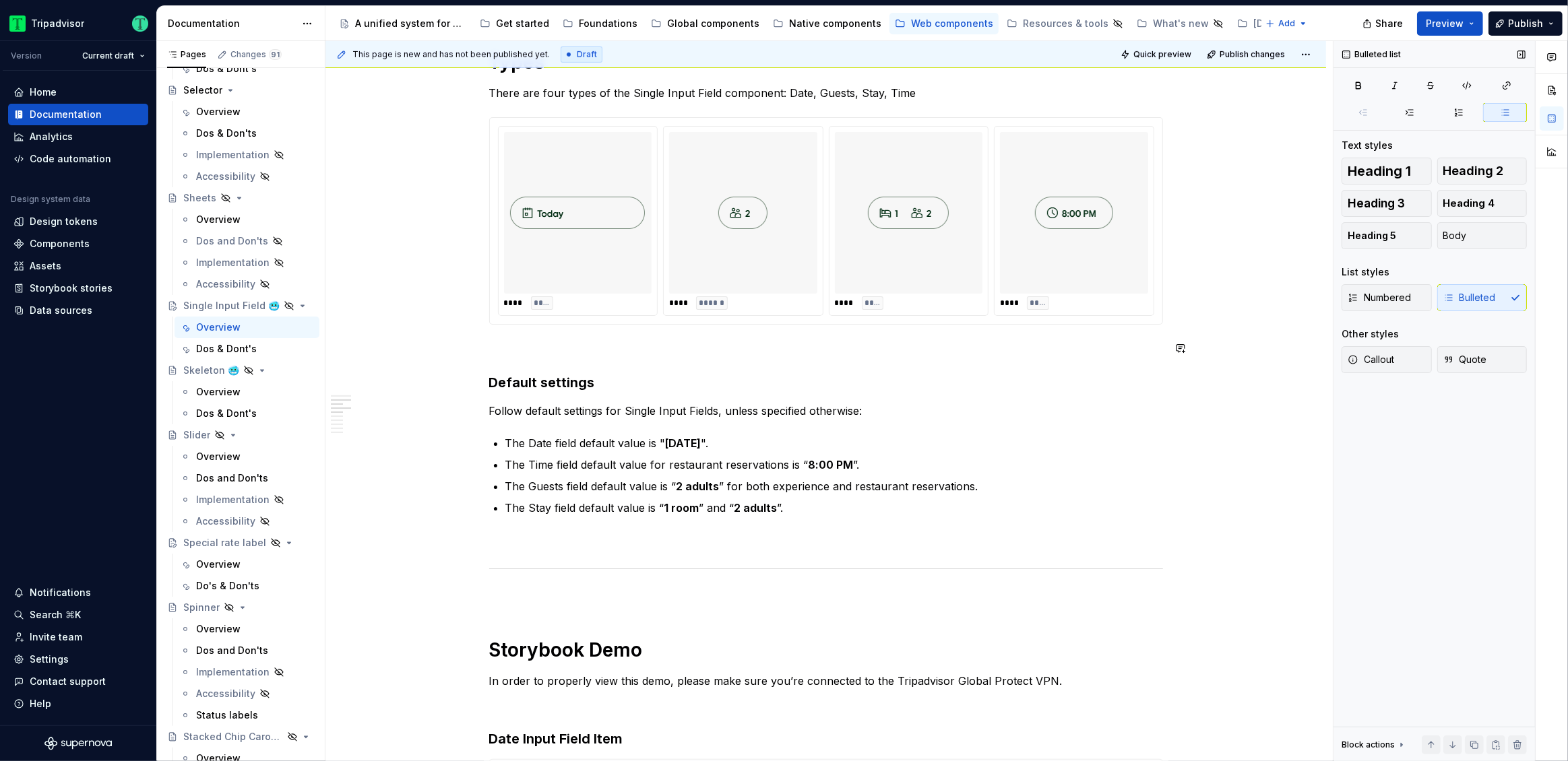
type textarea "*"
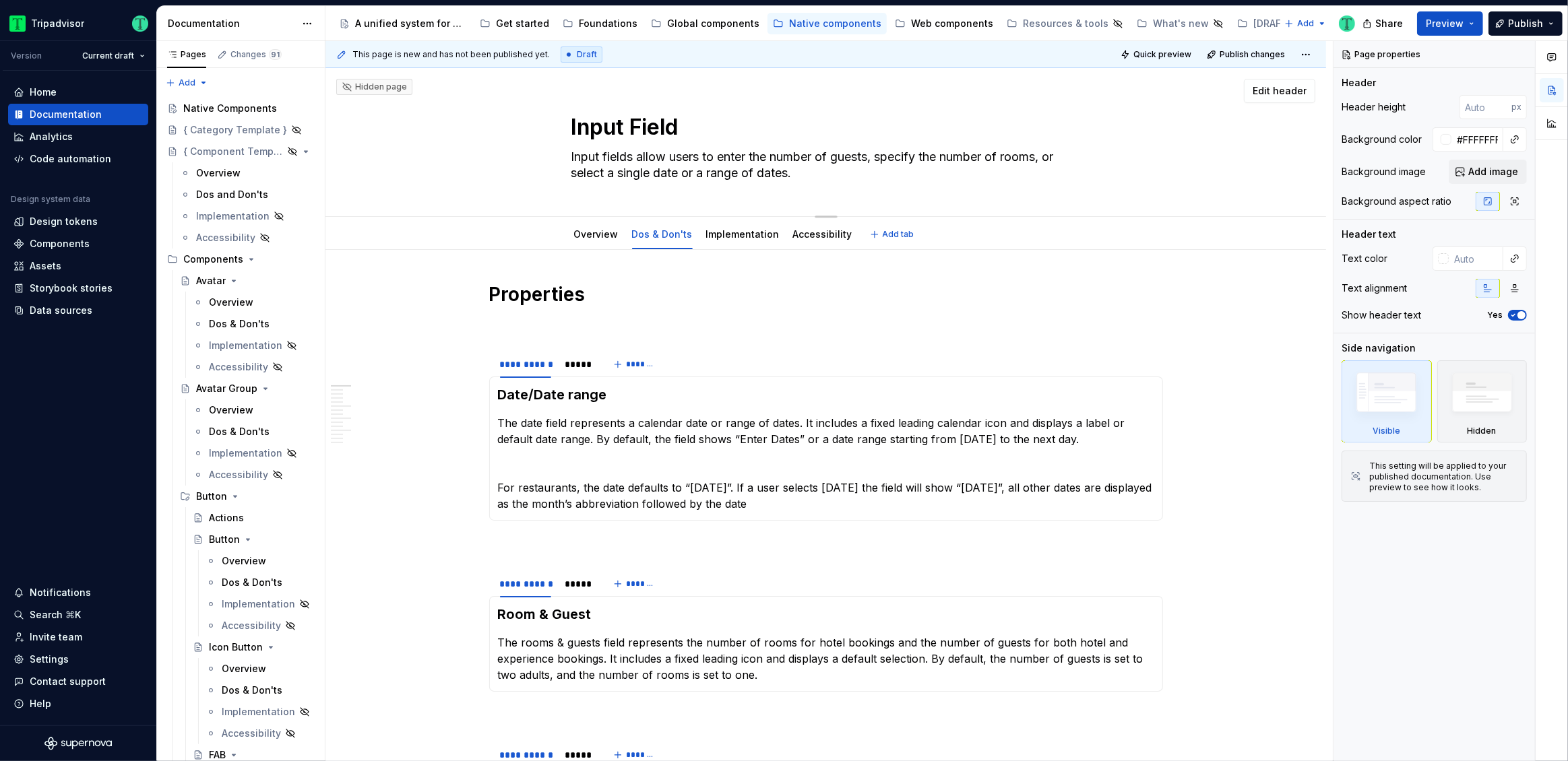
click at [729, 167] on textarea "Input fields allow users to enter the number of guests, specify the number of r…" at bounding box center [824, 165] width 510 height 38
click at [597, 240] on div "Overview" at bounding box center [596, 235] width 44 height 14
click at [603, 242] on div "Overview" at bounding box center [596, 235] width 44 height 16
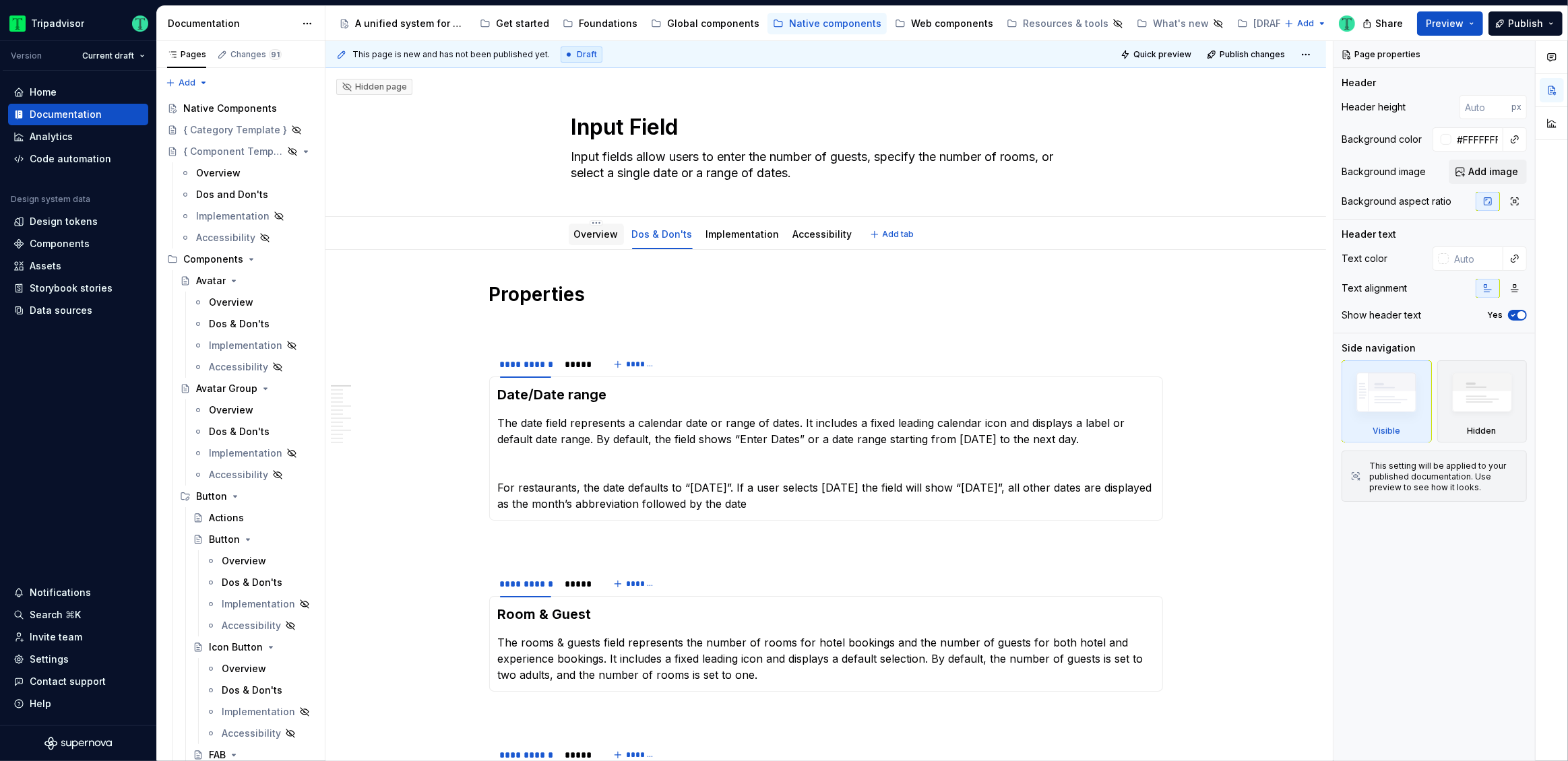
click at [603, 235] on link "Overview" at bounding box center [596, 234] width 44 height 11
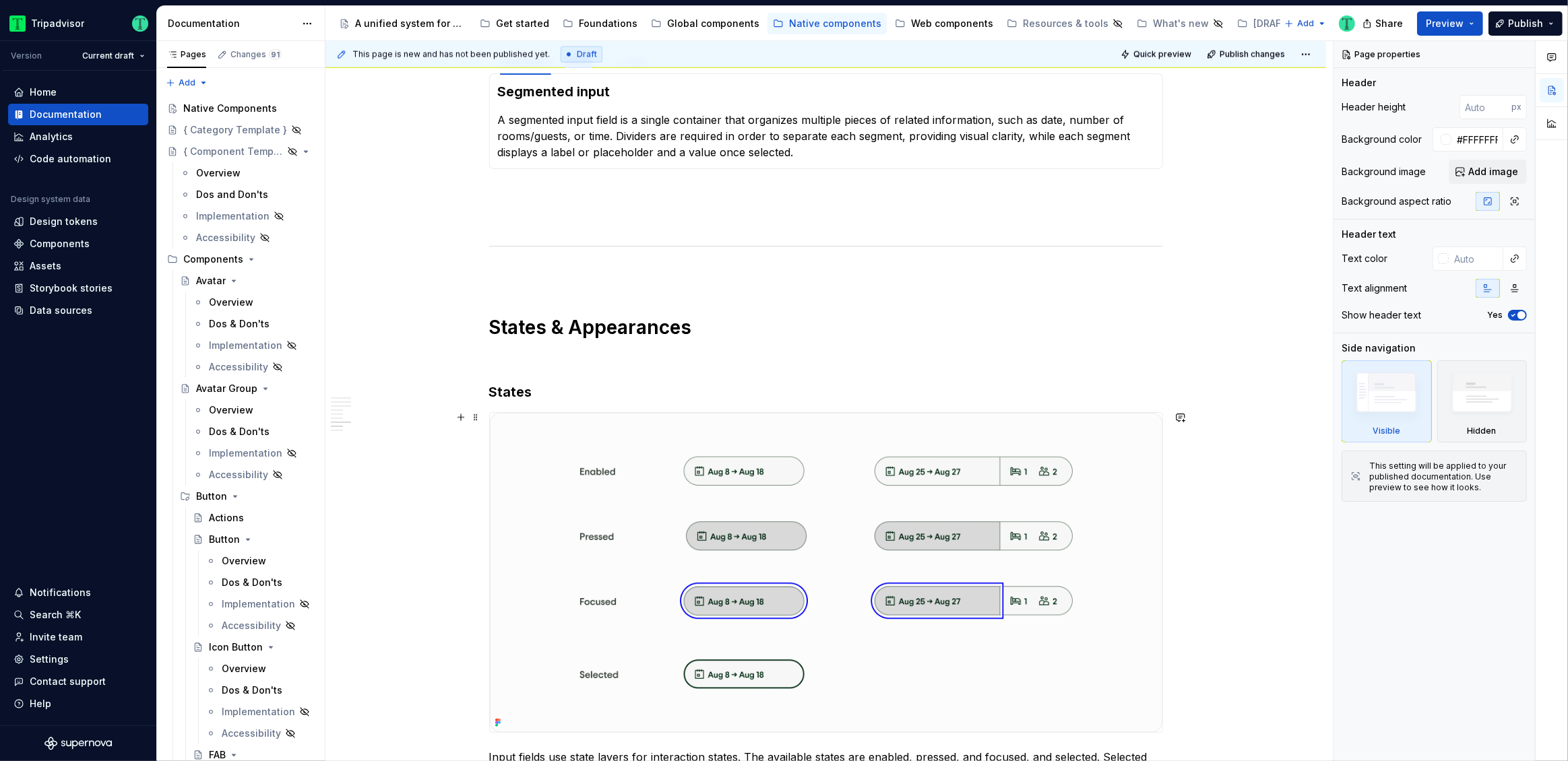
scroll to position [2328, 0]
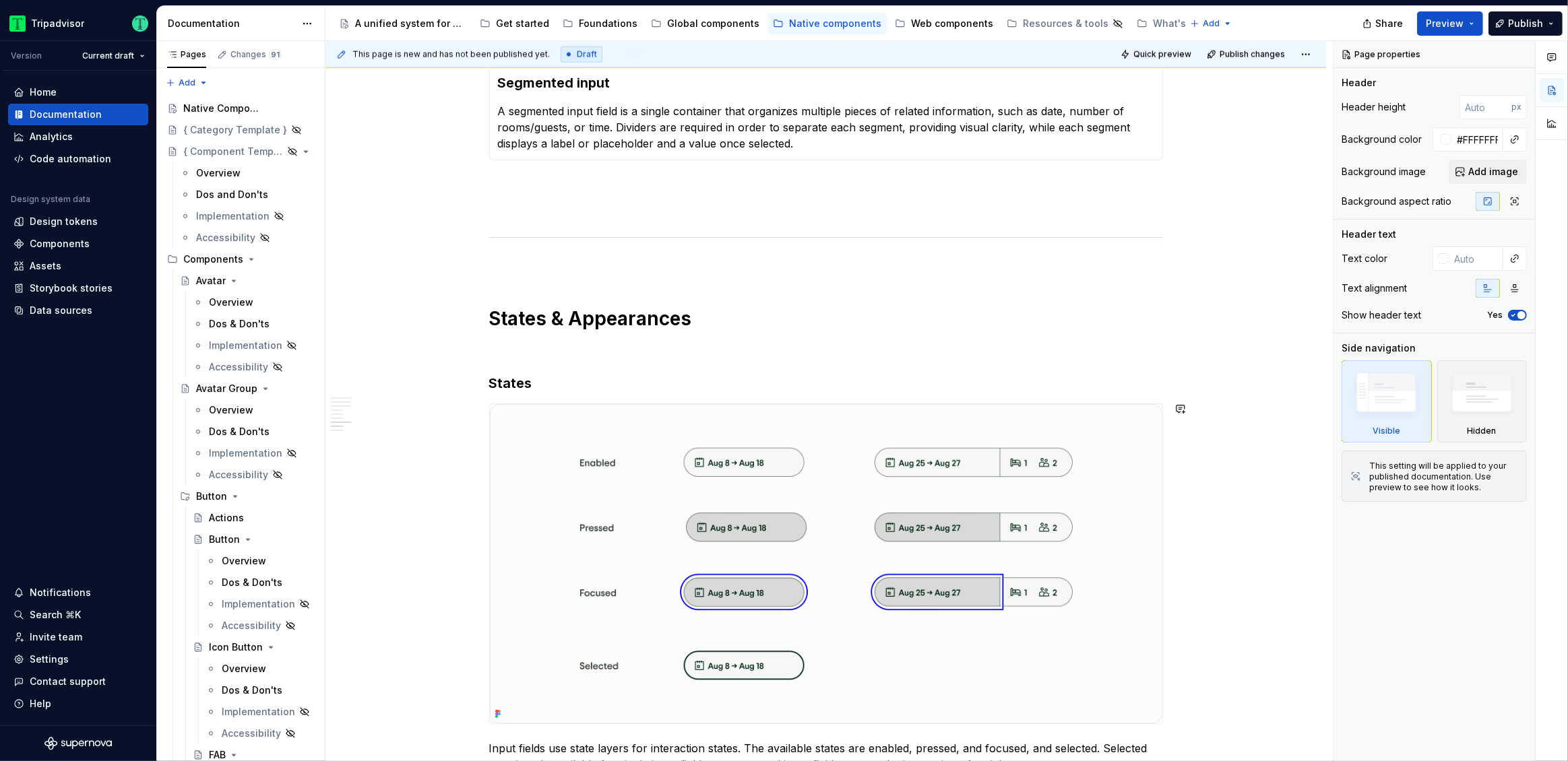
type textarea "*"
